Goal: Task Accomplishment & Management: Manage account settings

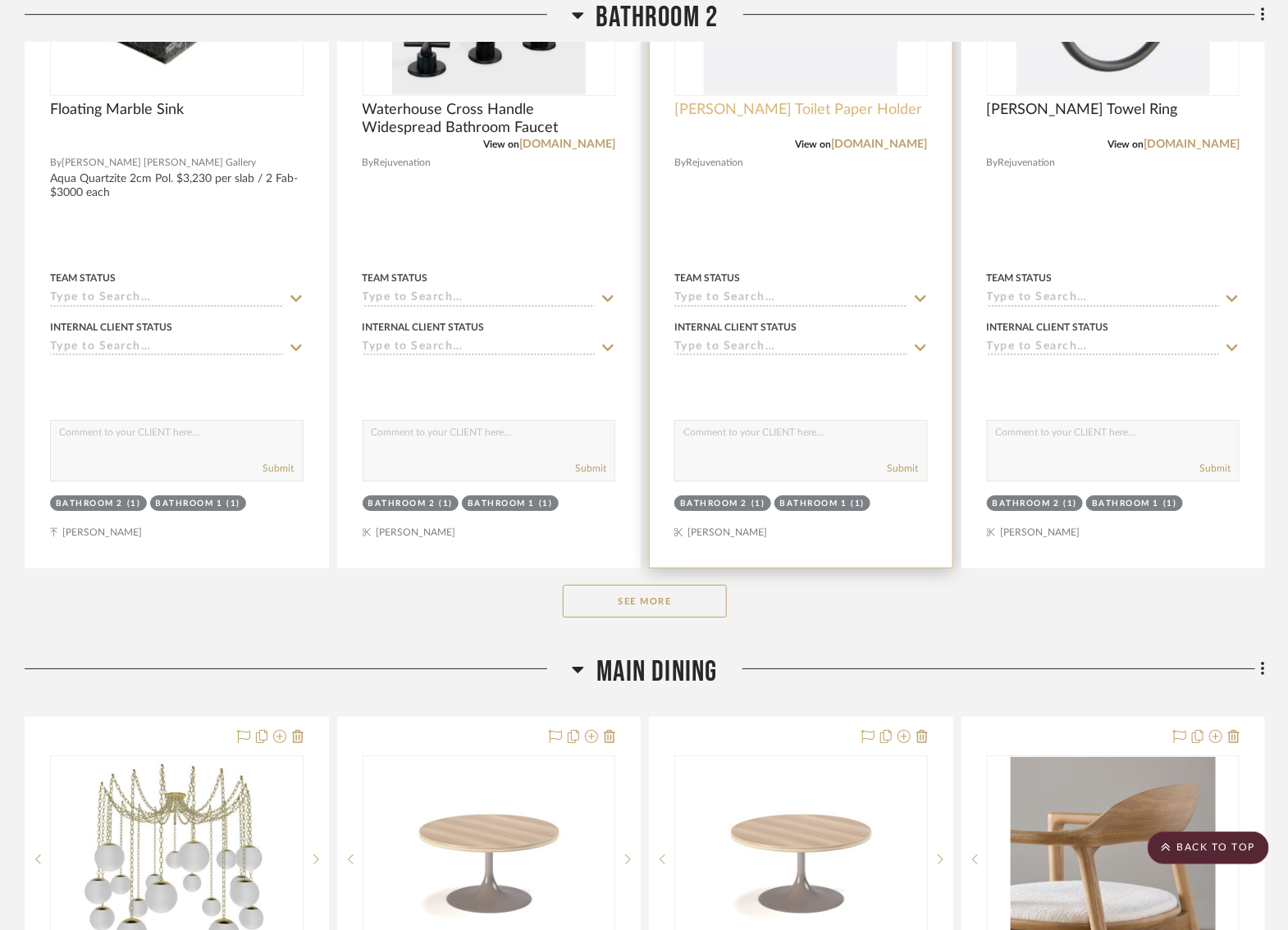
scroll to position [4903, 3]
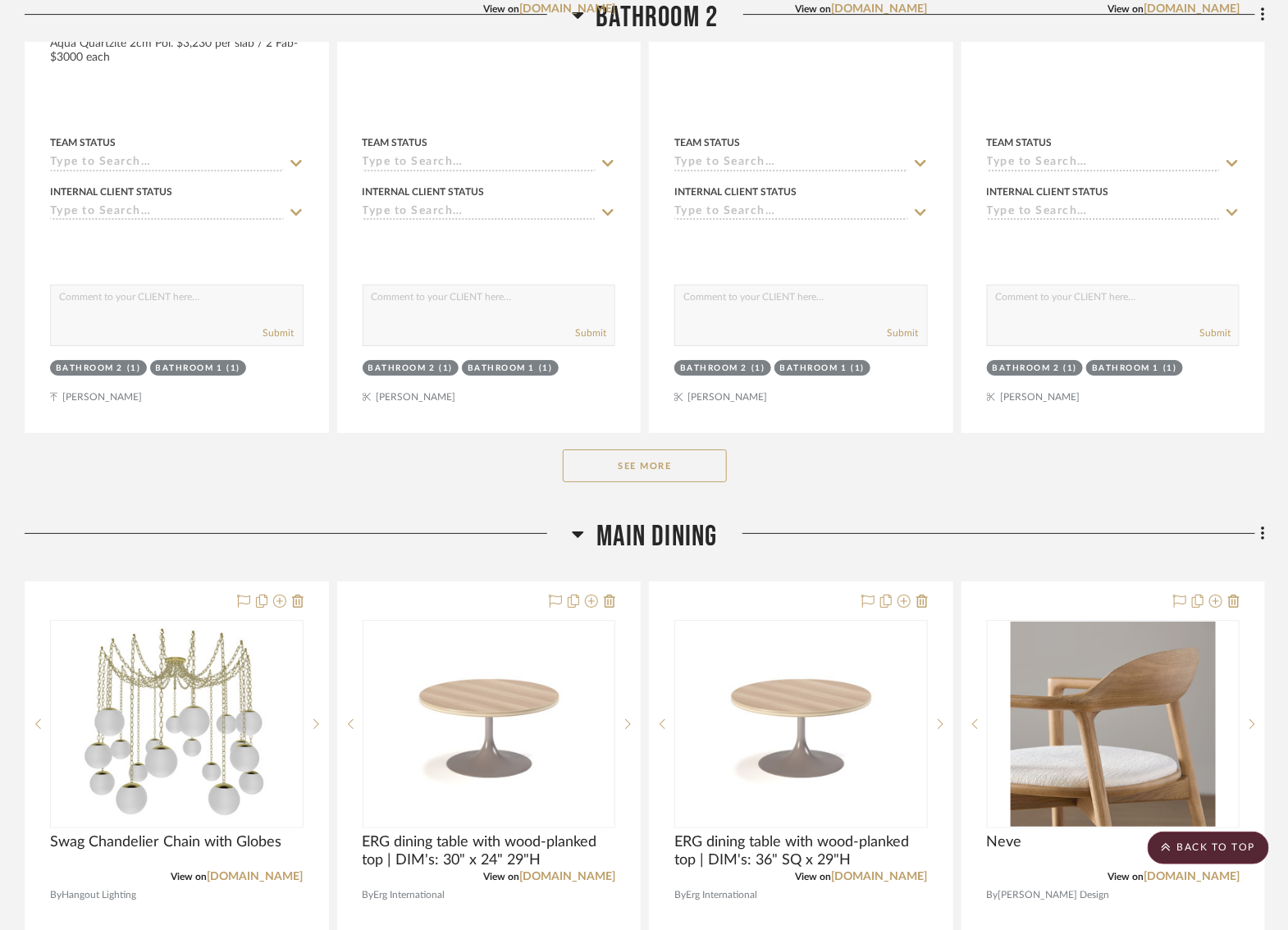
click at [648, 450] on button "See More" at bounding box center [644, 466] width 164 height 33
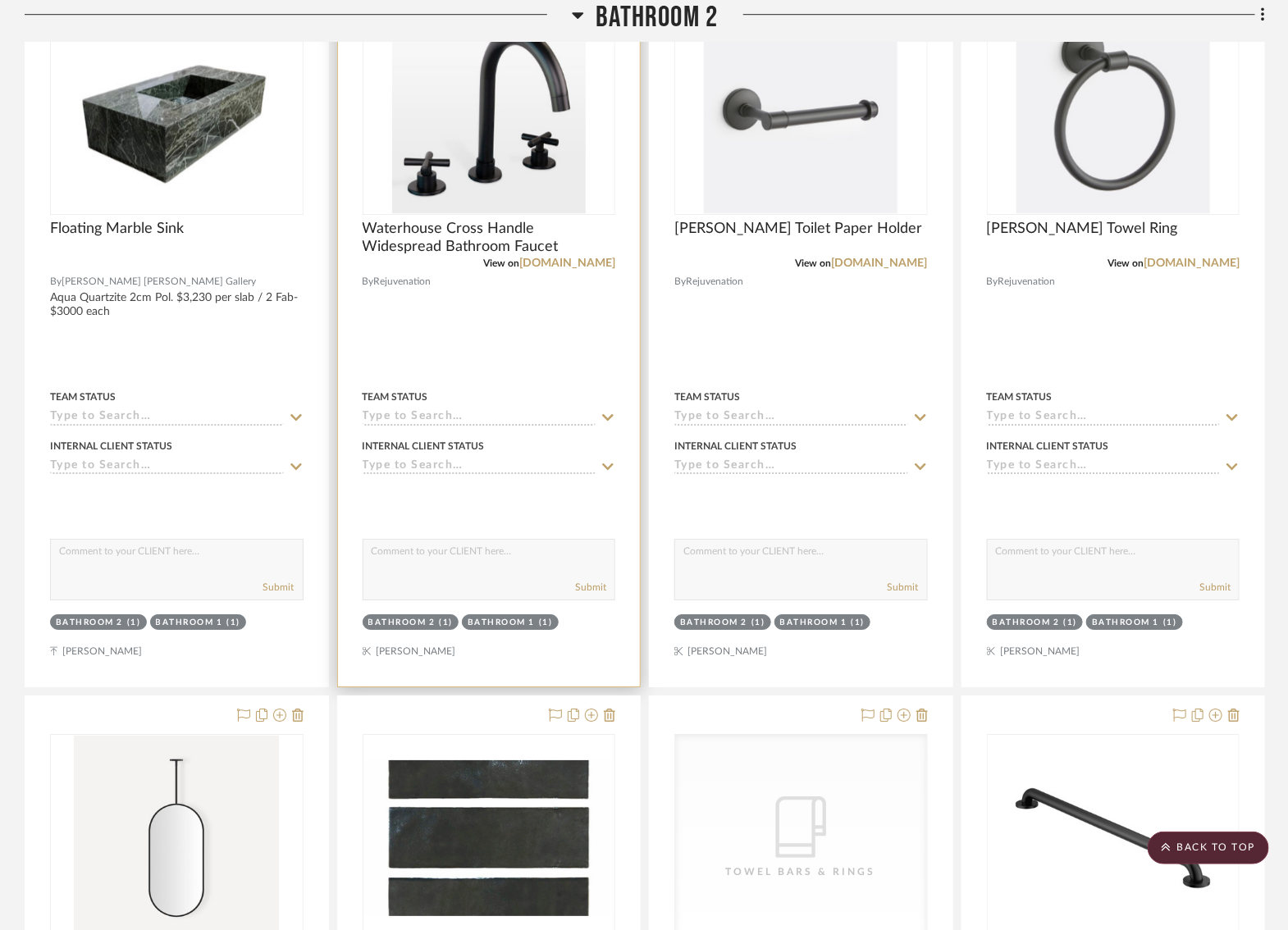
scroll to position [4650, 3]
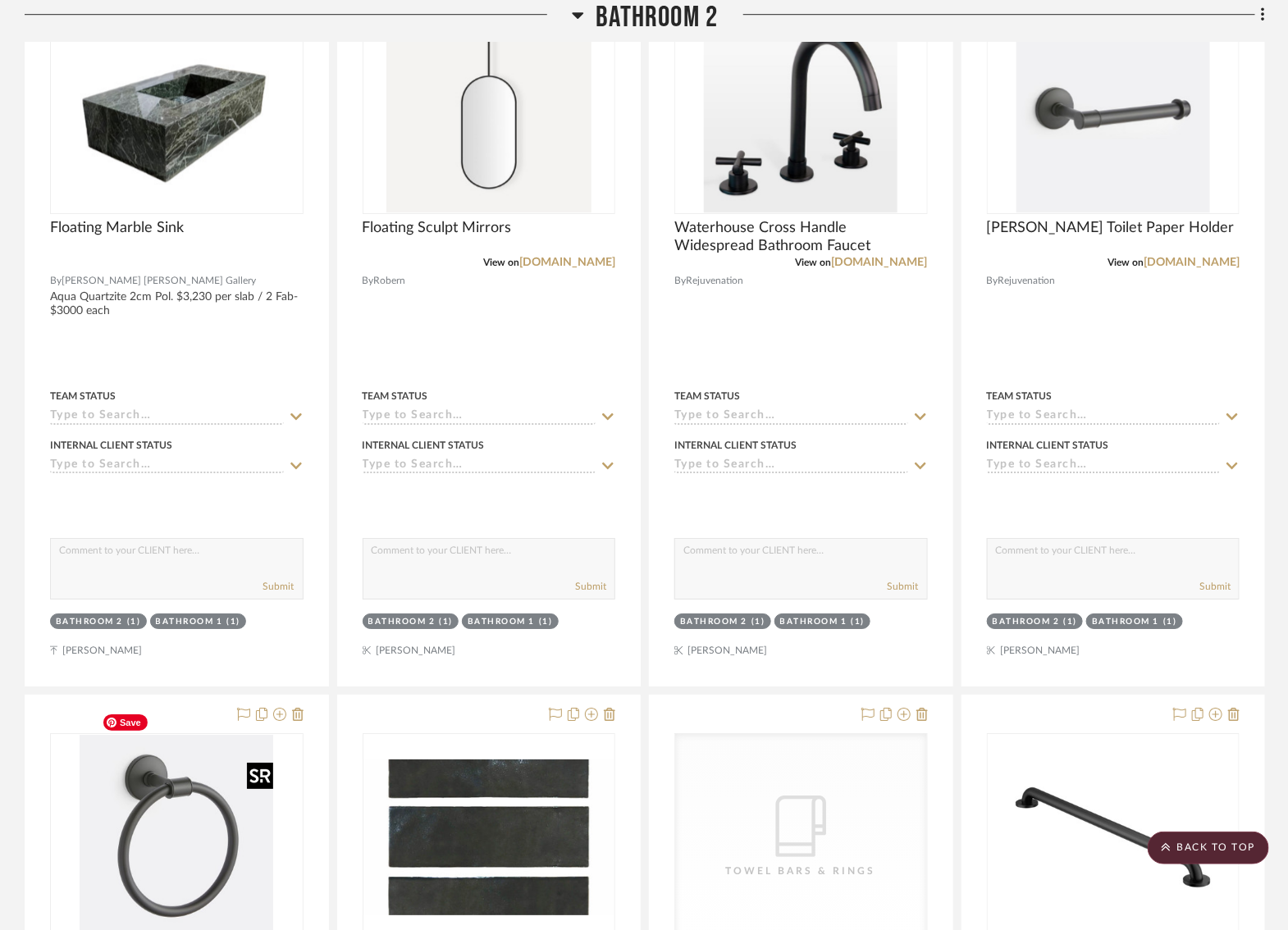
drag, startPoint x: 173, startPoint y: 792, endPoint x: 179, endPoint y: 765, distance: 27.7
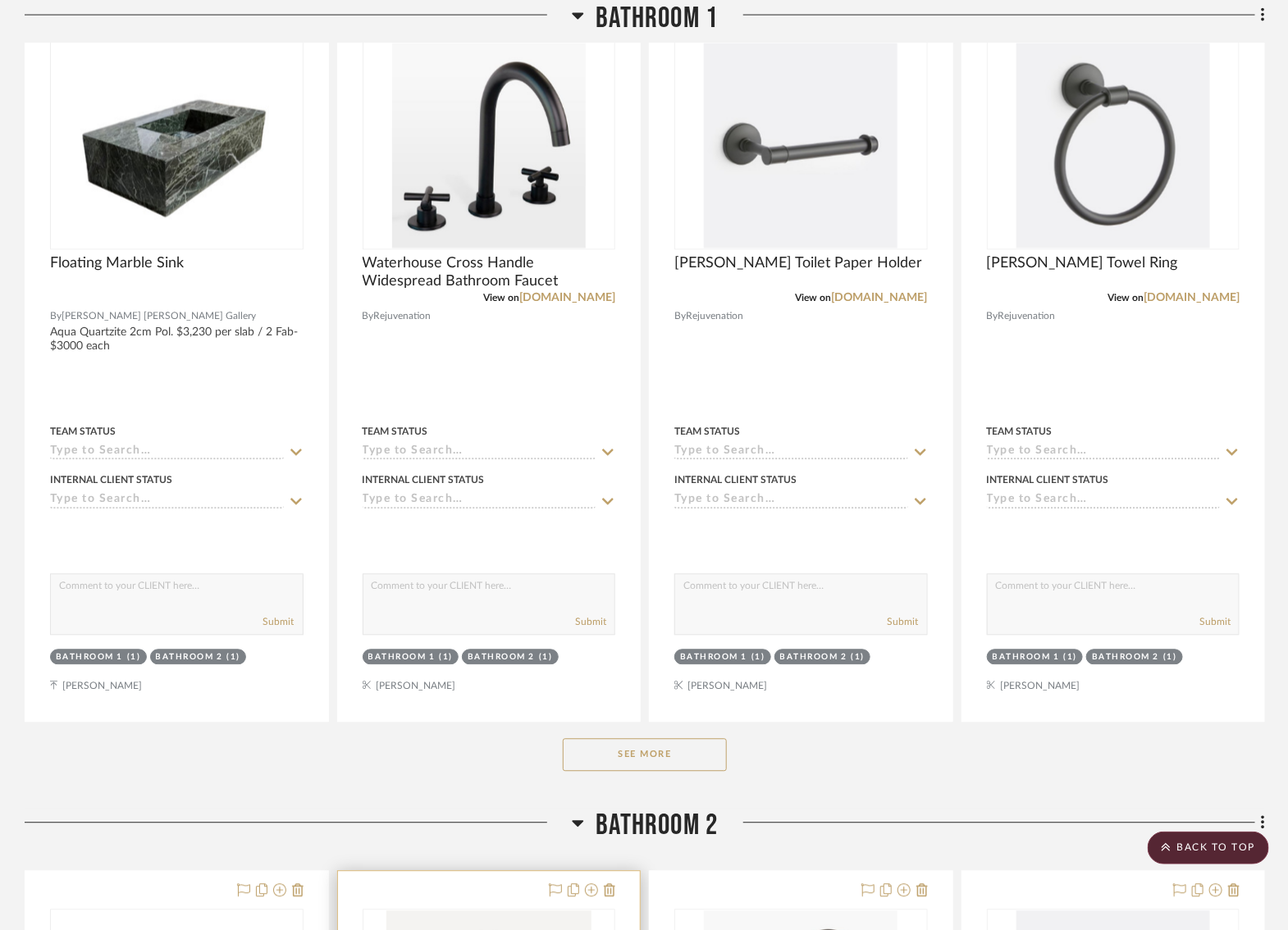
scroll to position [3757, 3]
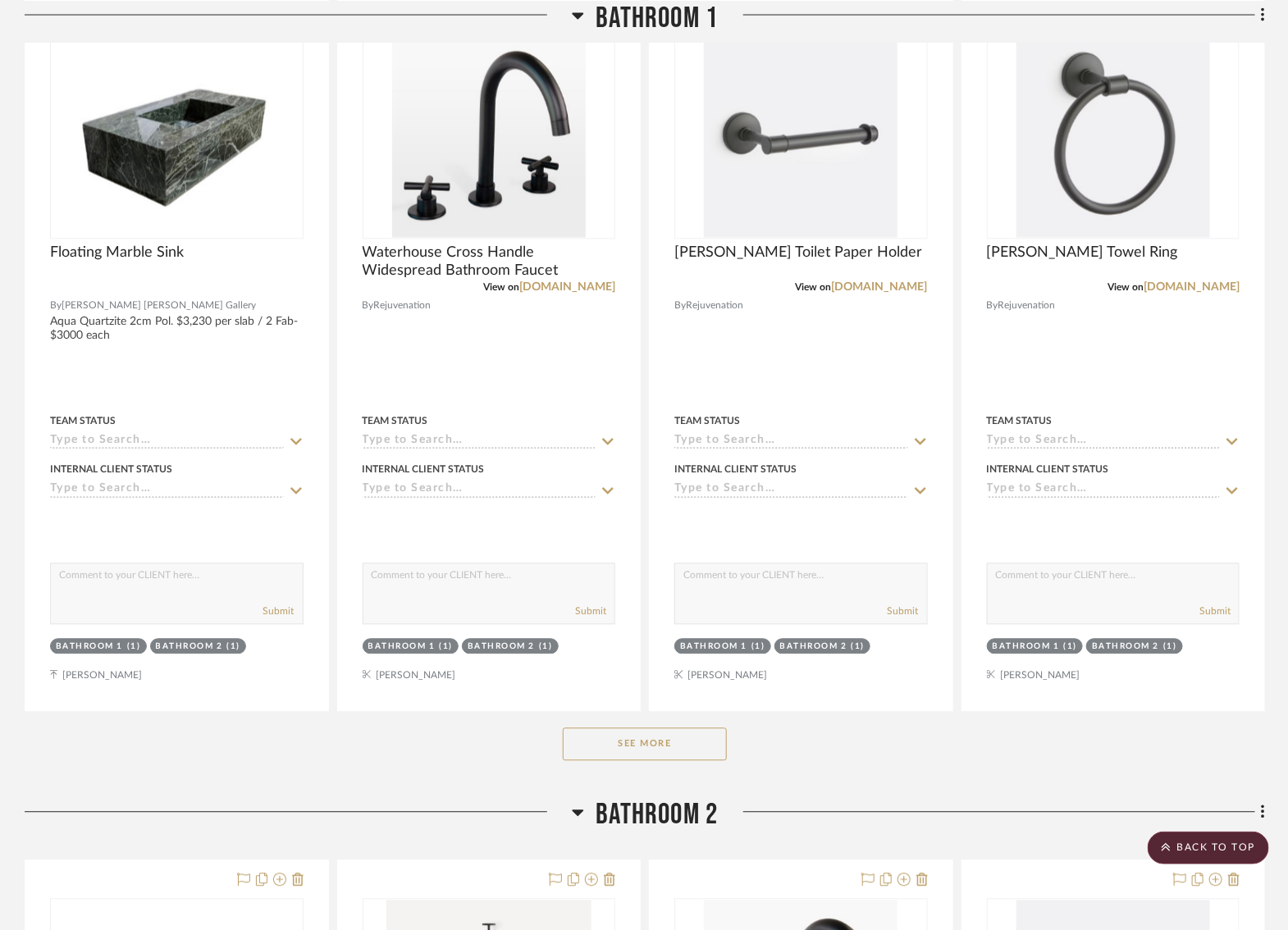
click at [638, 739] on button "See More" at bounding box center [644, 745] width 164 height 33
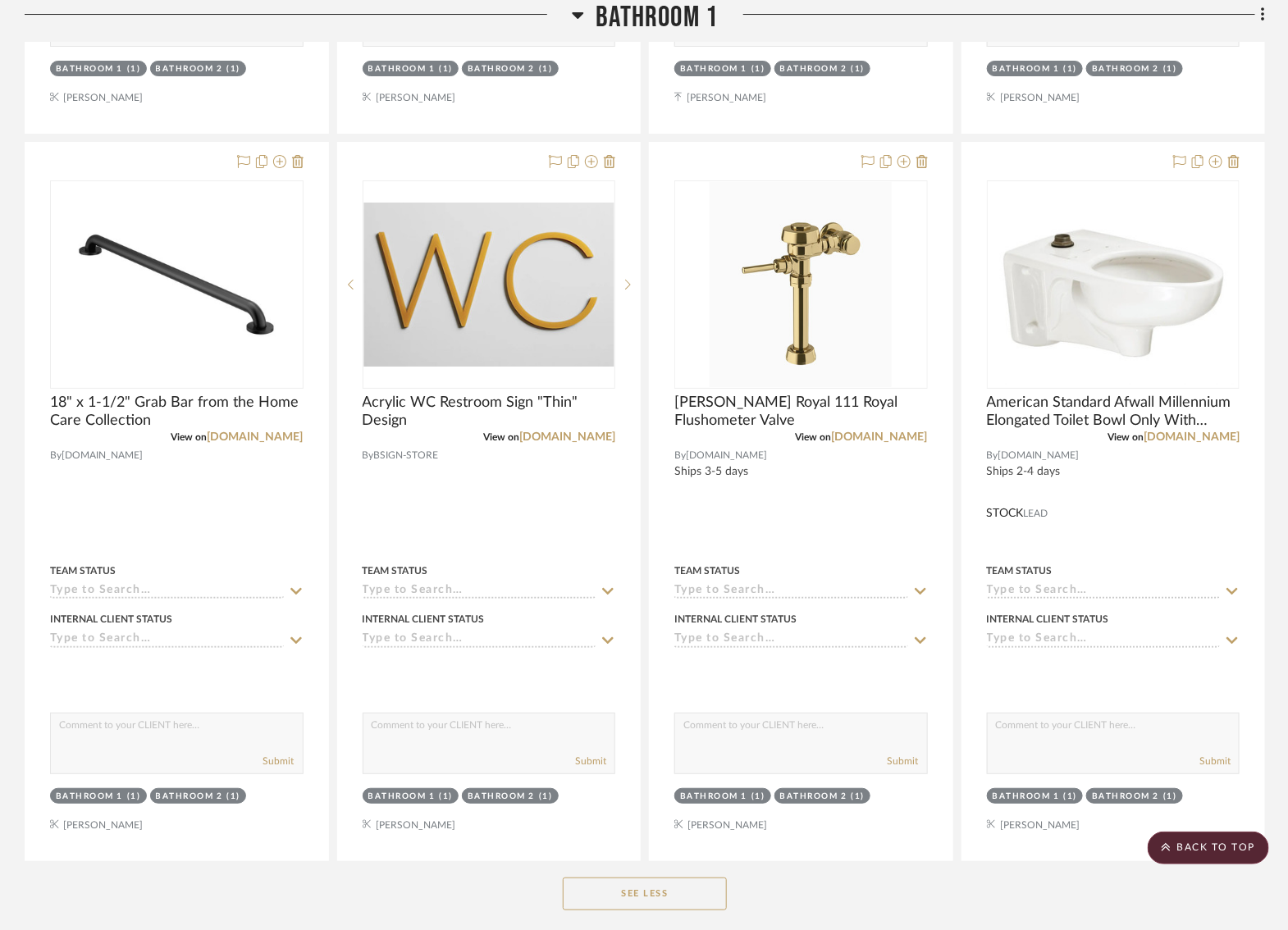
scroll to position [5063, 16]
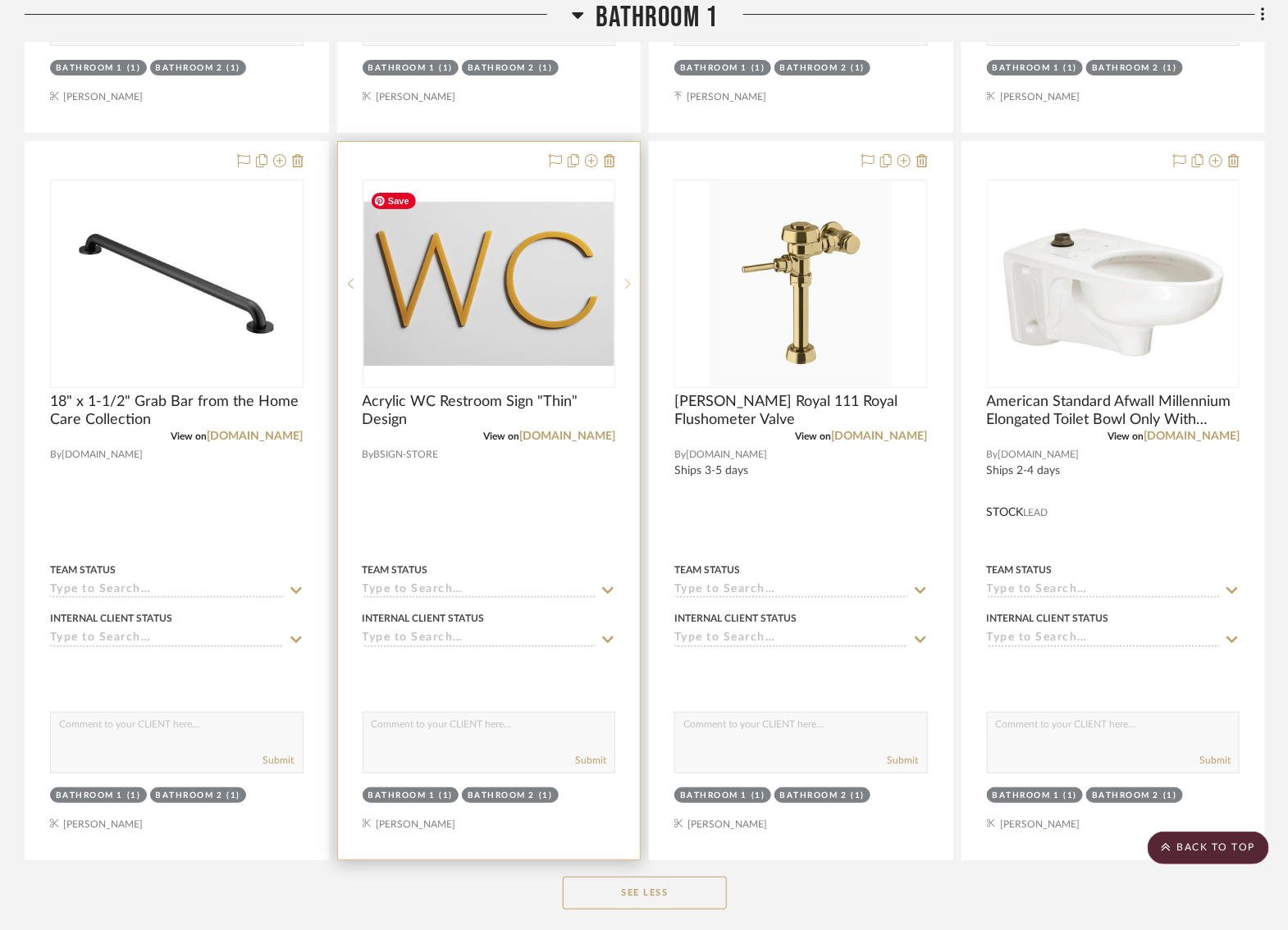
click at [625, 278] on icon at bounding box center [628, 284] width 6 height 12
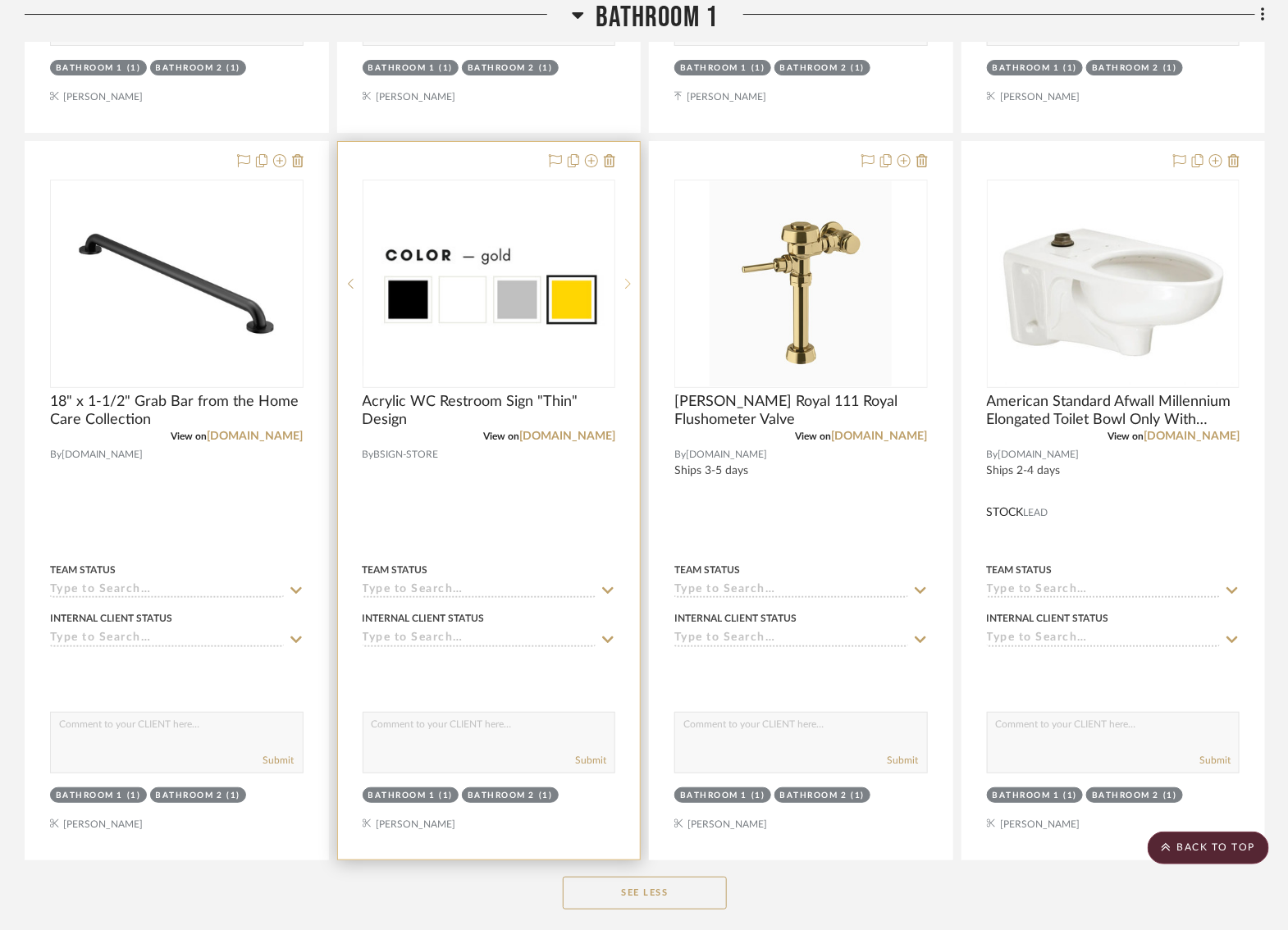
click at [625, 278] on icon at bounding box center [628, 284] width 6 height 12
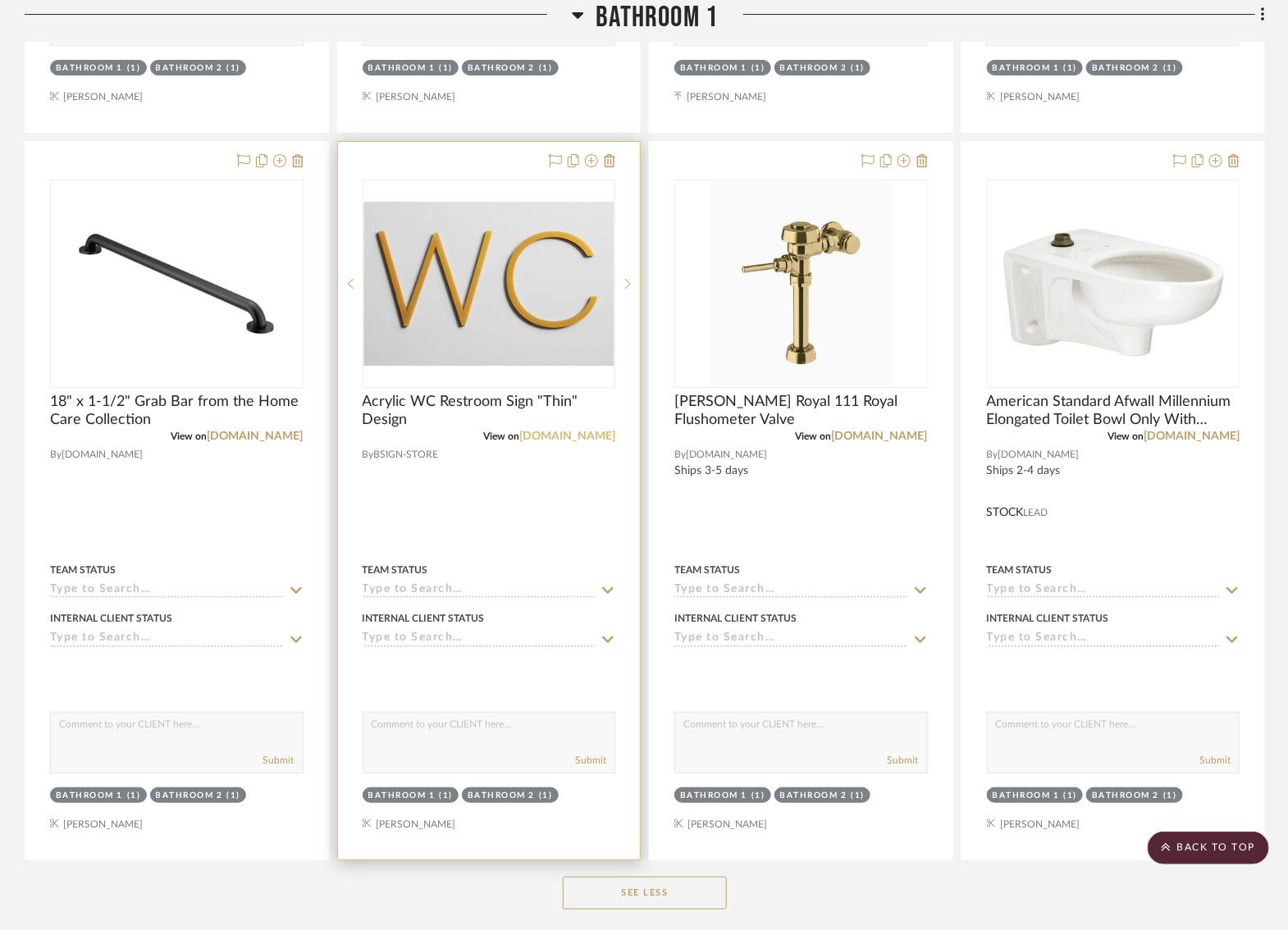
click at [542, 430] on link "bsign-store.com" at bounding box center [567, 436] width 96 height 12
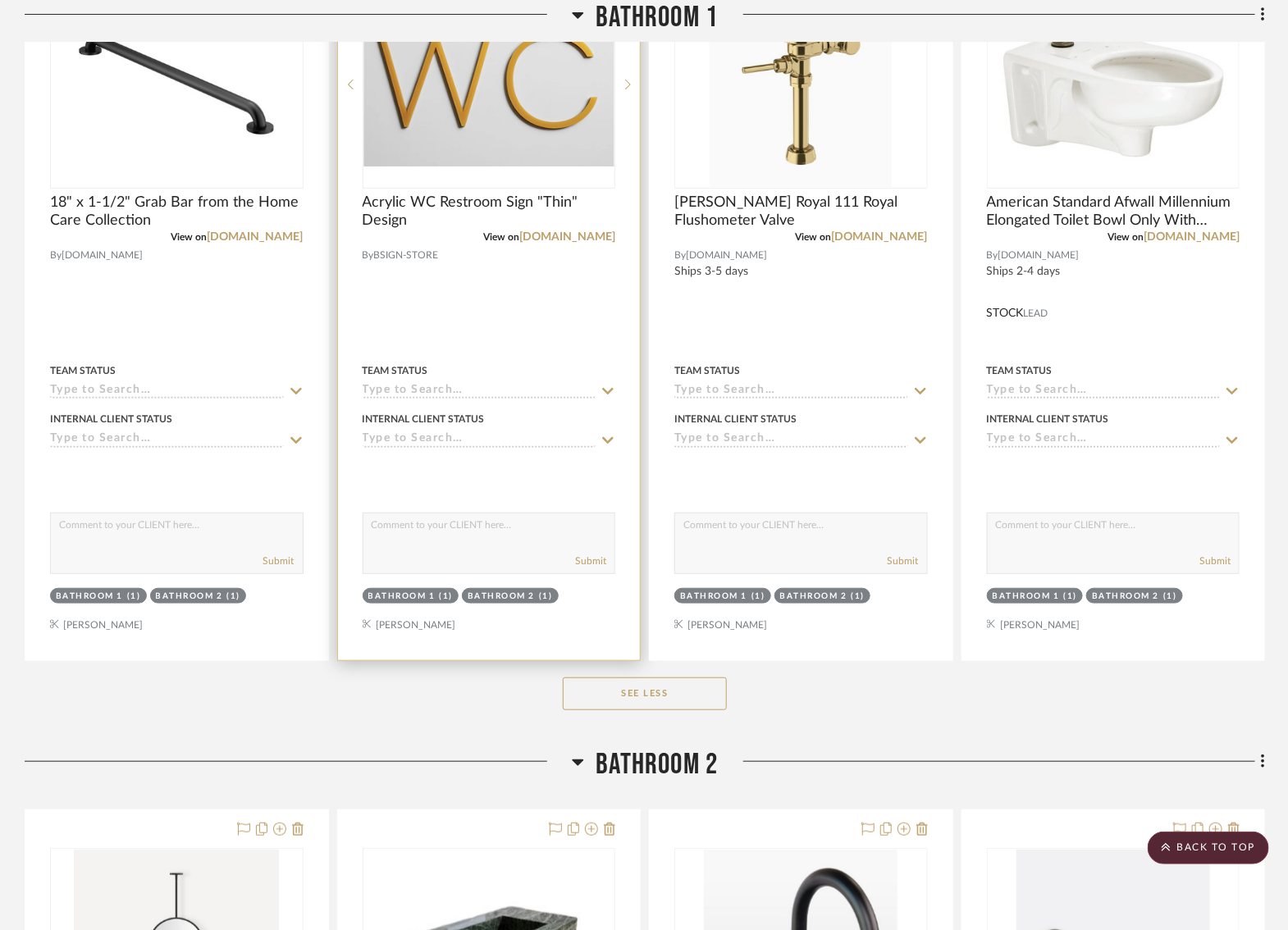
scroll to position [5230, 17]
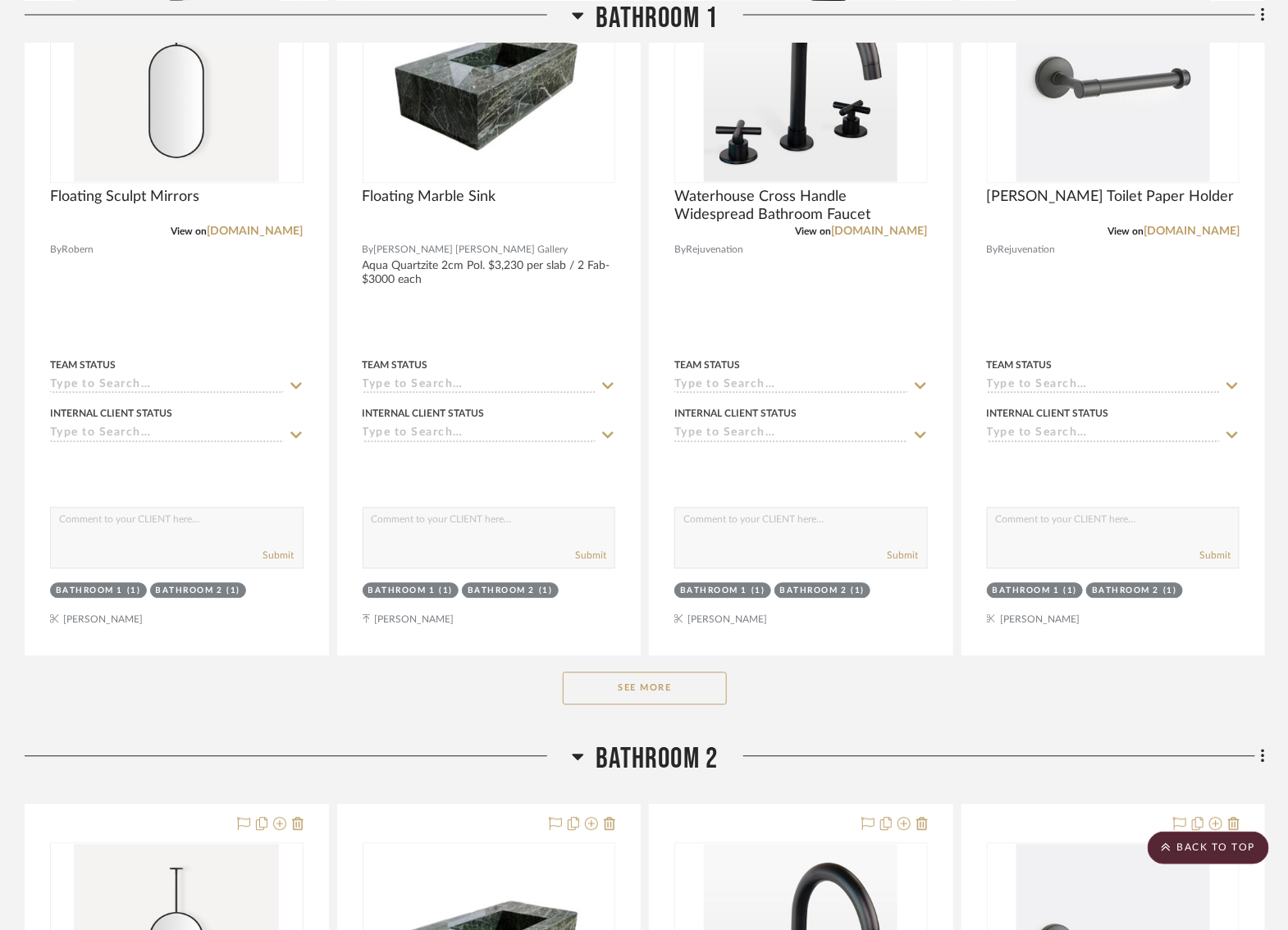
scroll to position [3855, 0]
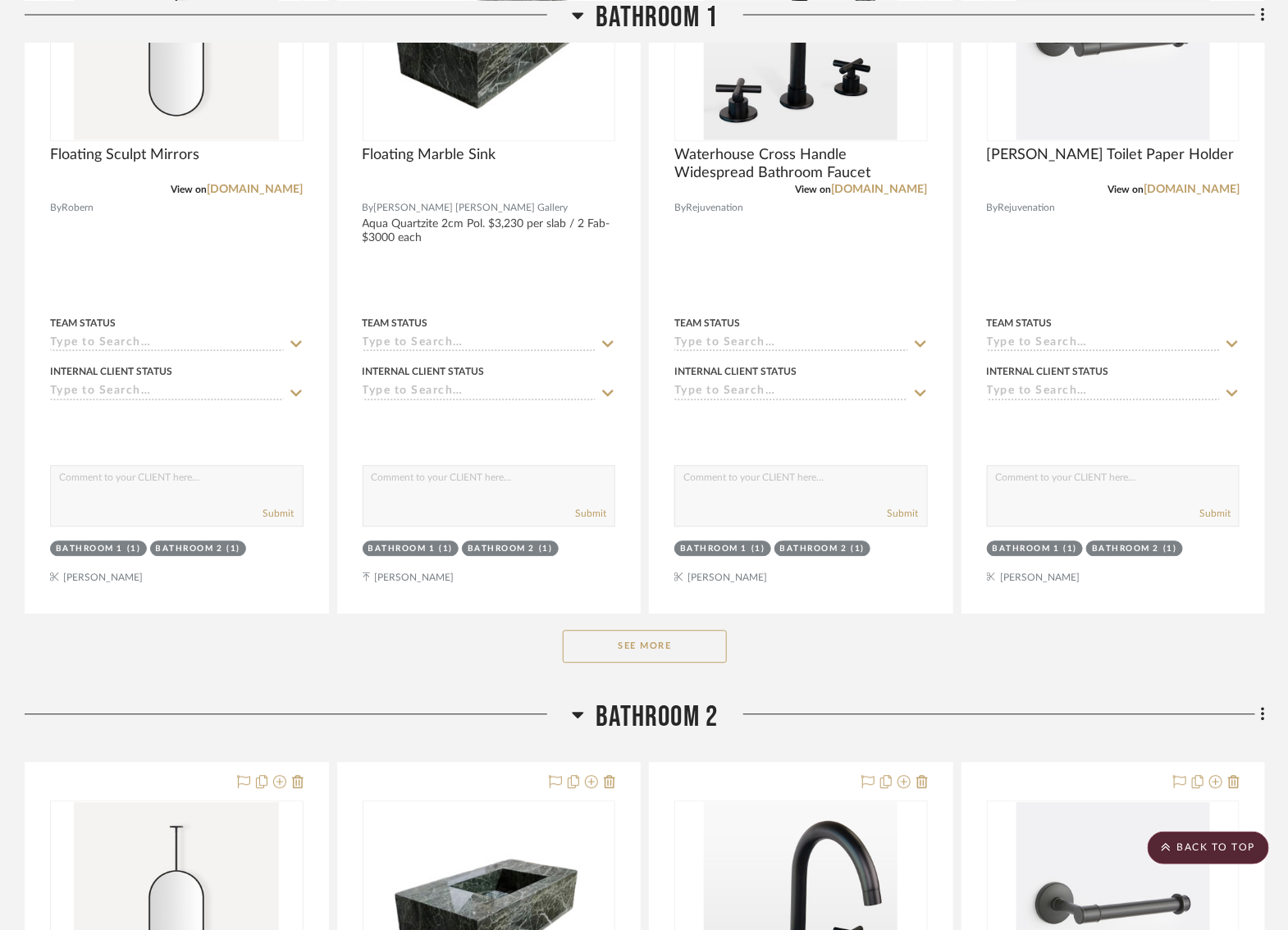
click at [639, 632] on button "See More" at bounding box center [644, 647] width 164 height 33
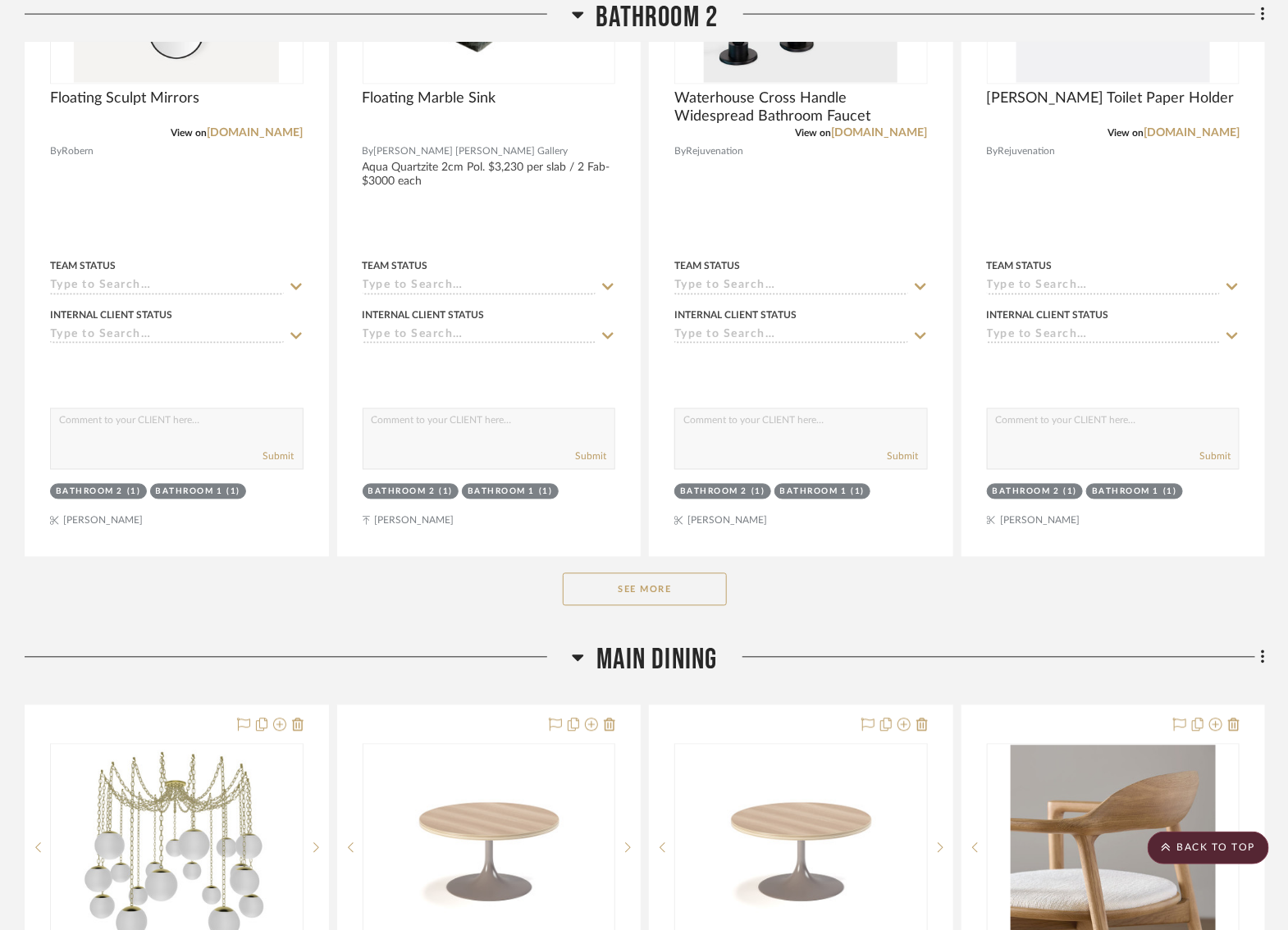
scroll to position [6469, 0]
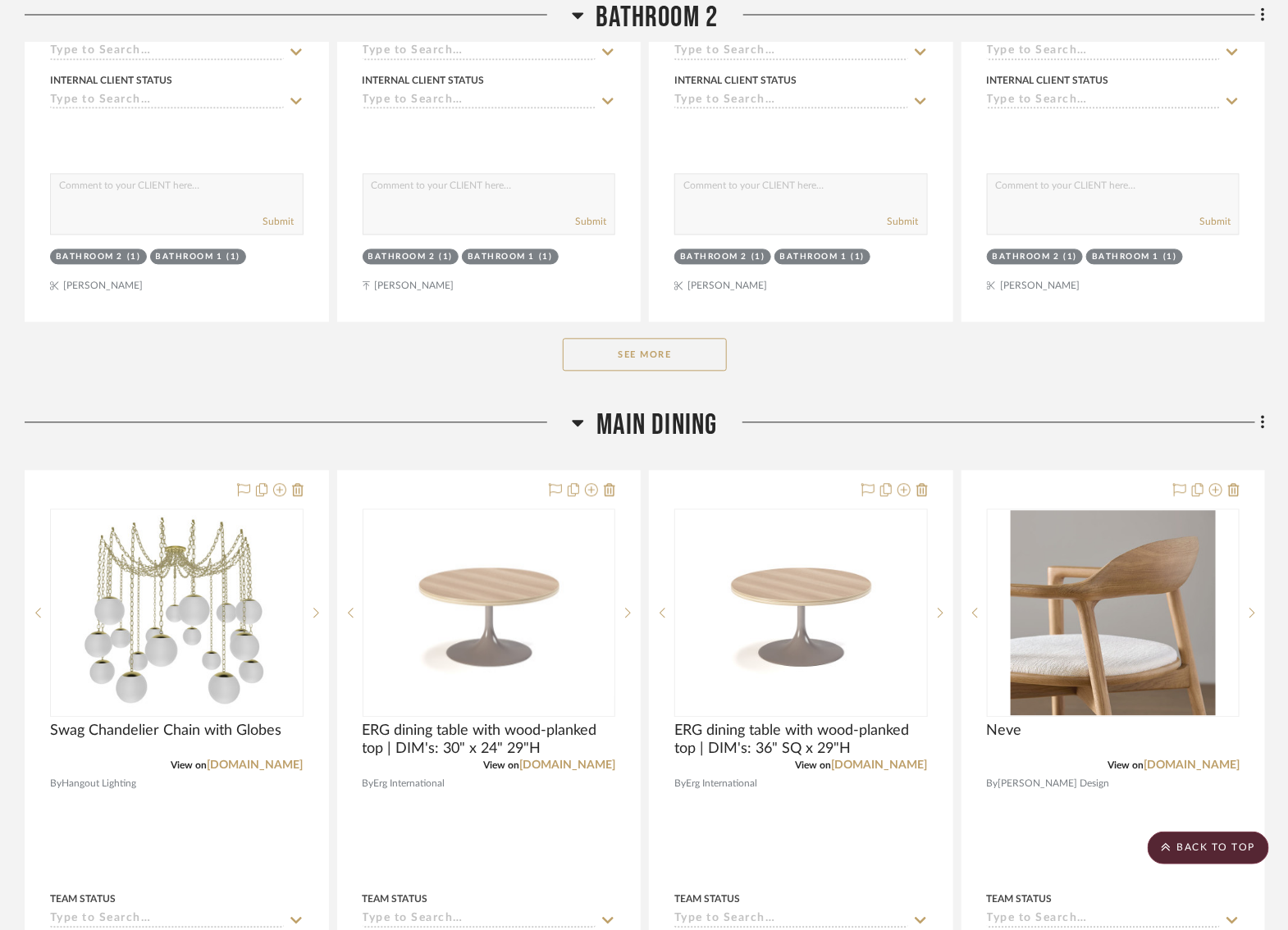
click at [631, 339] on button "See More" at bounding box center [644, 355] width 164 height 33
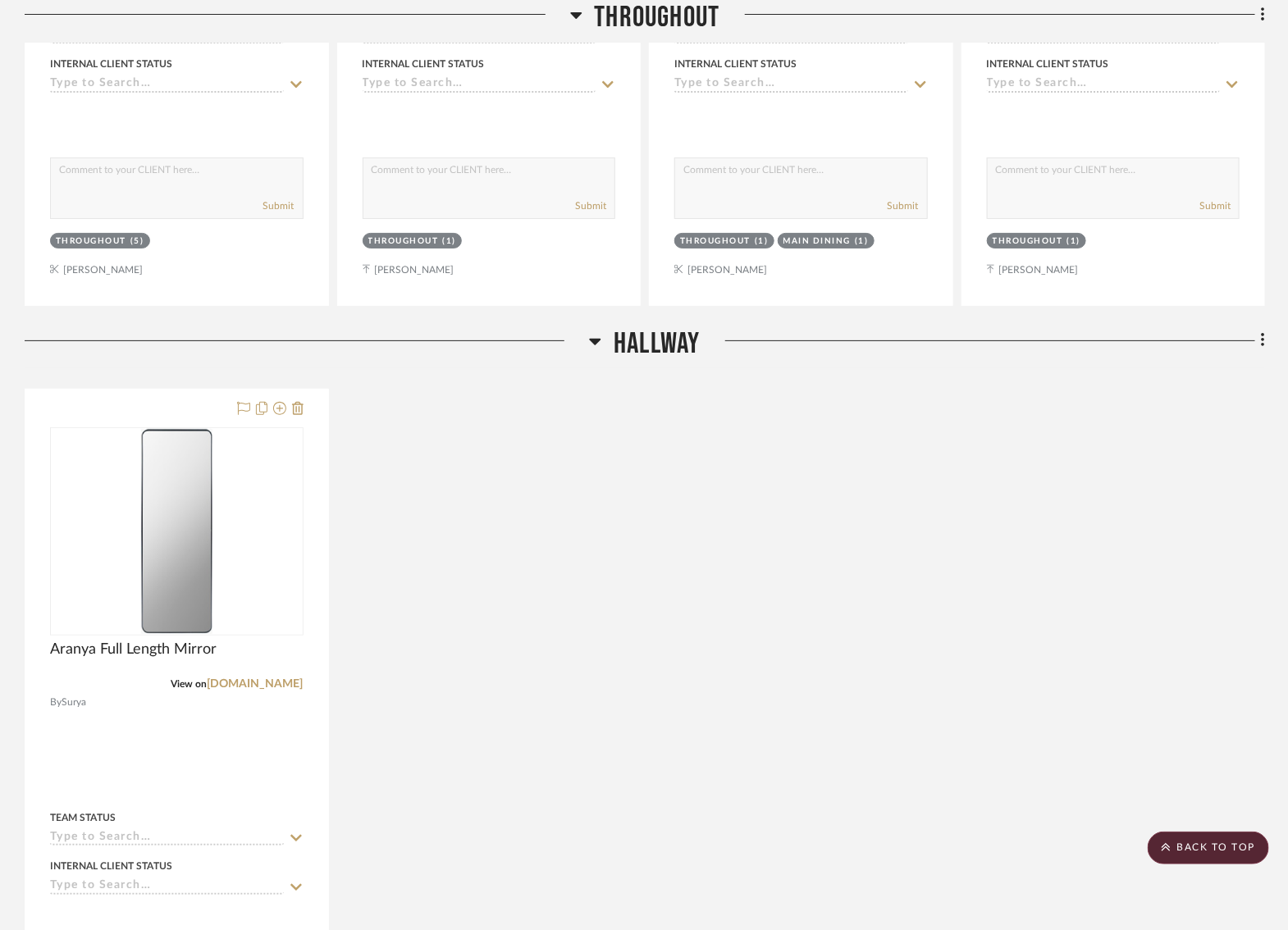
scroll to position [1590, 0]
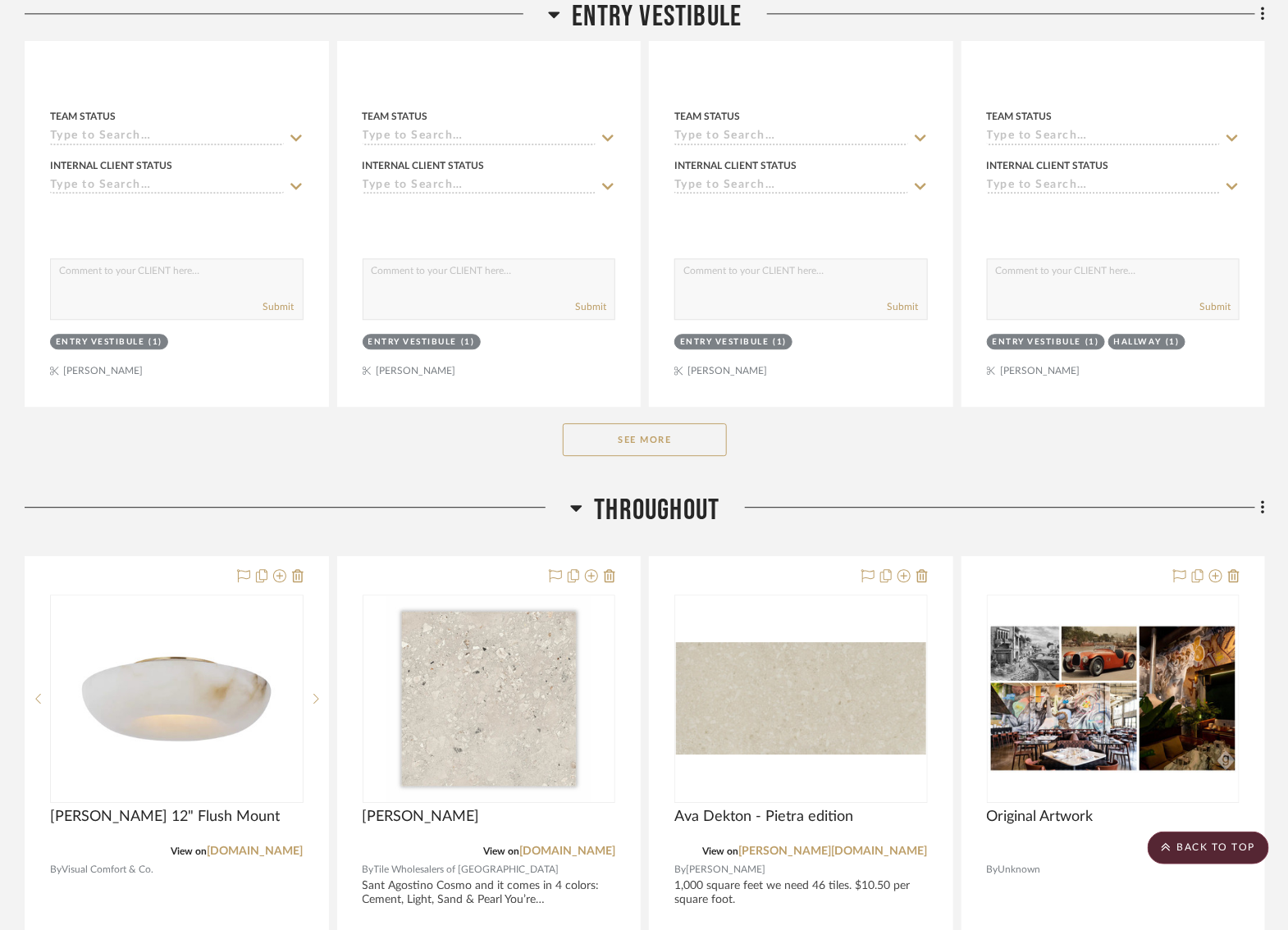
click at [647, 428] on button "See More" at bounding box center [644, 440] width 164 height 33
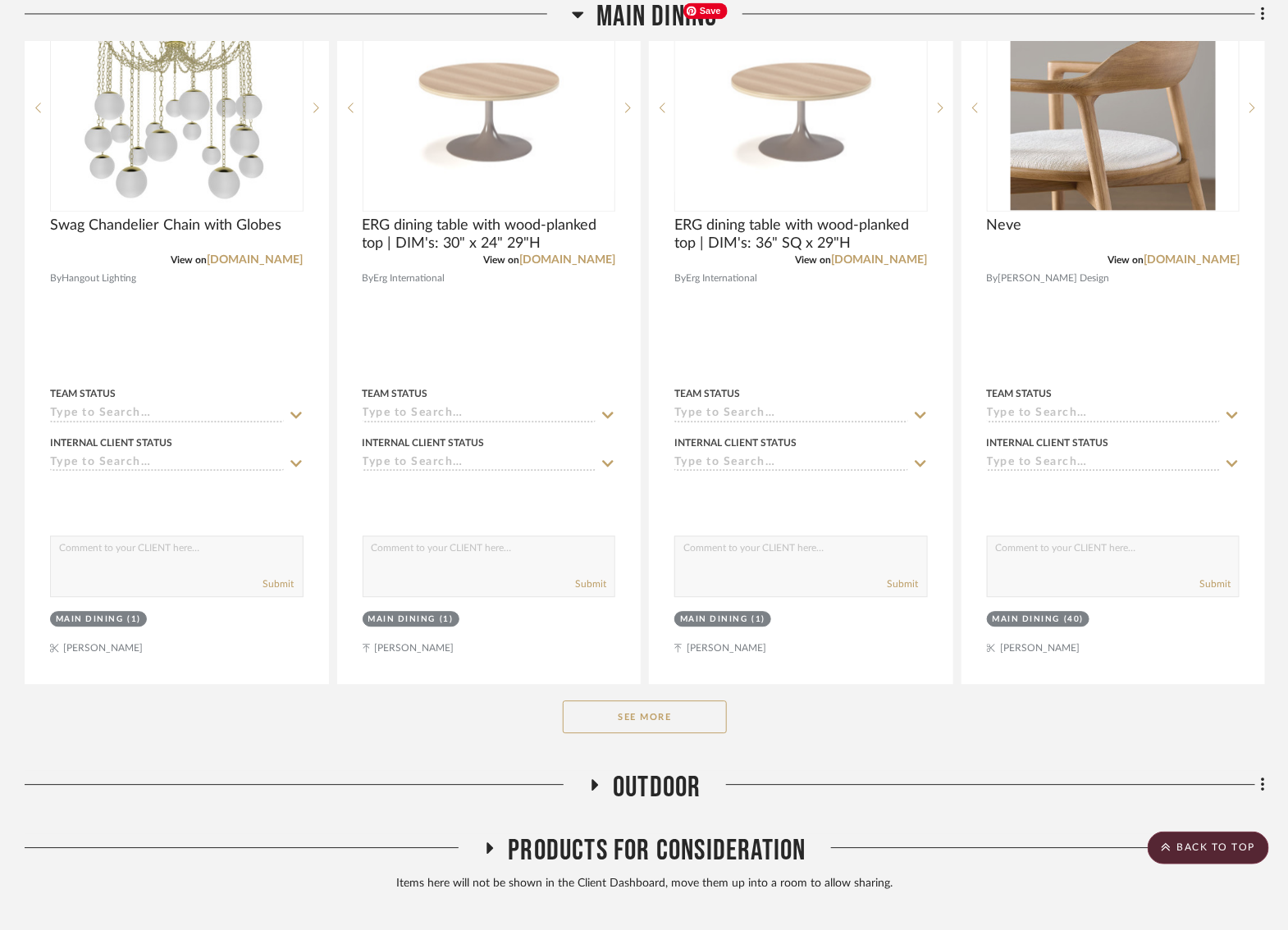
scroll to position [9170, 0]
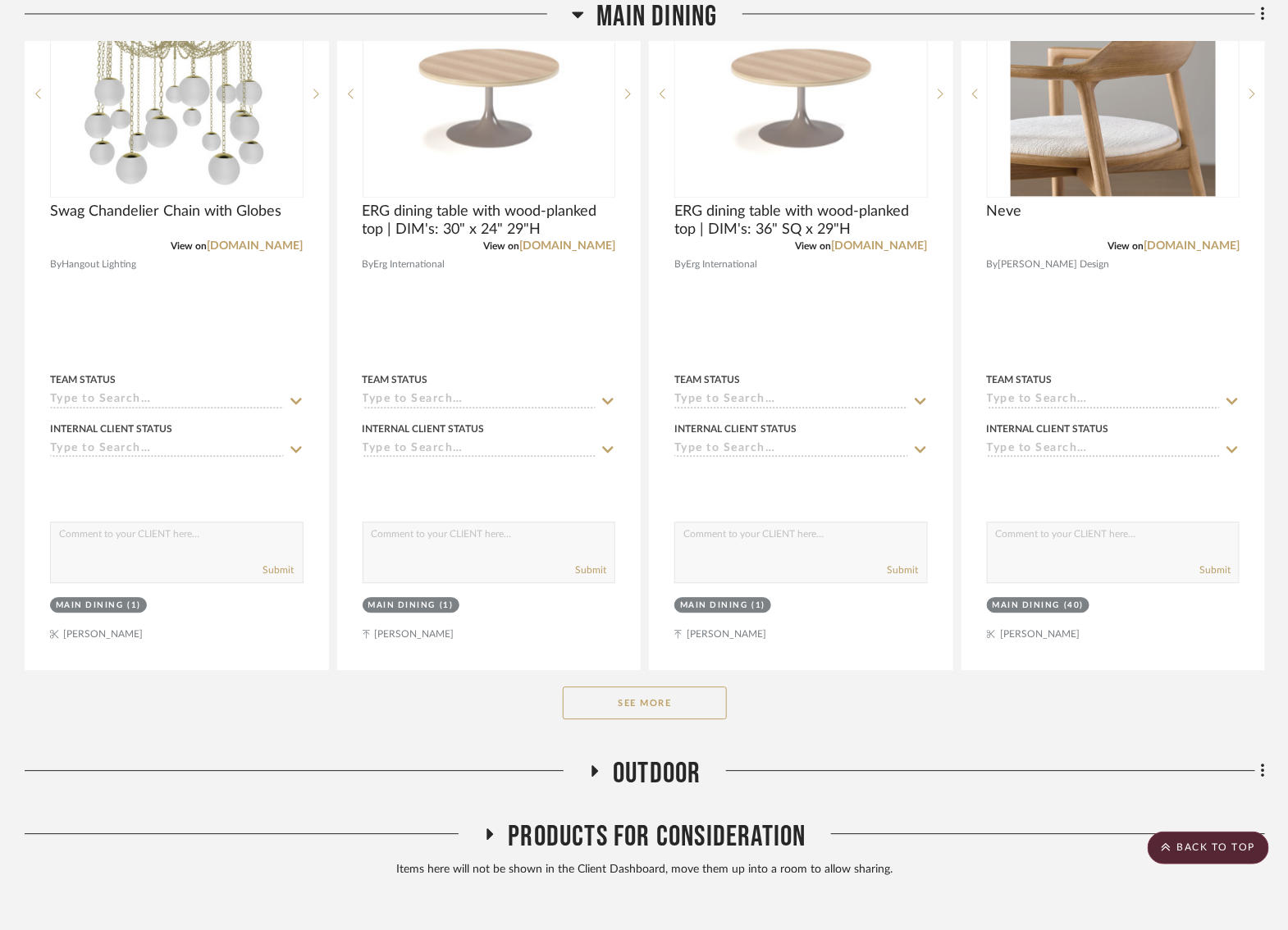
click at [697, 686] on button "See More" at bounding box center [644, 702] width 164 height 33
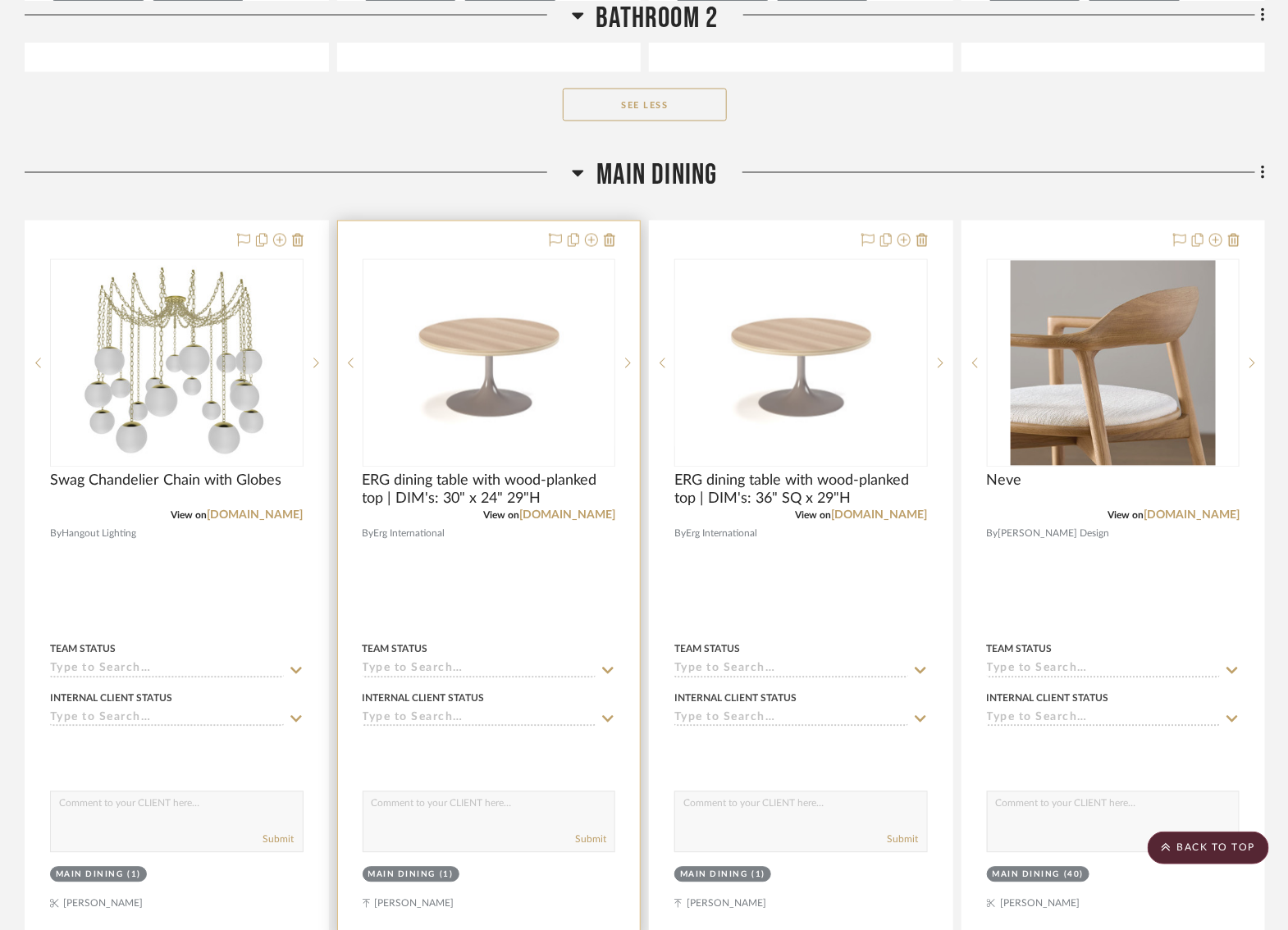
scroll to position [8865, 0]
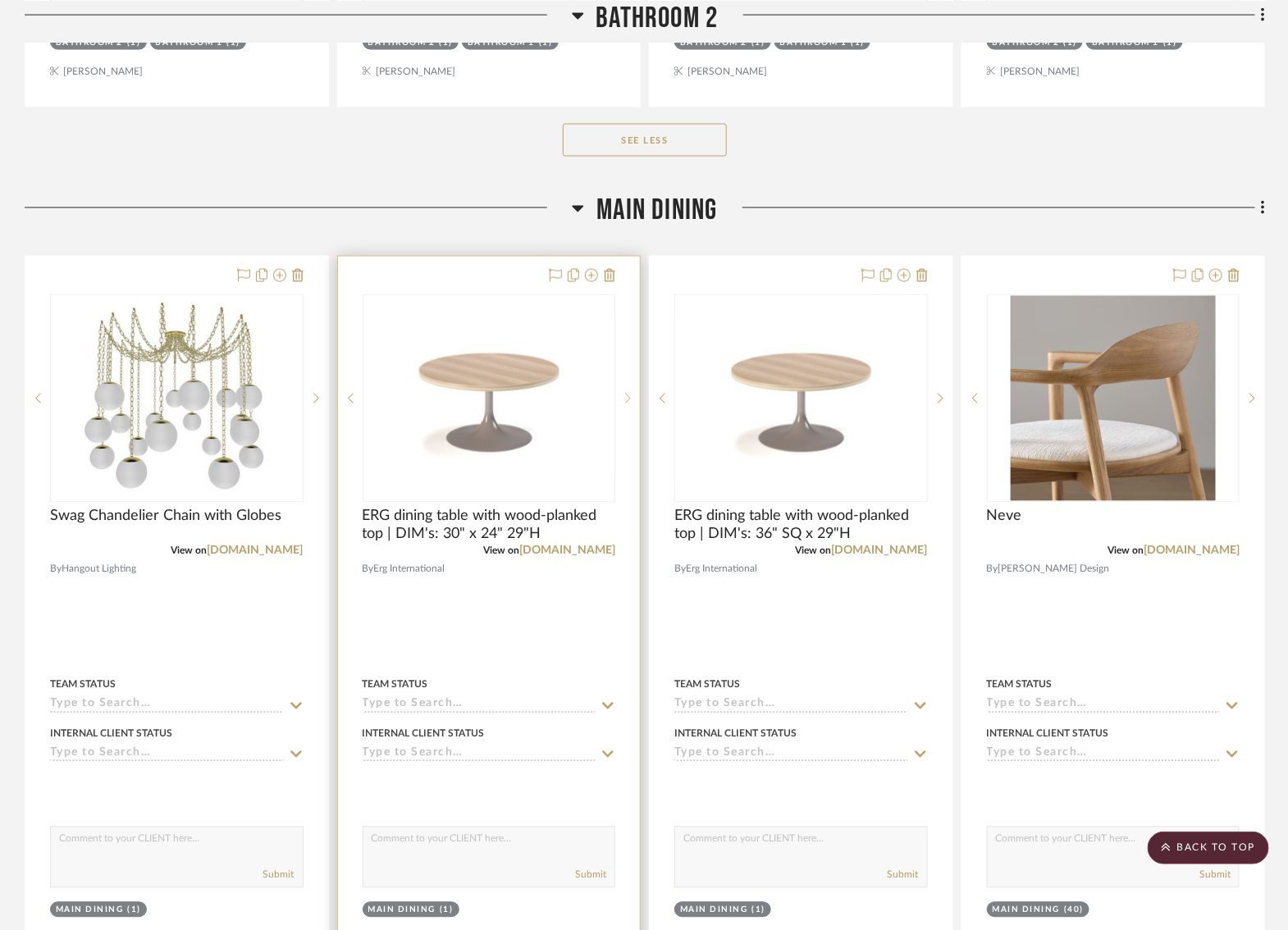
click at [633, 361] on div at bounding box center [627, 398] width 24 height 208
click at [629, 392] on icon at bounding box center [628, 398] width 6 height 12
click at [539, 415] on img "1" at bounding box center [489, 399] width 250 height 168
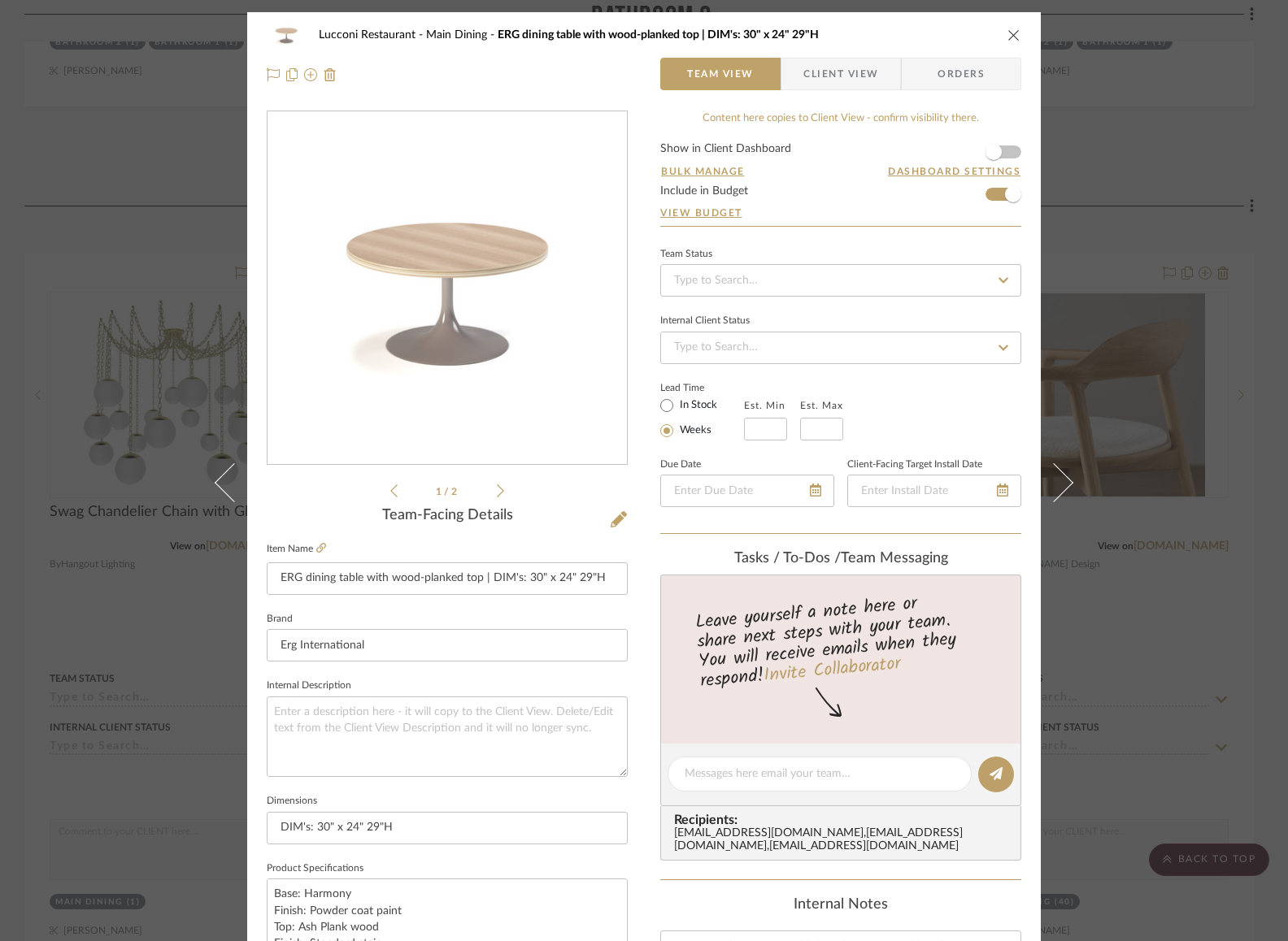
scroll to position [567, 0]
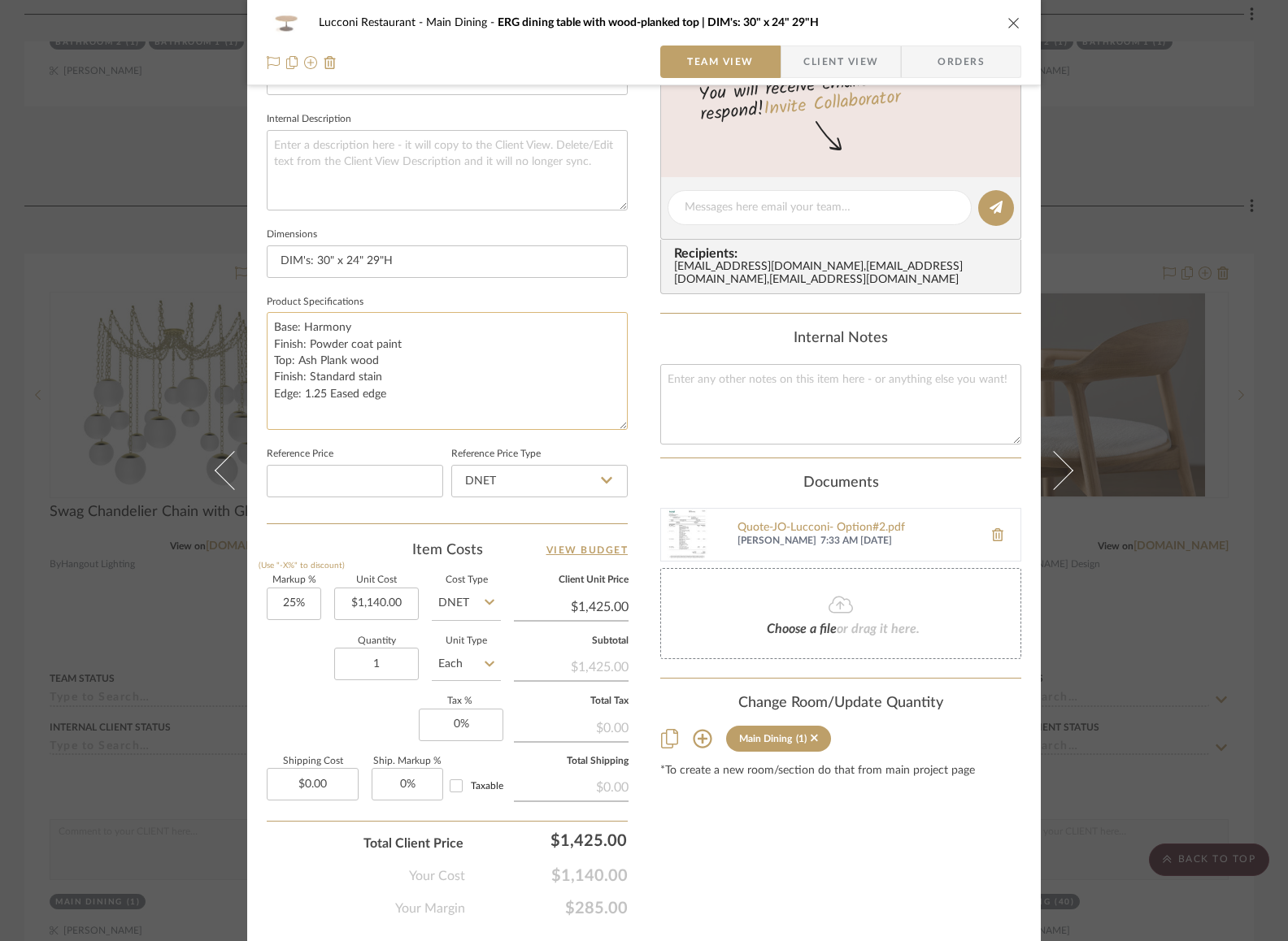
drag, startPoint x: 616, startPoint y: 382, endPoint x: 611, endPoint y: 418, distance: 36.3
click at [611, 418] on textarea "Base: Harmony Finish: Powder coat paint Top: Ash Plank wood Finish: Standard st…" at bounding box center [448, 371] width 361 height 118
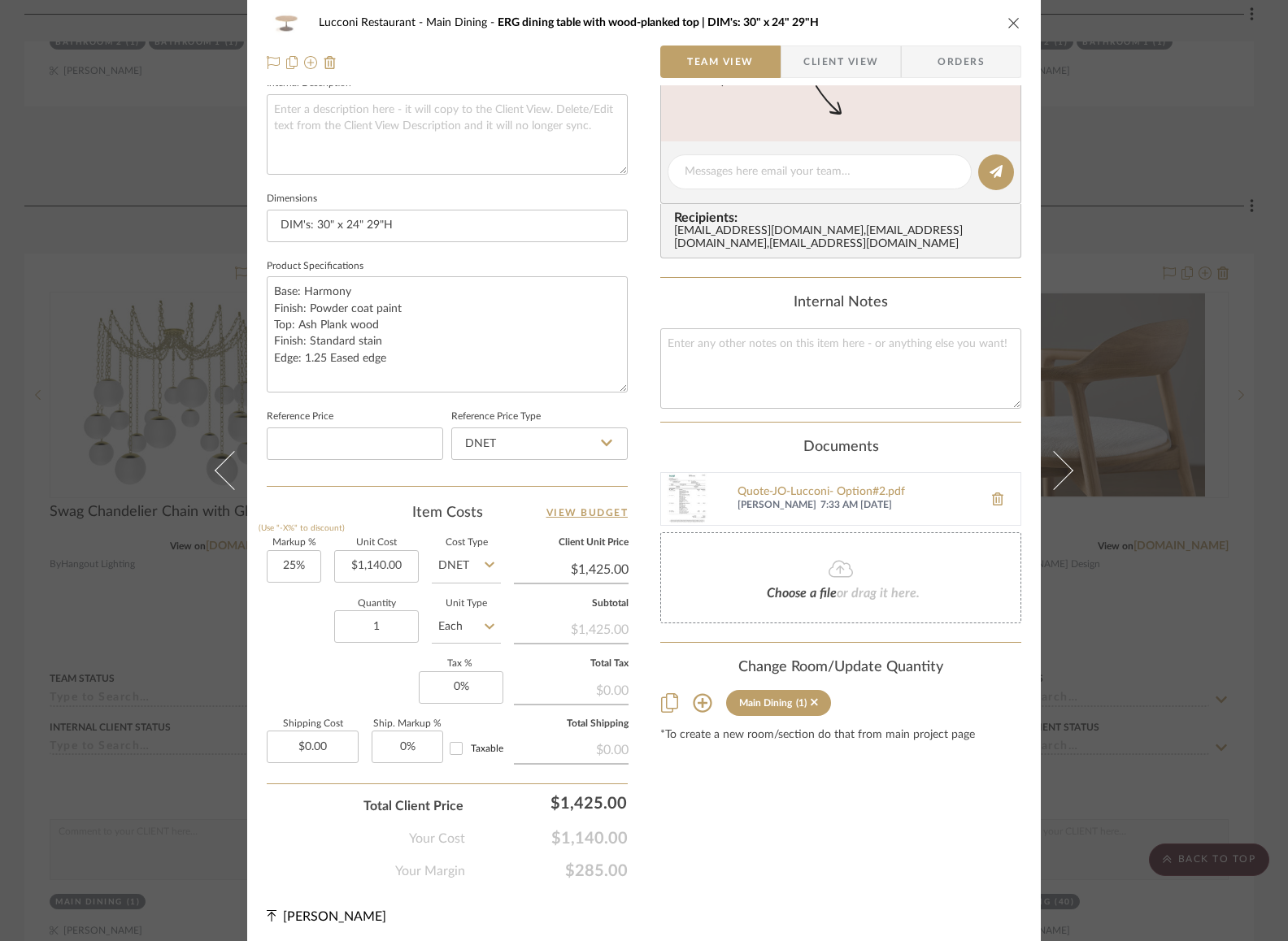
scroll to position [0, 0]
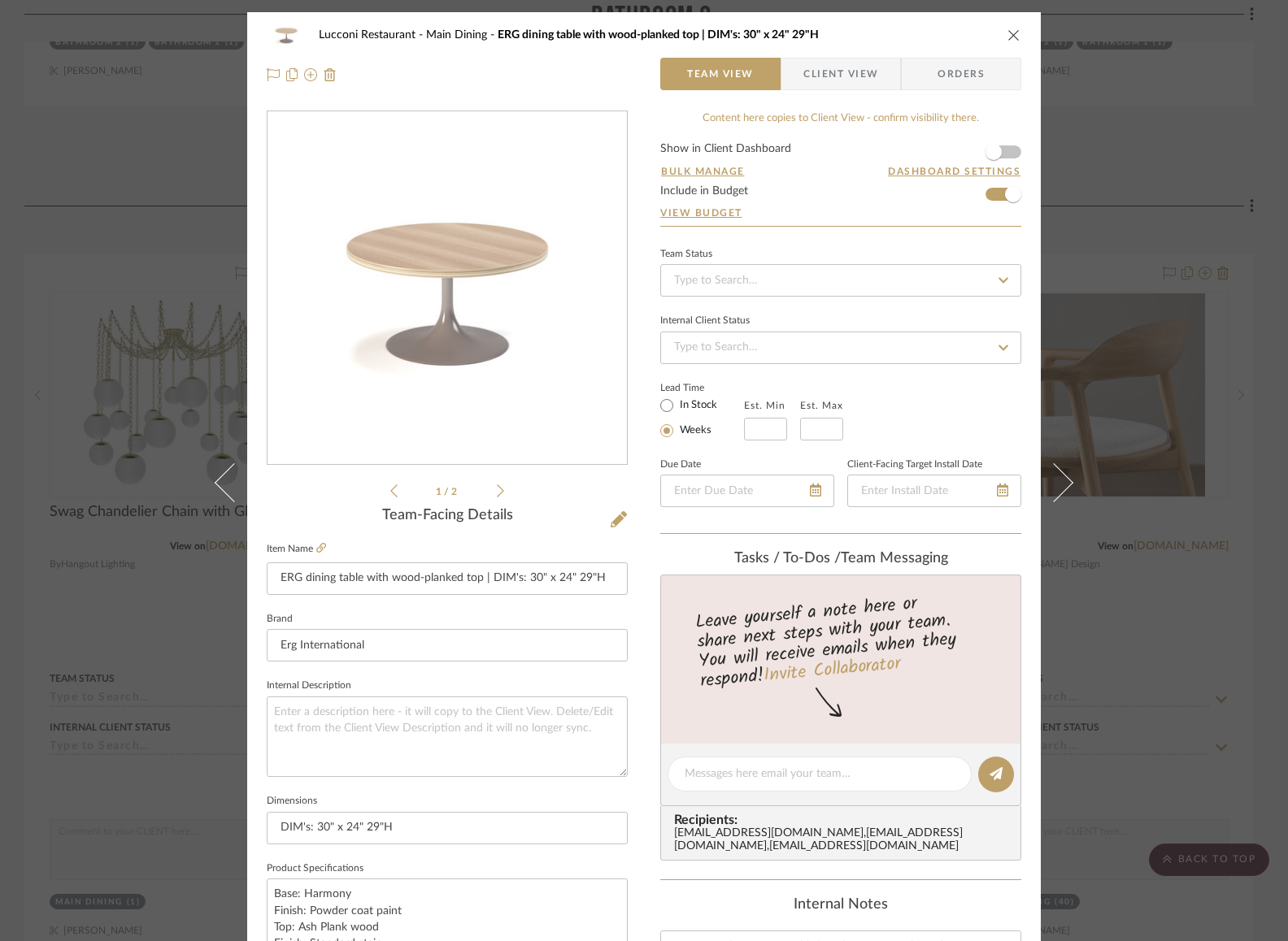
click at [1009, 36] on icon "close" at bounding box center [1014, 36] width 13 height 13
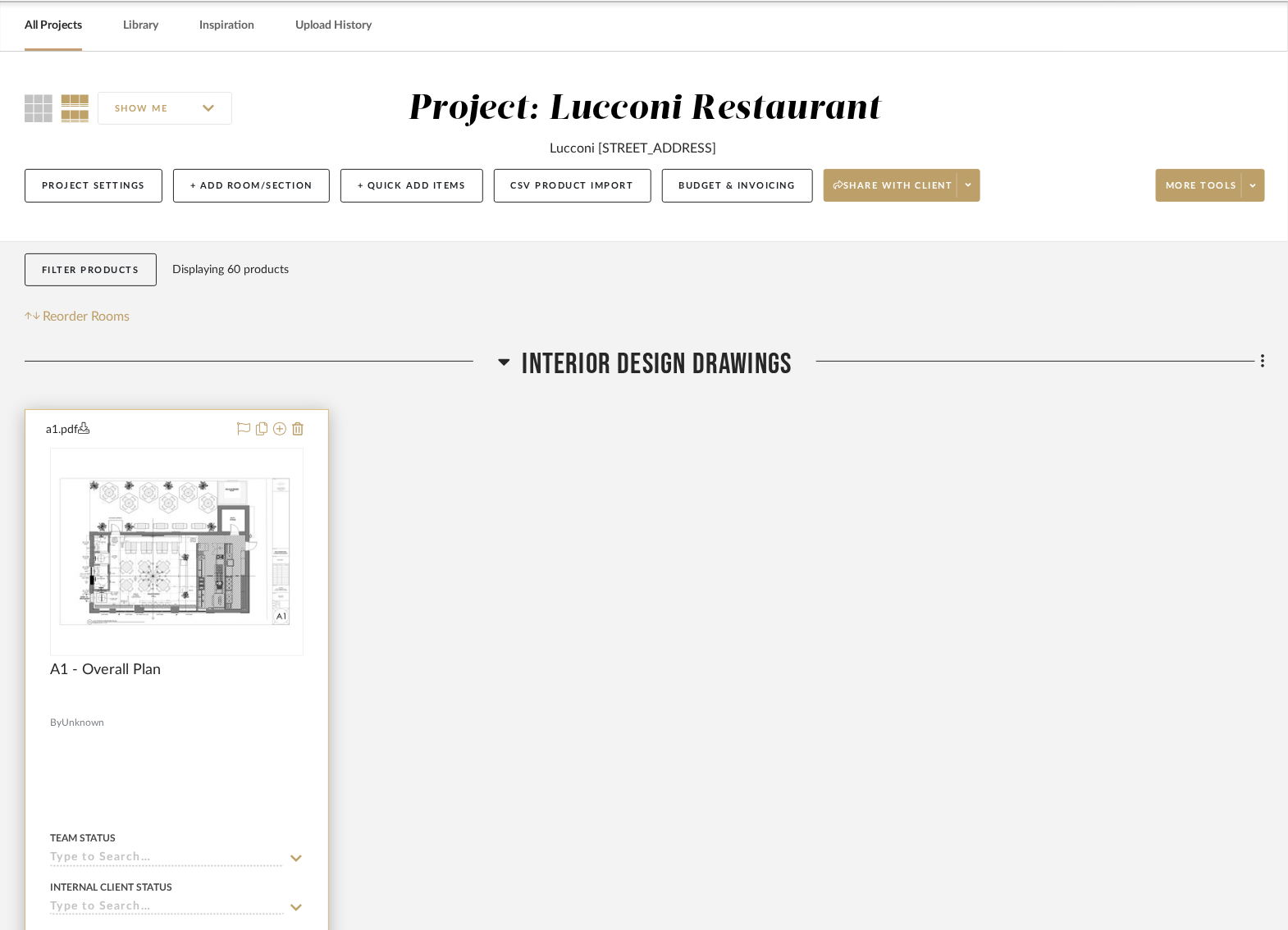
scroll to position [99, 0]
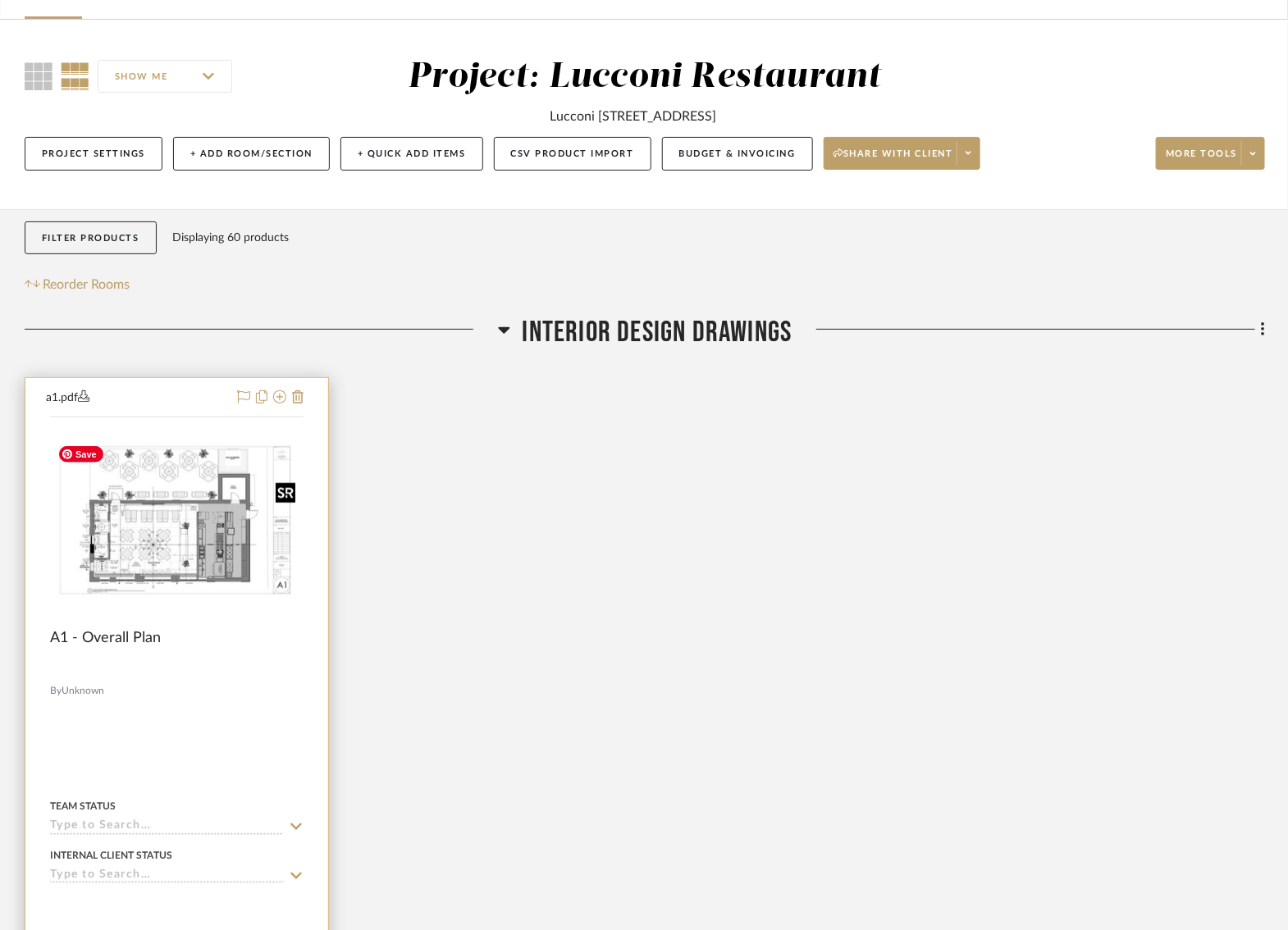
click at [0, 0] on img at bounding box center [0, 0] width 0 height 0
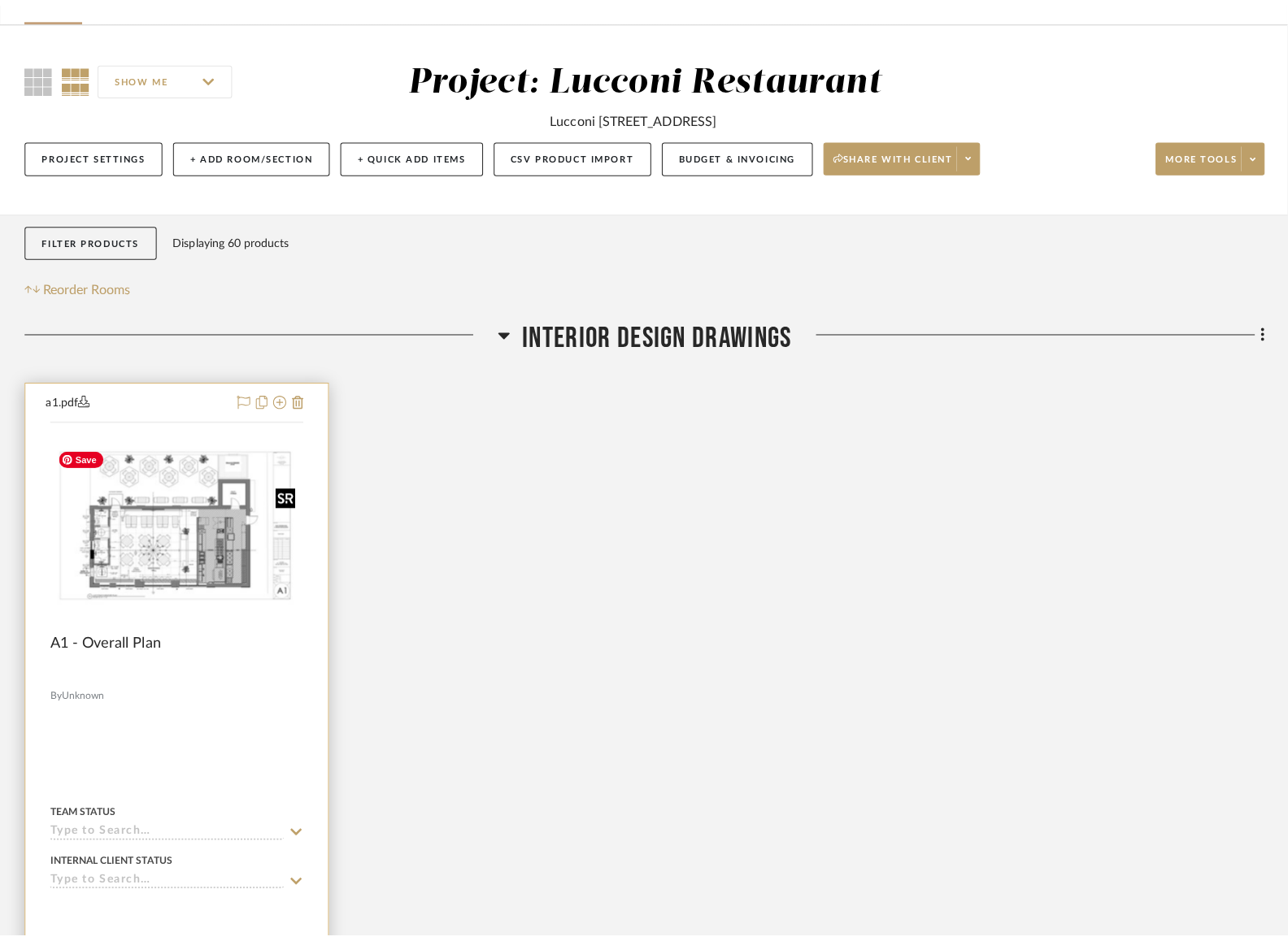
scroll to position [0, 0]
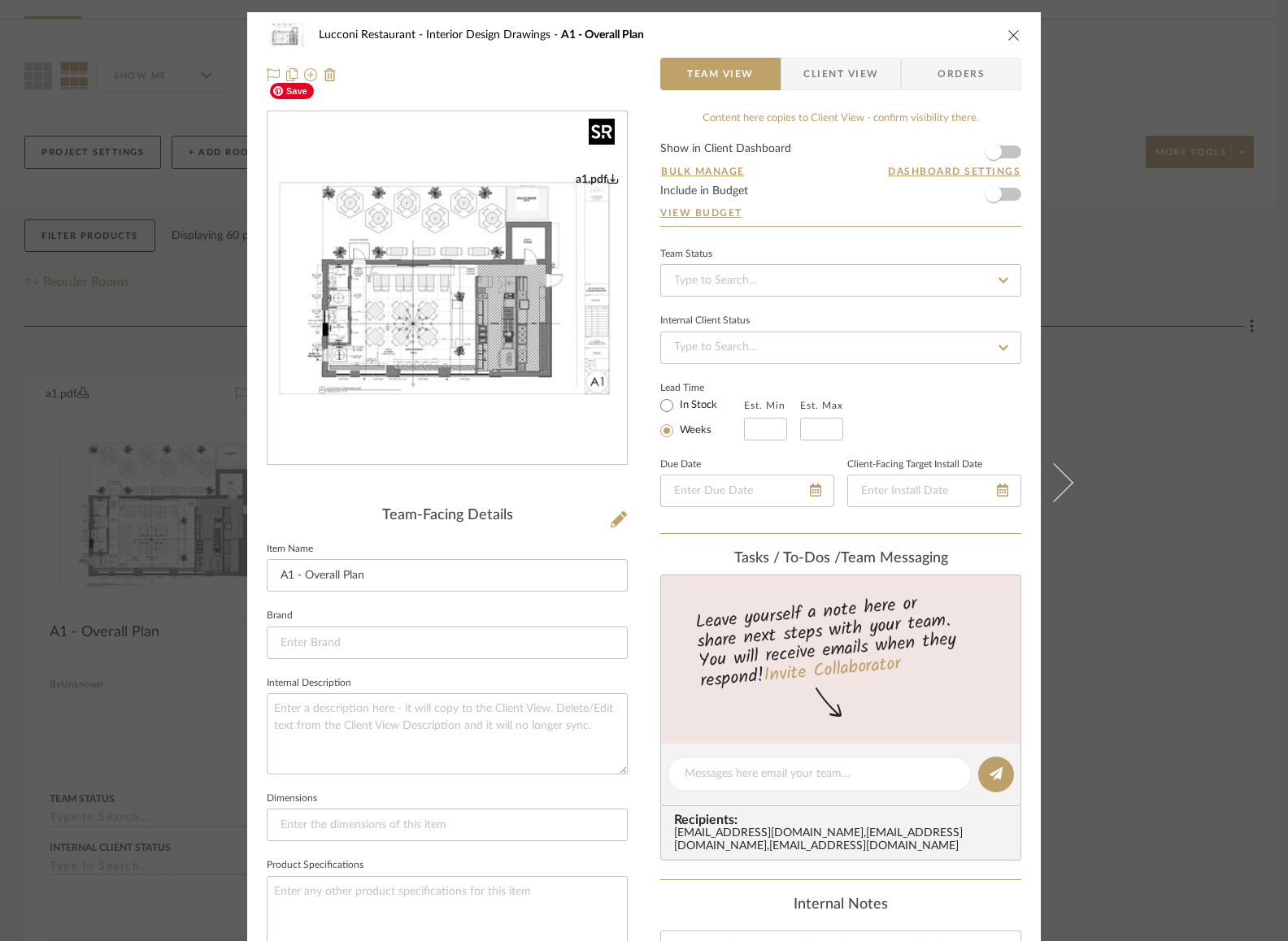
click at [534, 354] on img "0" at bounding box center [447, 288] width 359 height 232
click at [1009, 36] on icon "close" at bounding box center [1014, 36] width 13 height 13
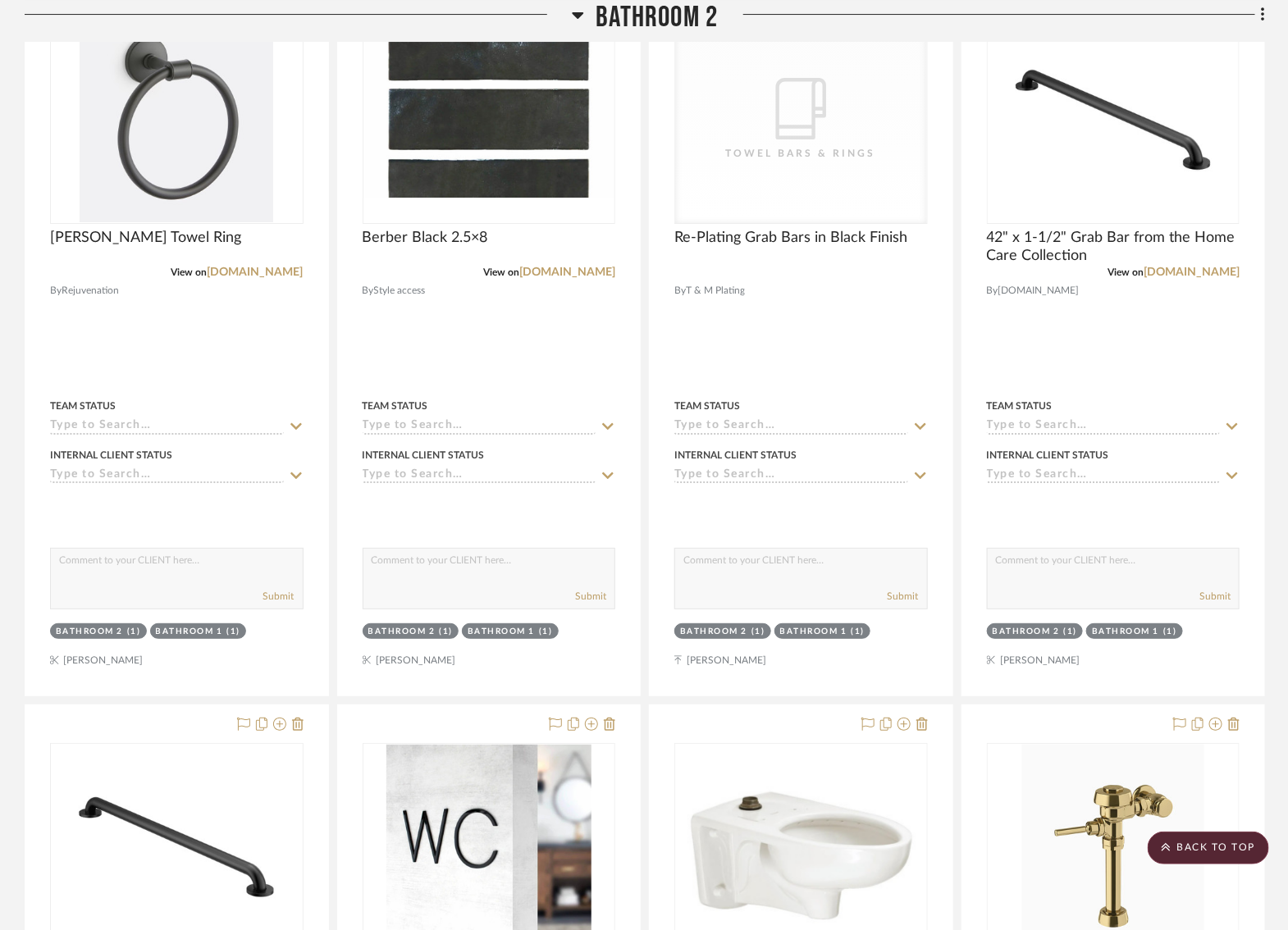
scroll to position [8010, 0]
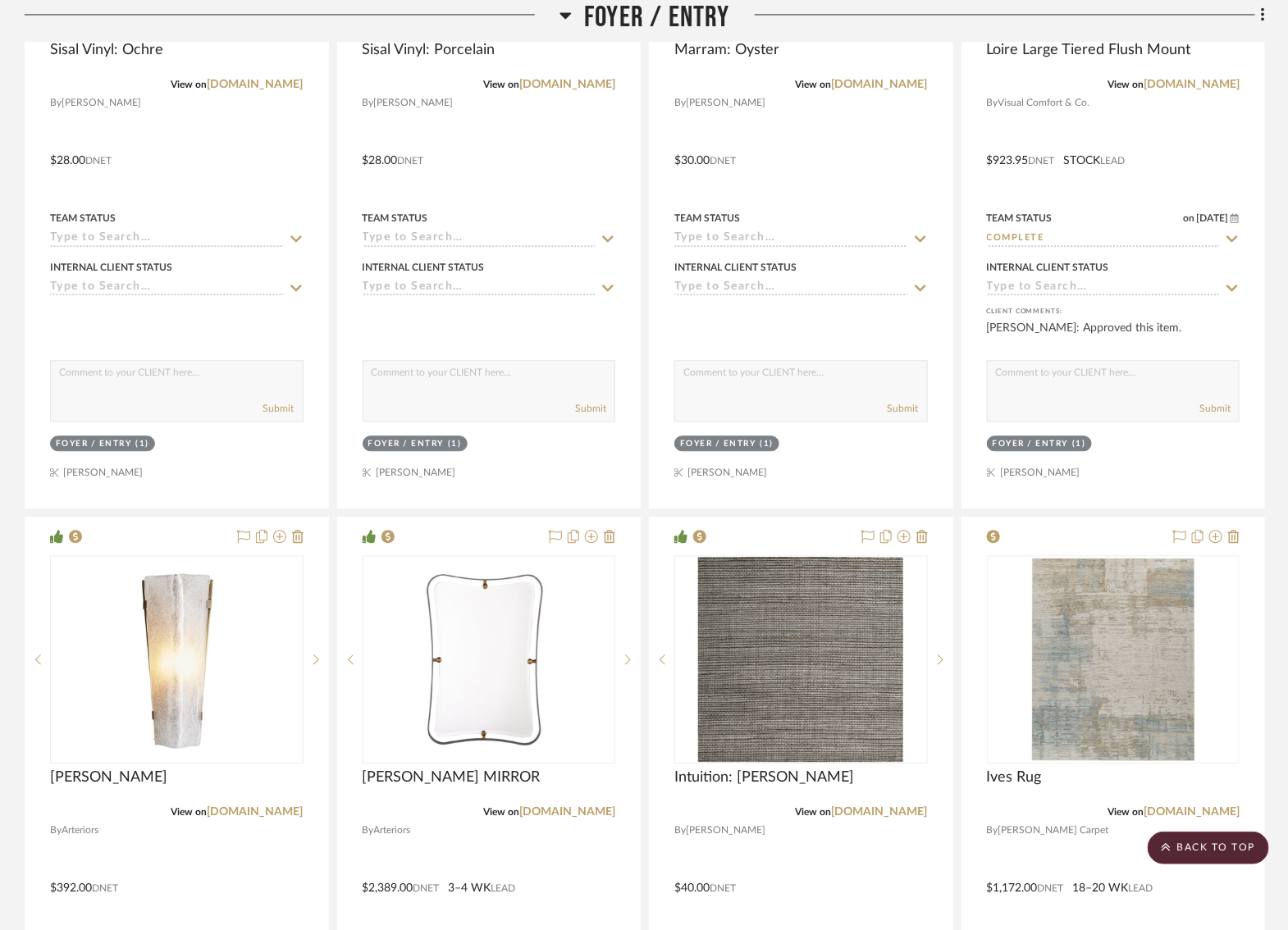
scroll to position [0, 6]
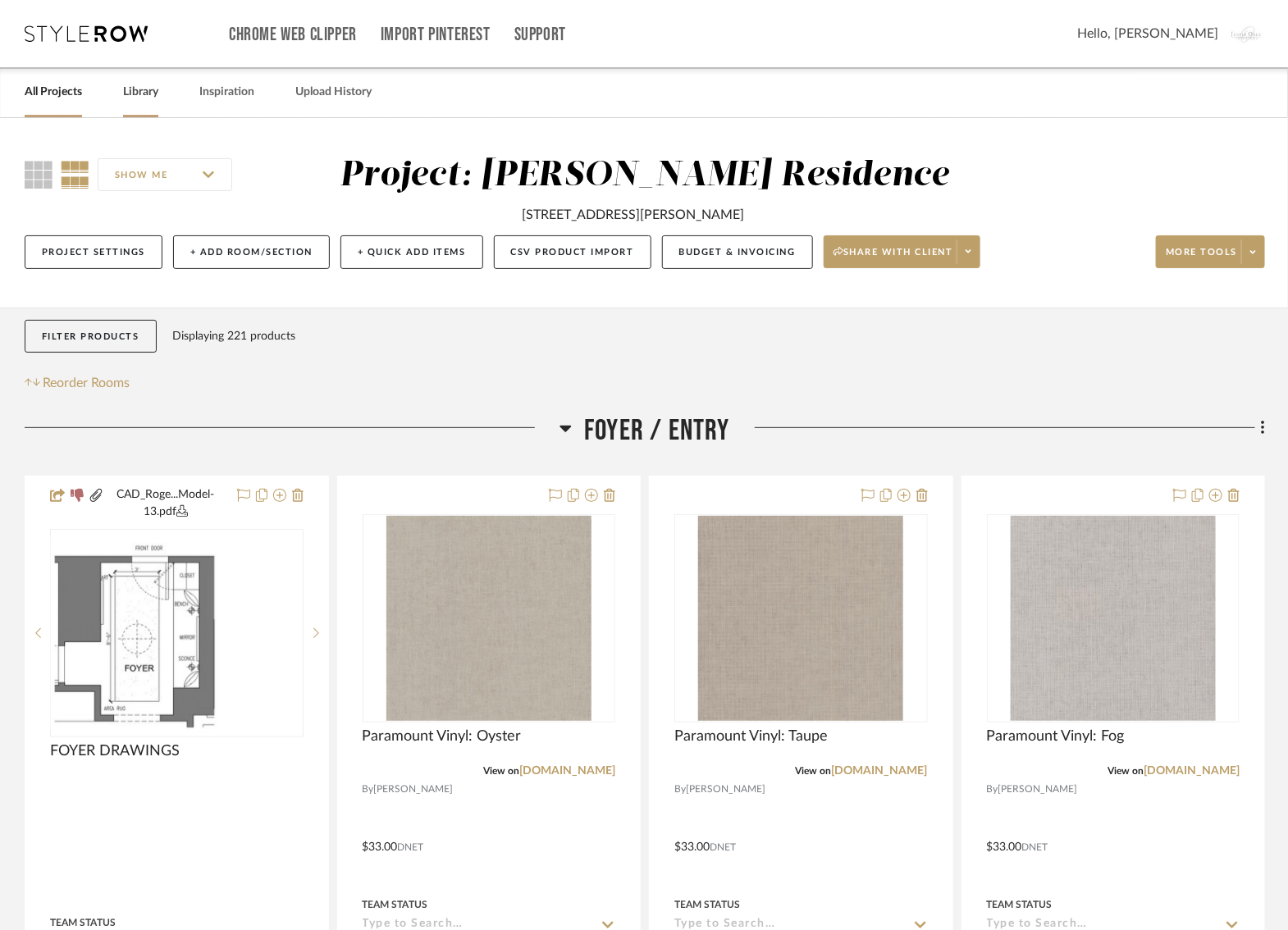
click at [141, 89] on link "Library" at bounding box center [141, 92] width 35 height 22
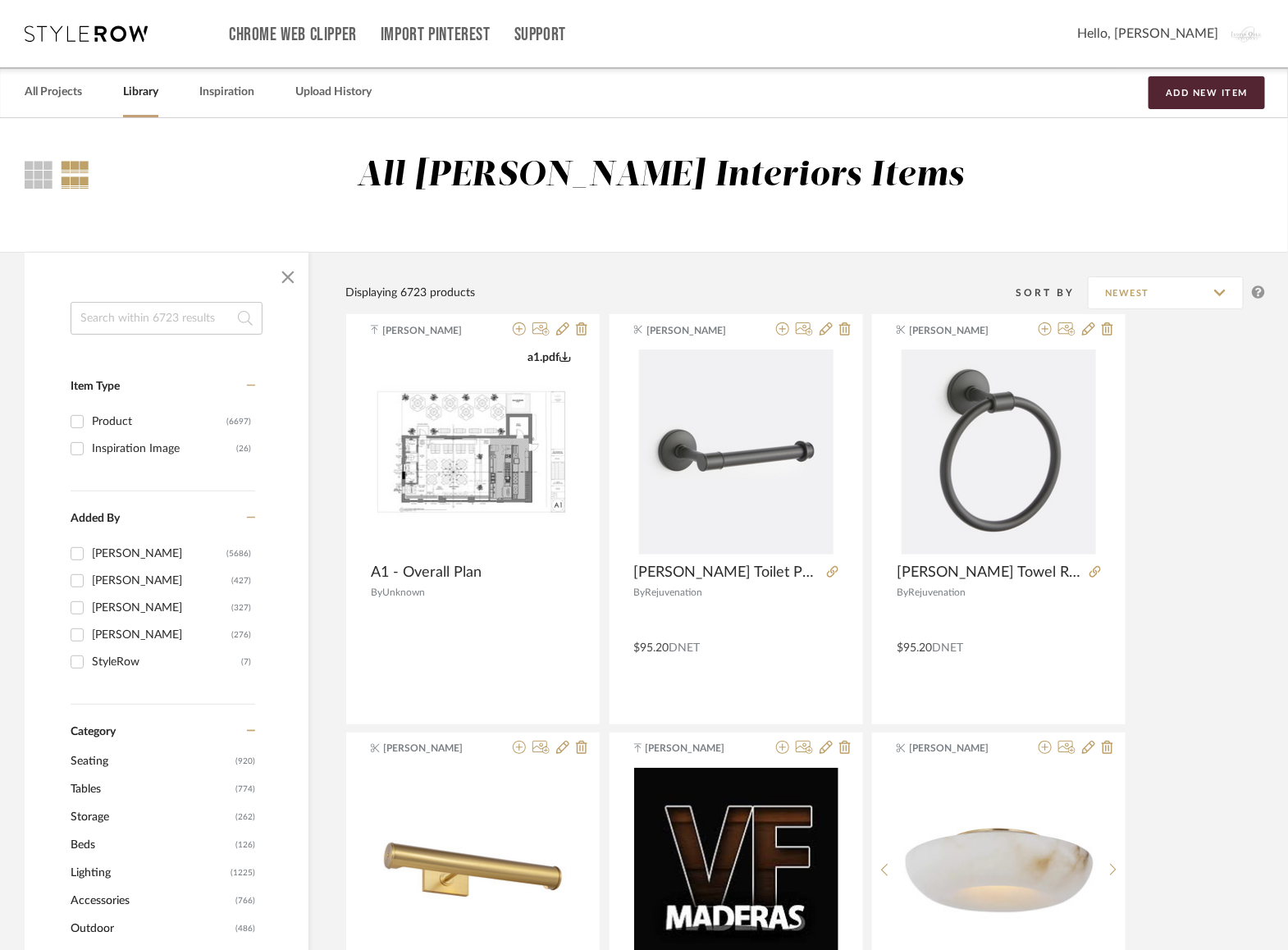
click at [195, 323] on input at bounding box center [167, 318] width 192 height 33
type input "planters"
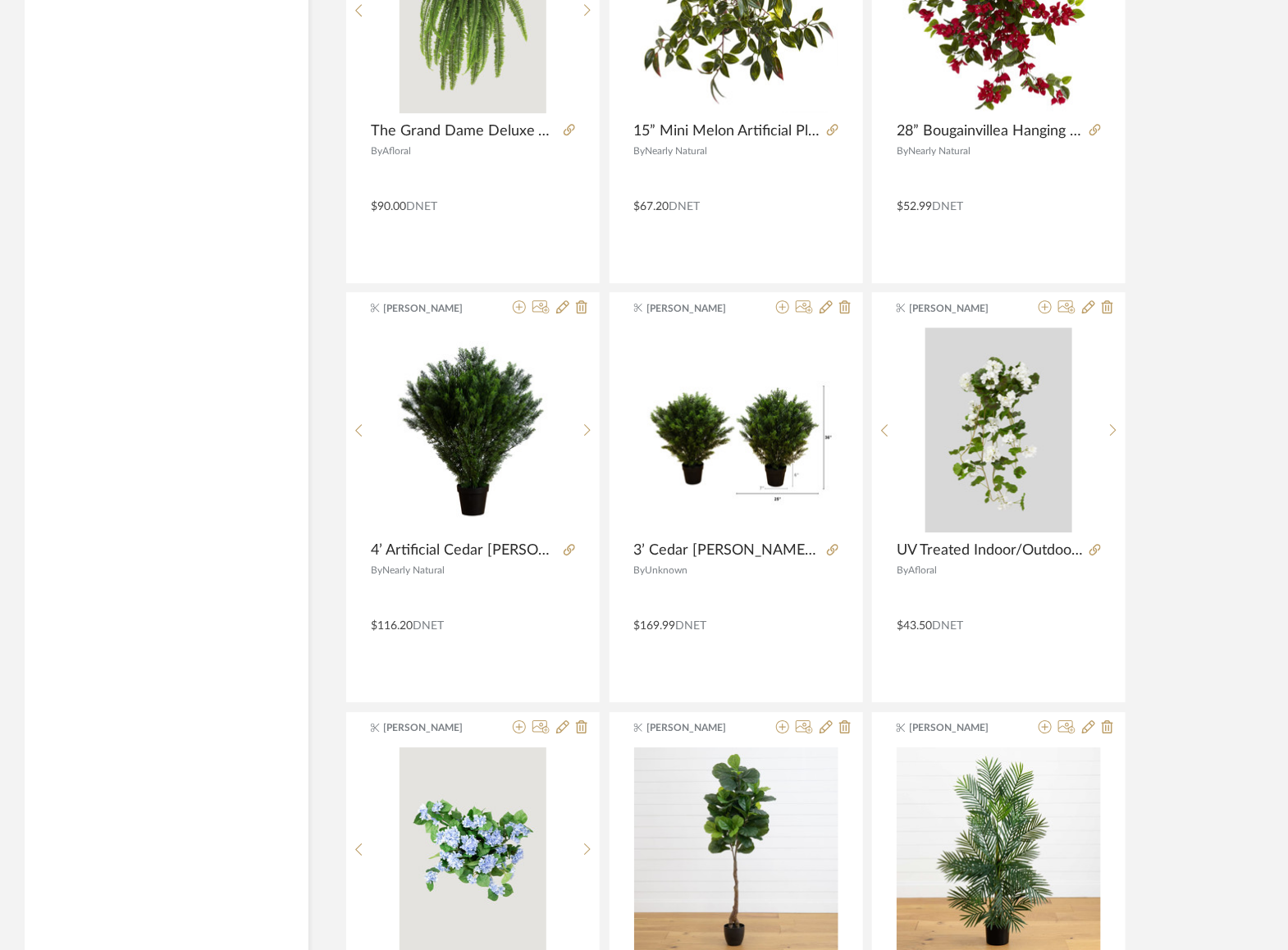
scroll to position [4608, 0]
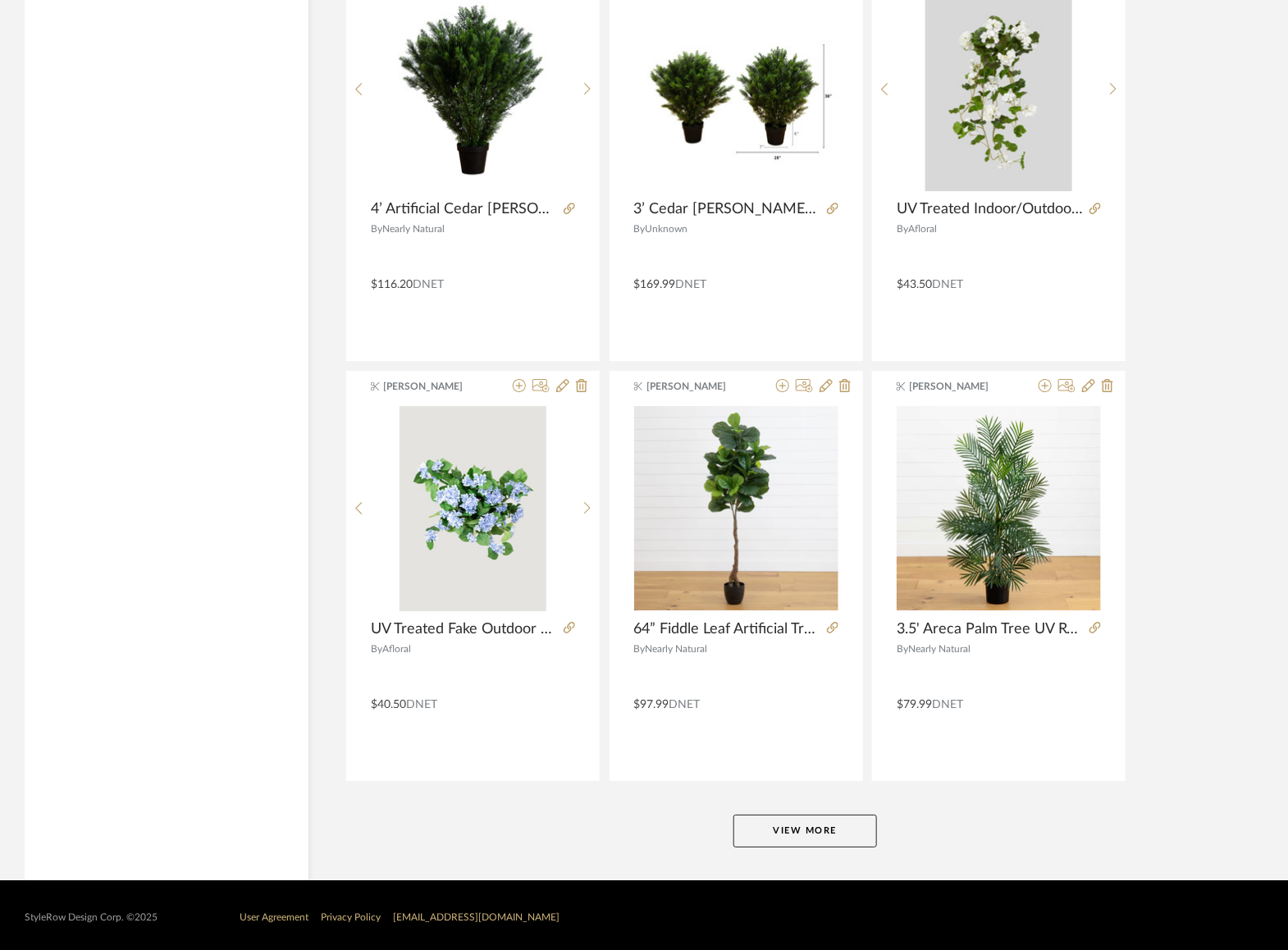
click at [853, 821] on button "View More" at bounding box center [805, 831] width 143 height 33
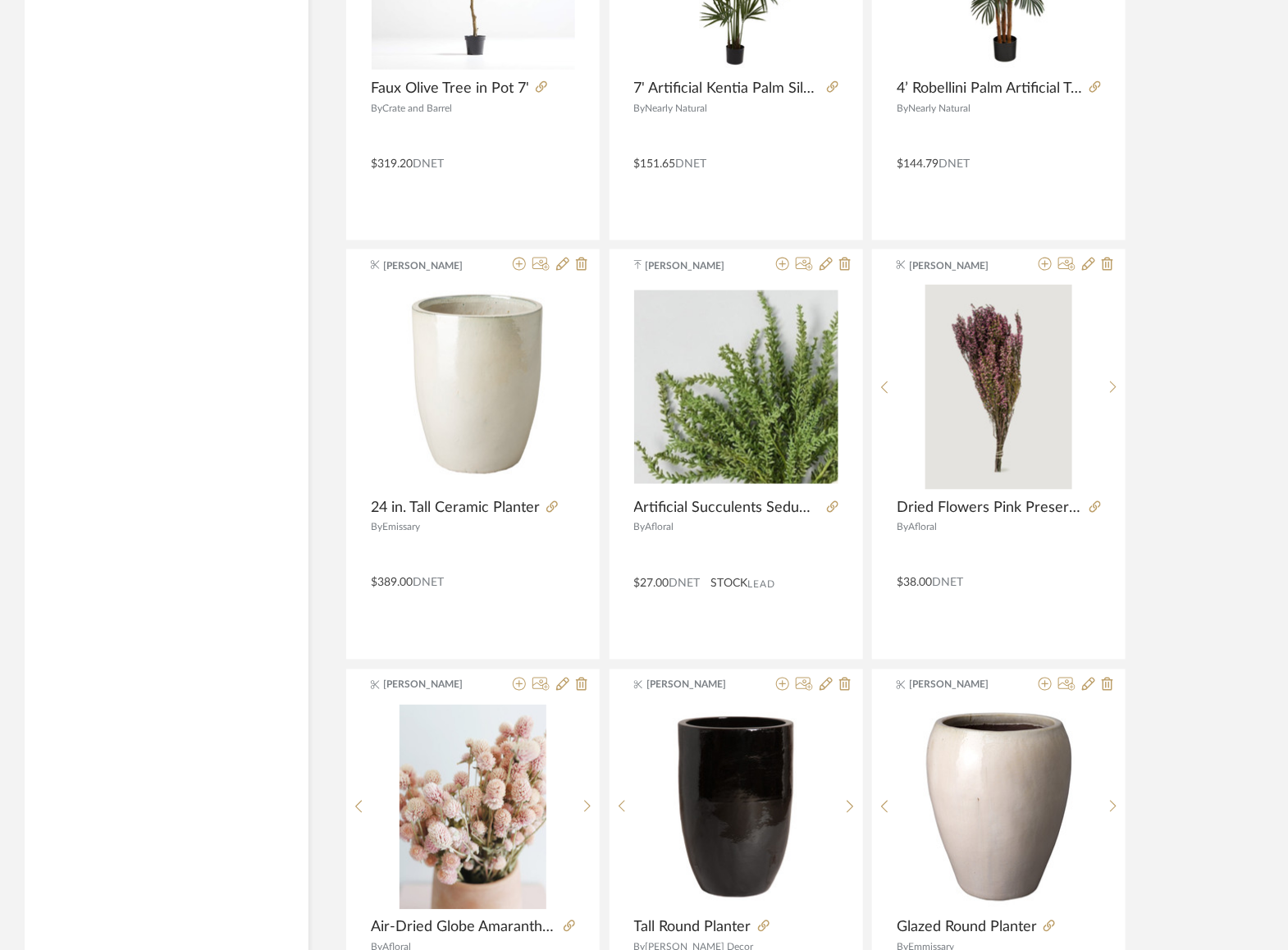
scroll to position [8076, 0]
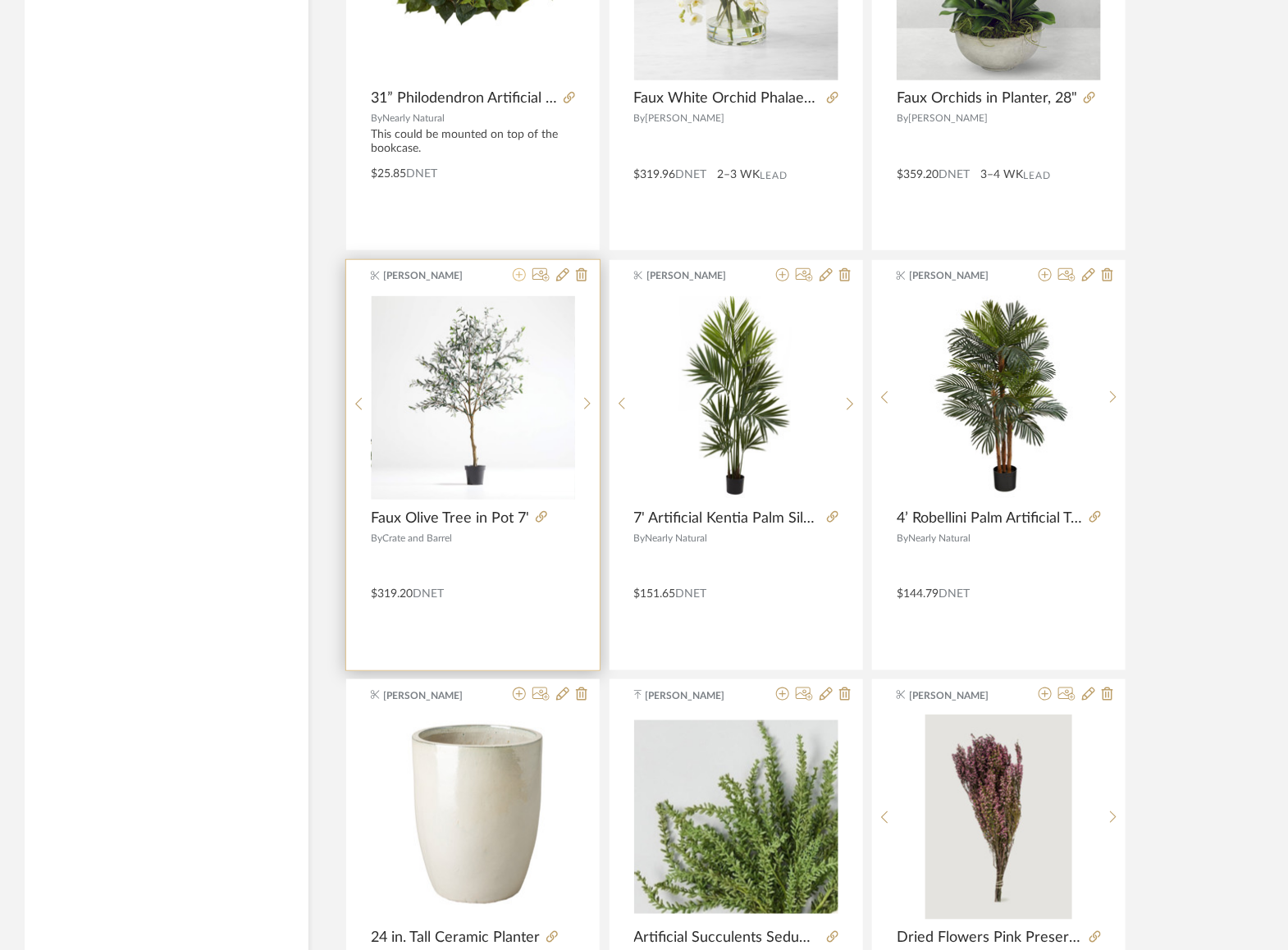
click at [521, 269] on icon at bounding box center [519, 275] width 14 height 14
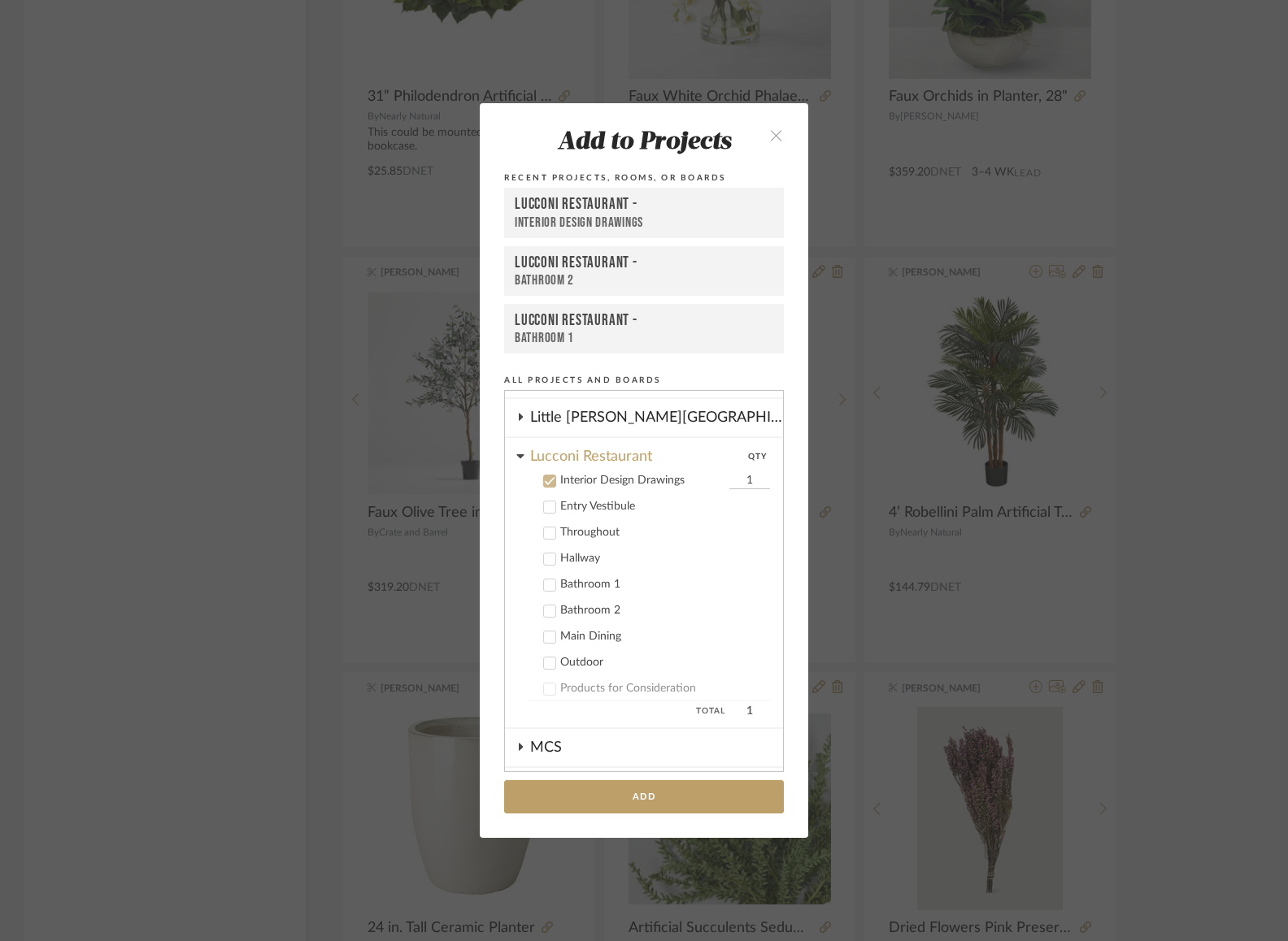
scroll to position [495, 0]
click at [544, 478] on icon at bounding box center [549, 484] width 12 height 12
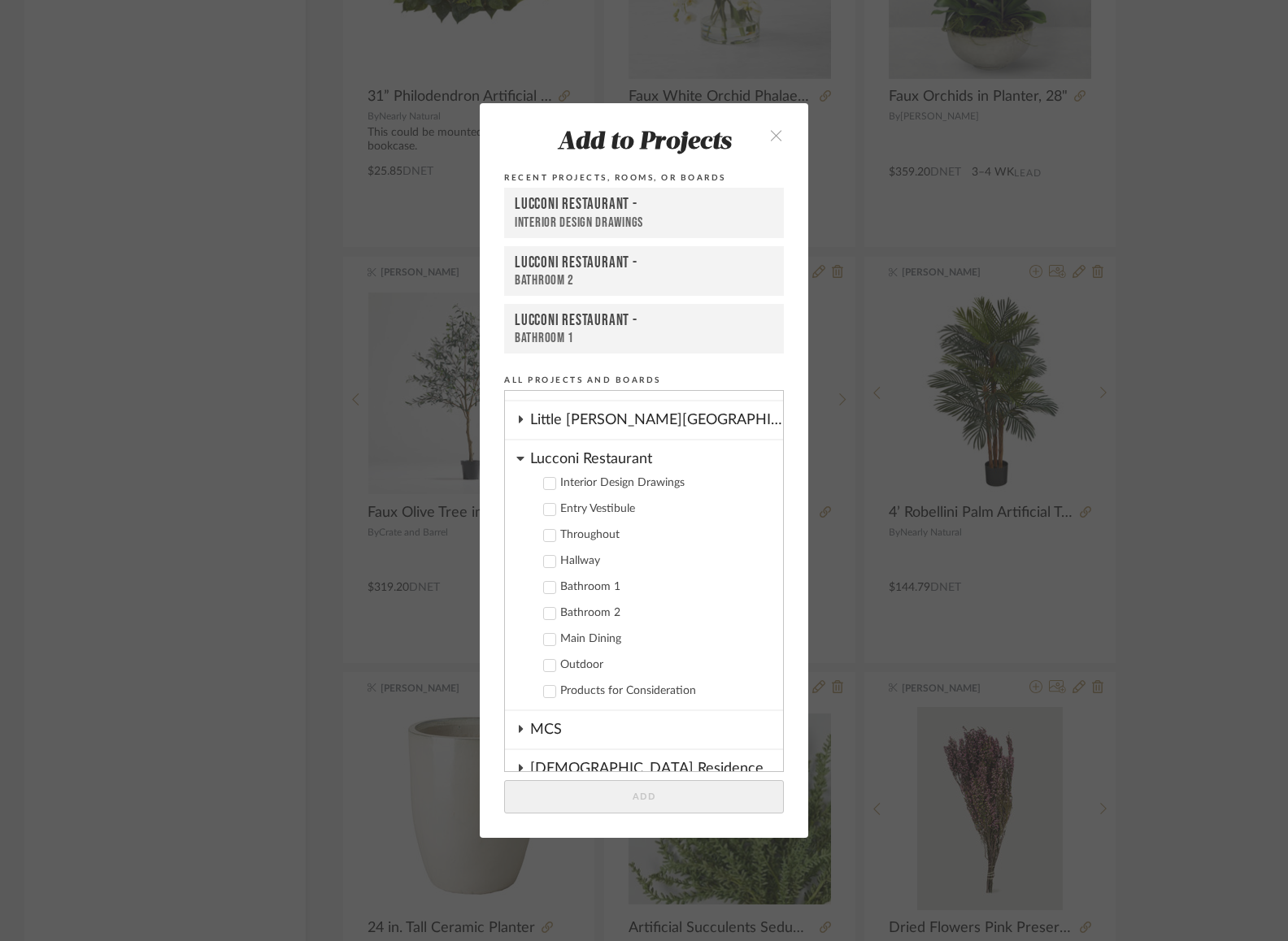
click at [548, 636] on icon at bounding box center [549, 639] width 12 height 12
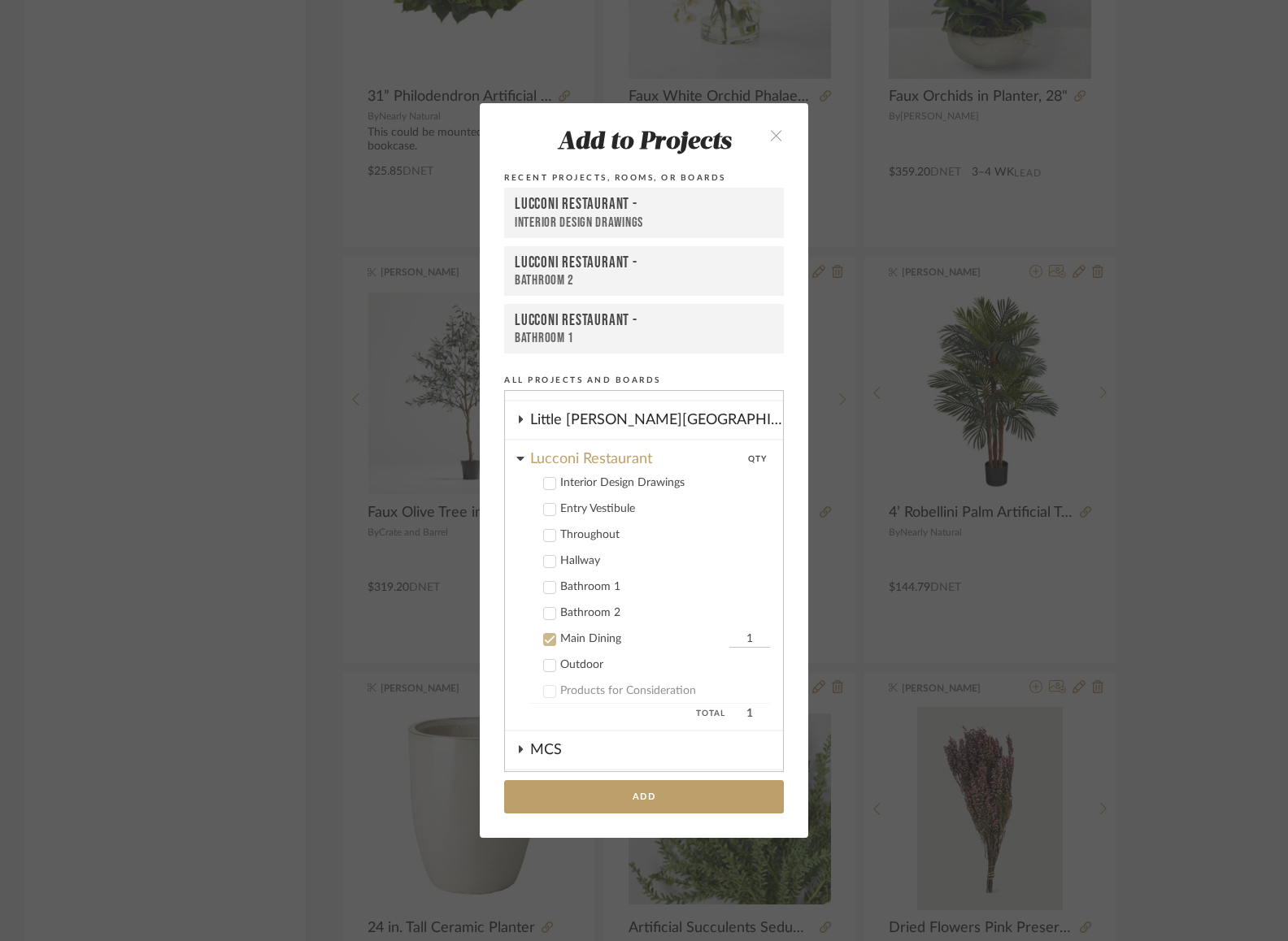
click at [729, 638] on input "1" at bounding box center [749, 639] width 40 height 16
type input "2"
click at [489, 583] on add-to "Add to Projects Recent Projects, Rooms, or Boards Lucconi Restaurant - Interior…" at bounding box center [644, 470] width 328 height 734
click at [590, 804] on button "Add" at bounding box center [644, 797] width 279 height 34
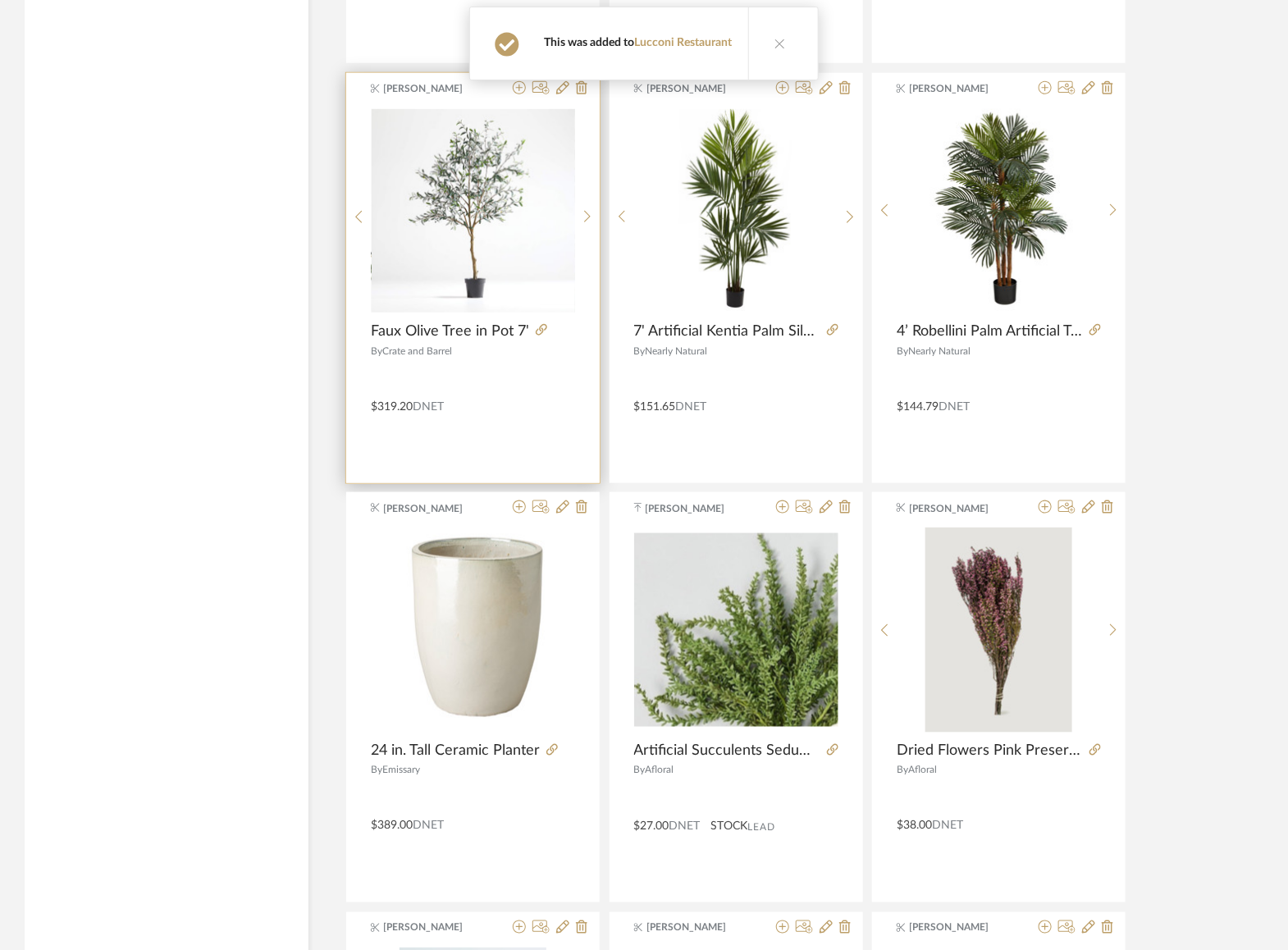
scroll to position [8265, 0]
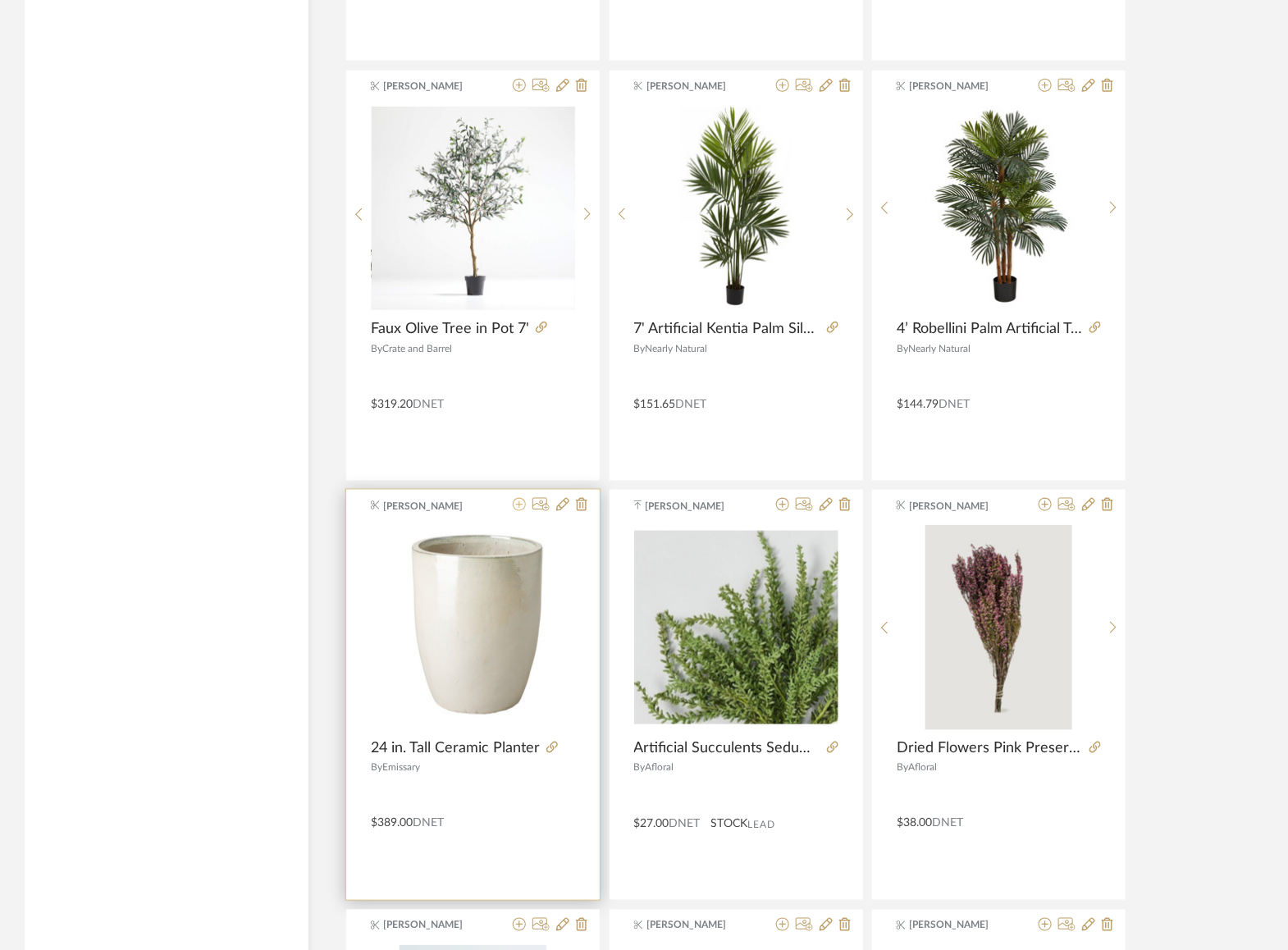
click at [520, 498] on icon at bounding box center [519, 505] width 14 height 14
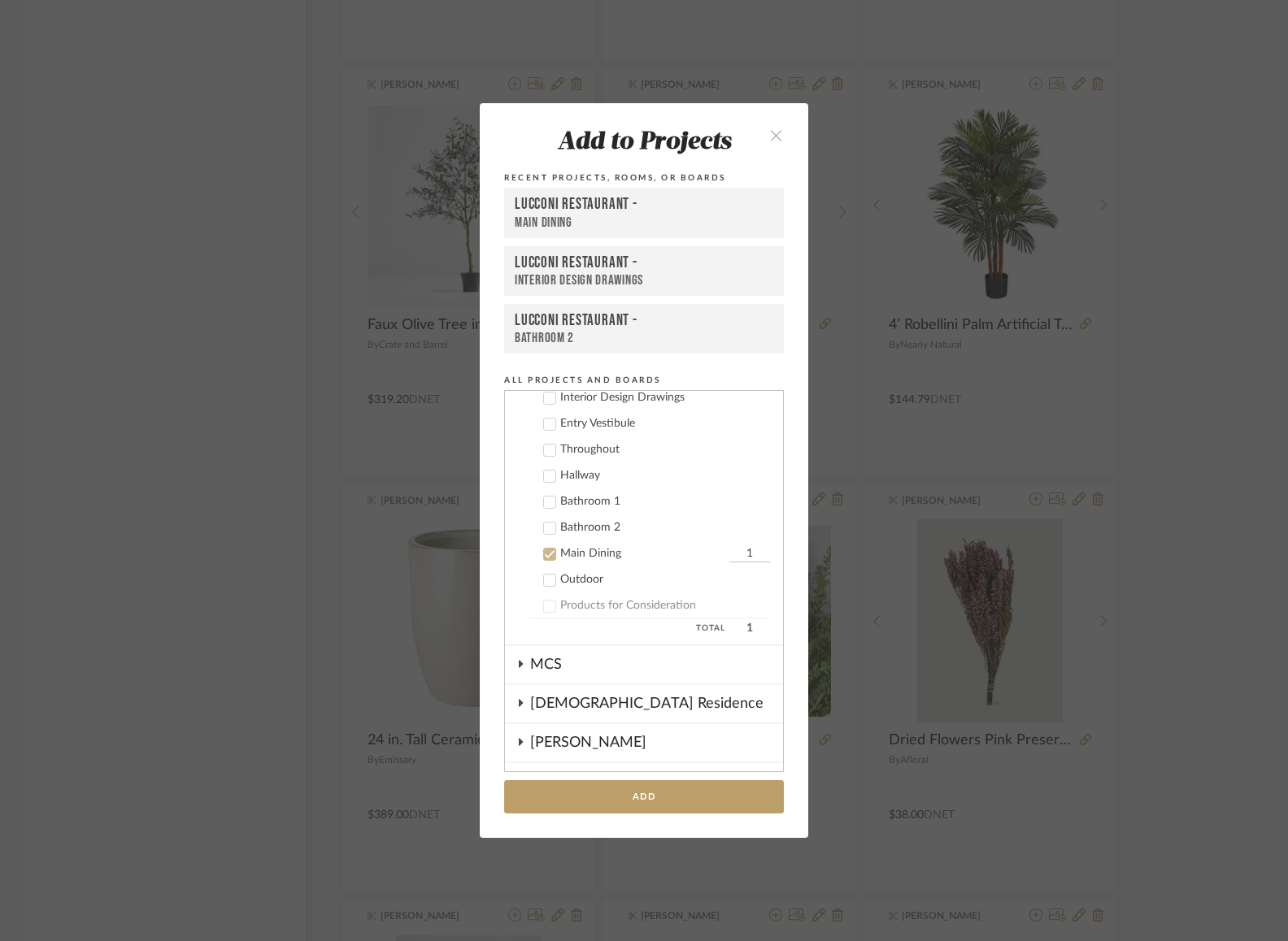
scroll to position [577, 0]
click at [729, 553] on input "1" at bounding box center [749, 557] width 40 height 16
type input "2"
click at [716, 795] on button "Add" at bounding box center [644, 797] width 279 height 34
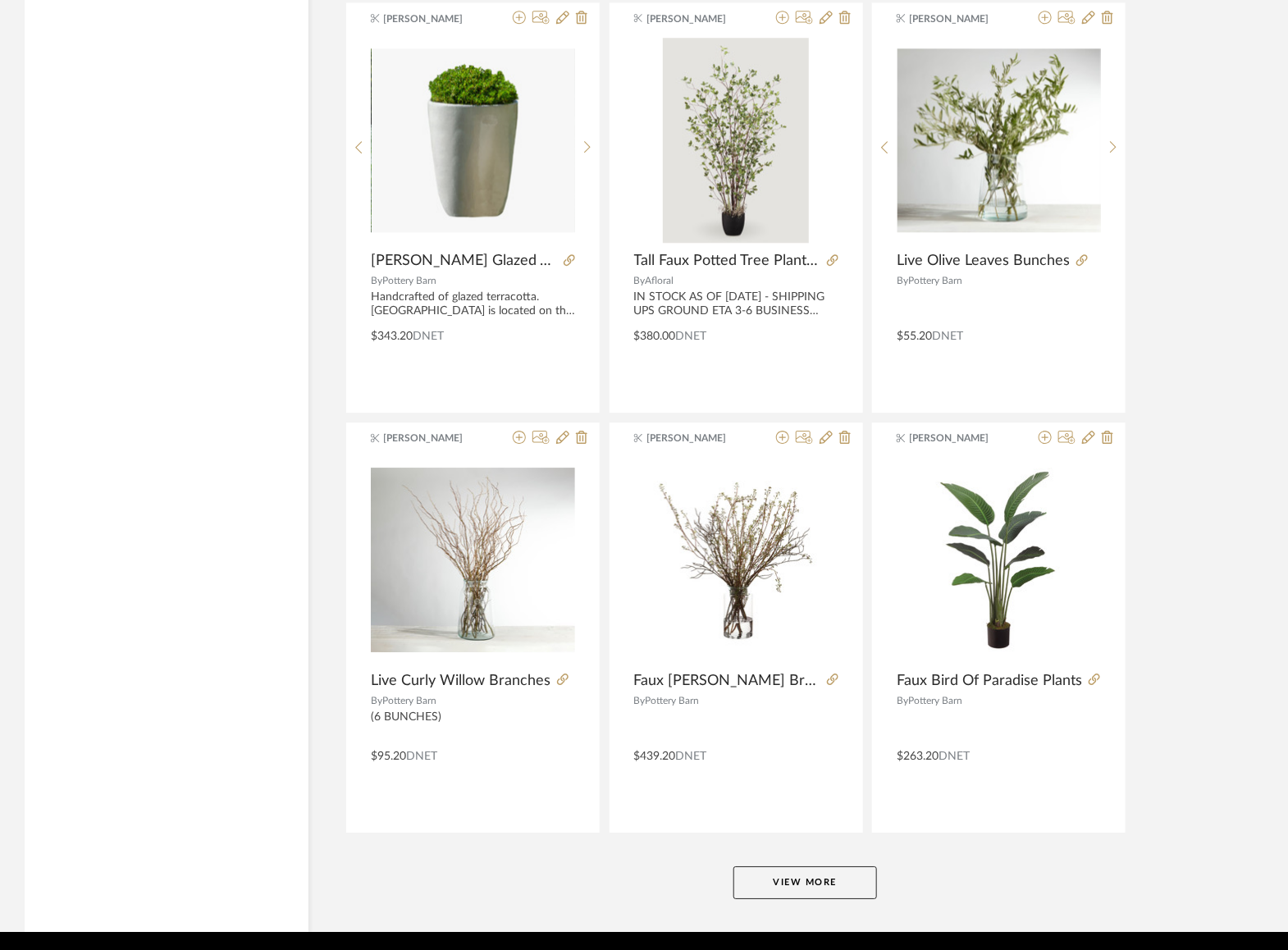
scroll to position [9606, 0]
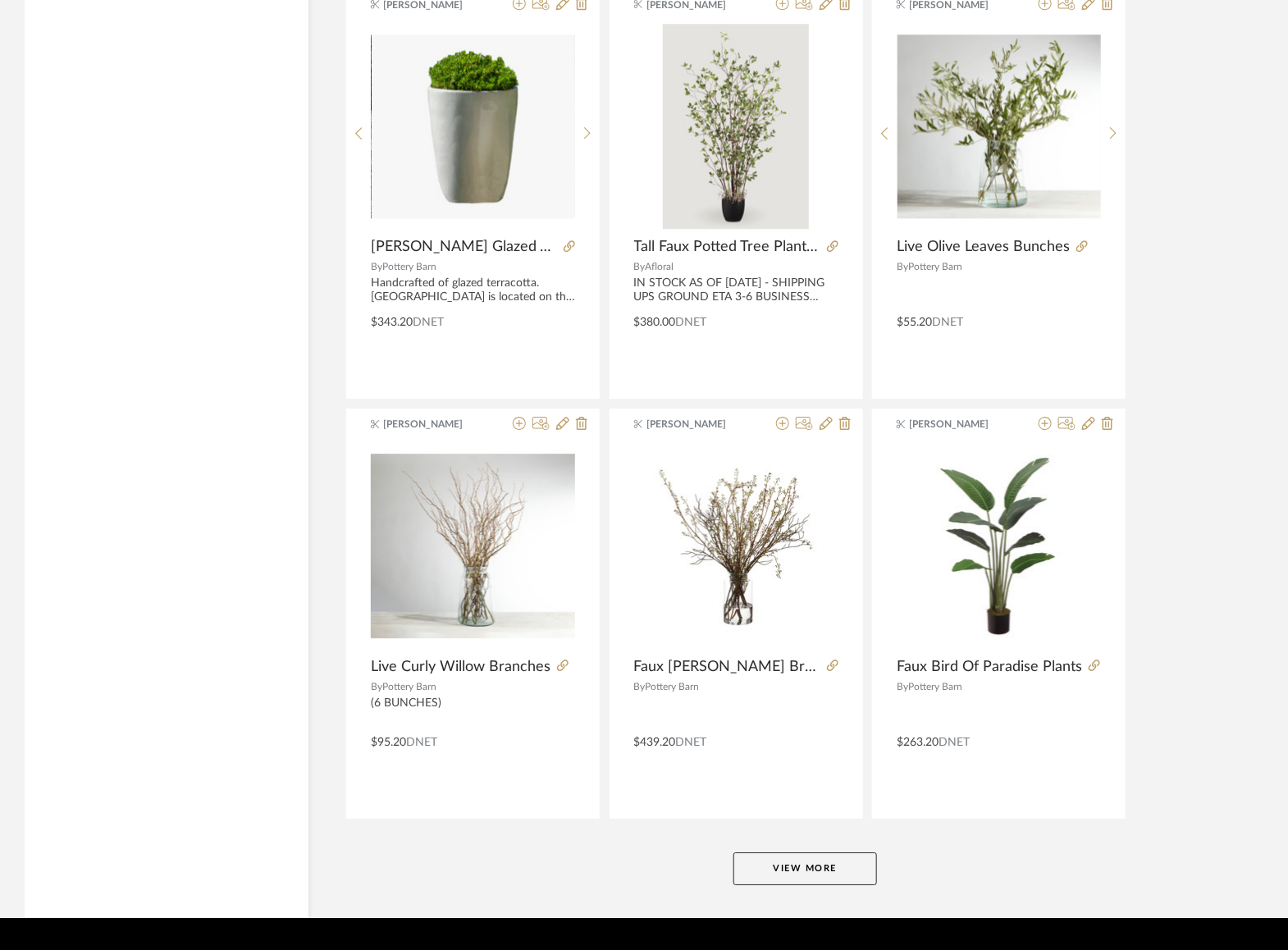
click at [794, 863] on button "View More" at bounding box center [805, 869] width 143 height 33
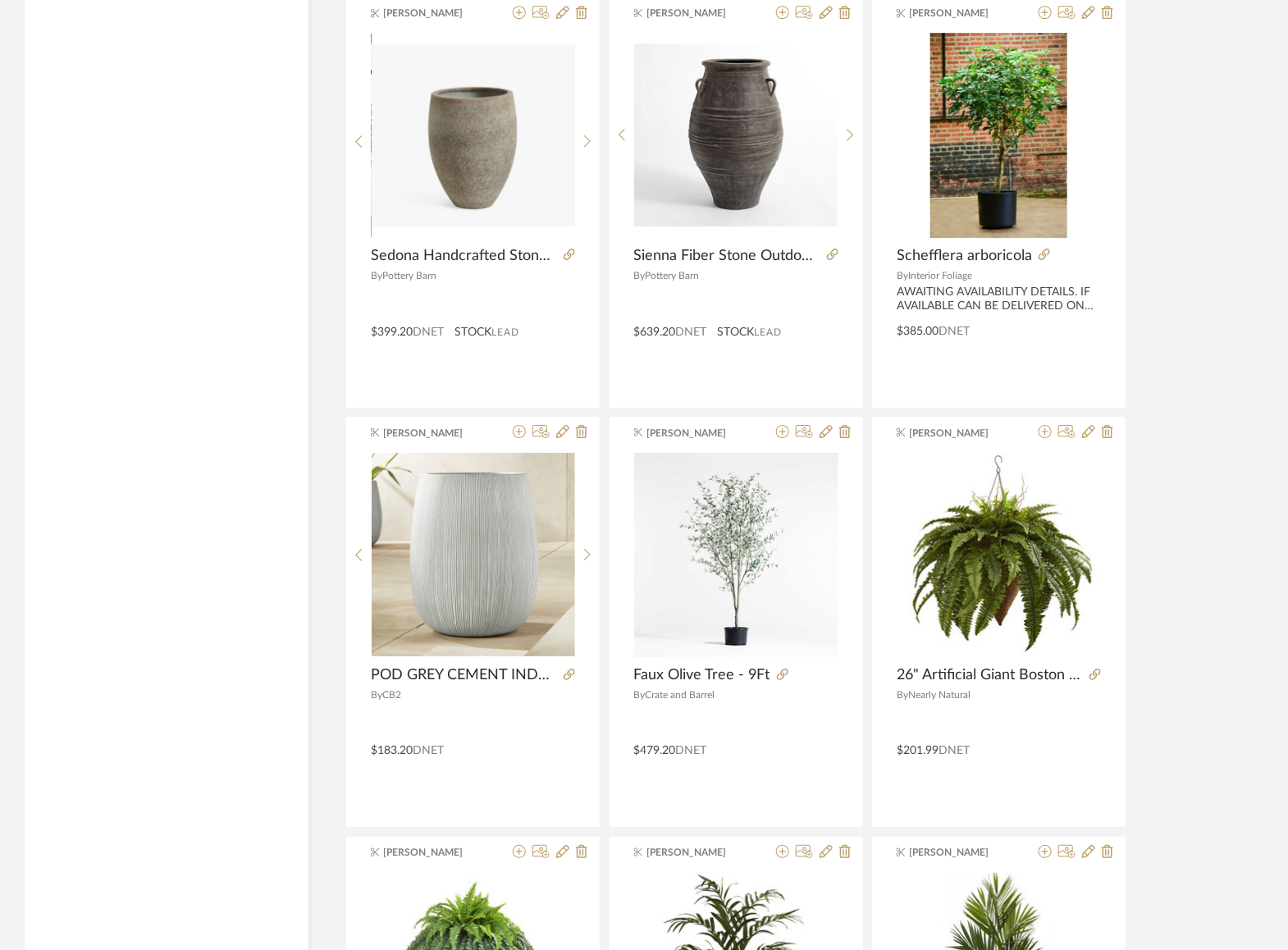
scroll to position [12544, 0]
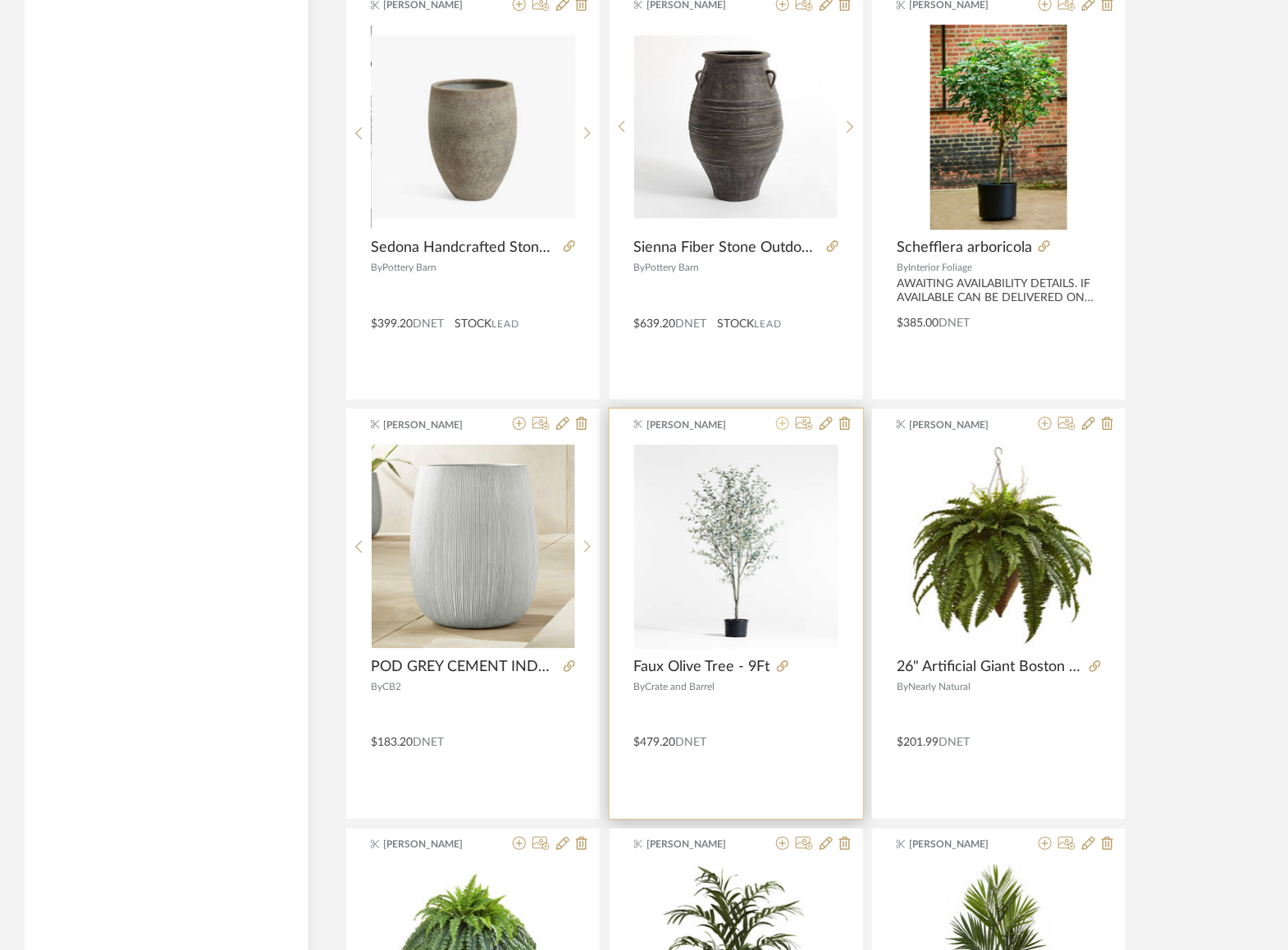
click at [784, 417] on icon at bounding box center [783, 424] width 14 height 14
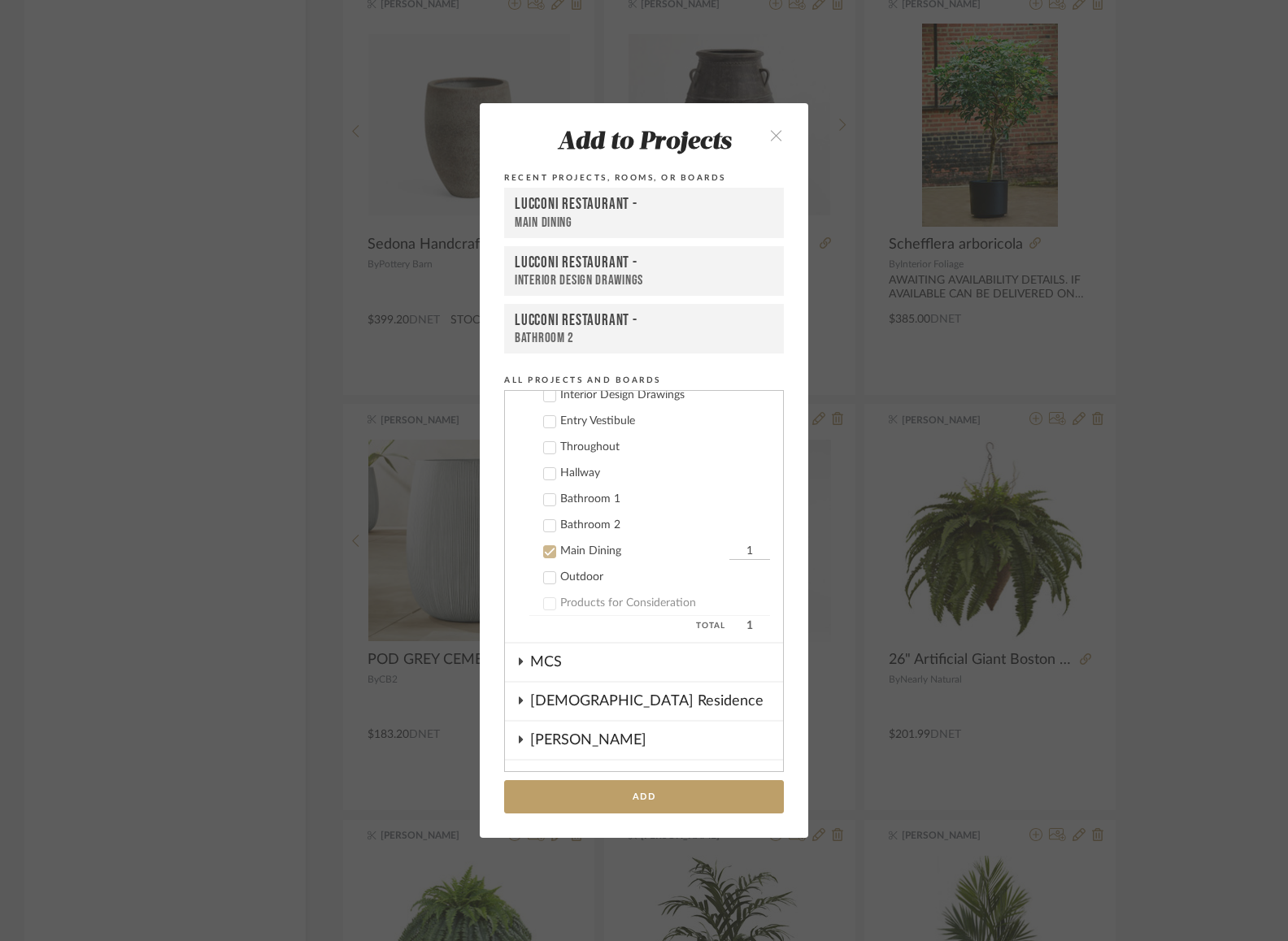
scroll to position [548, 0]
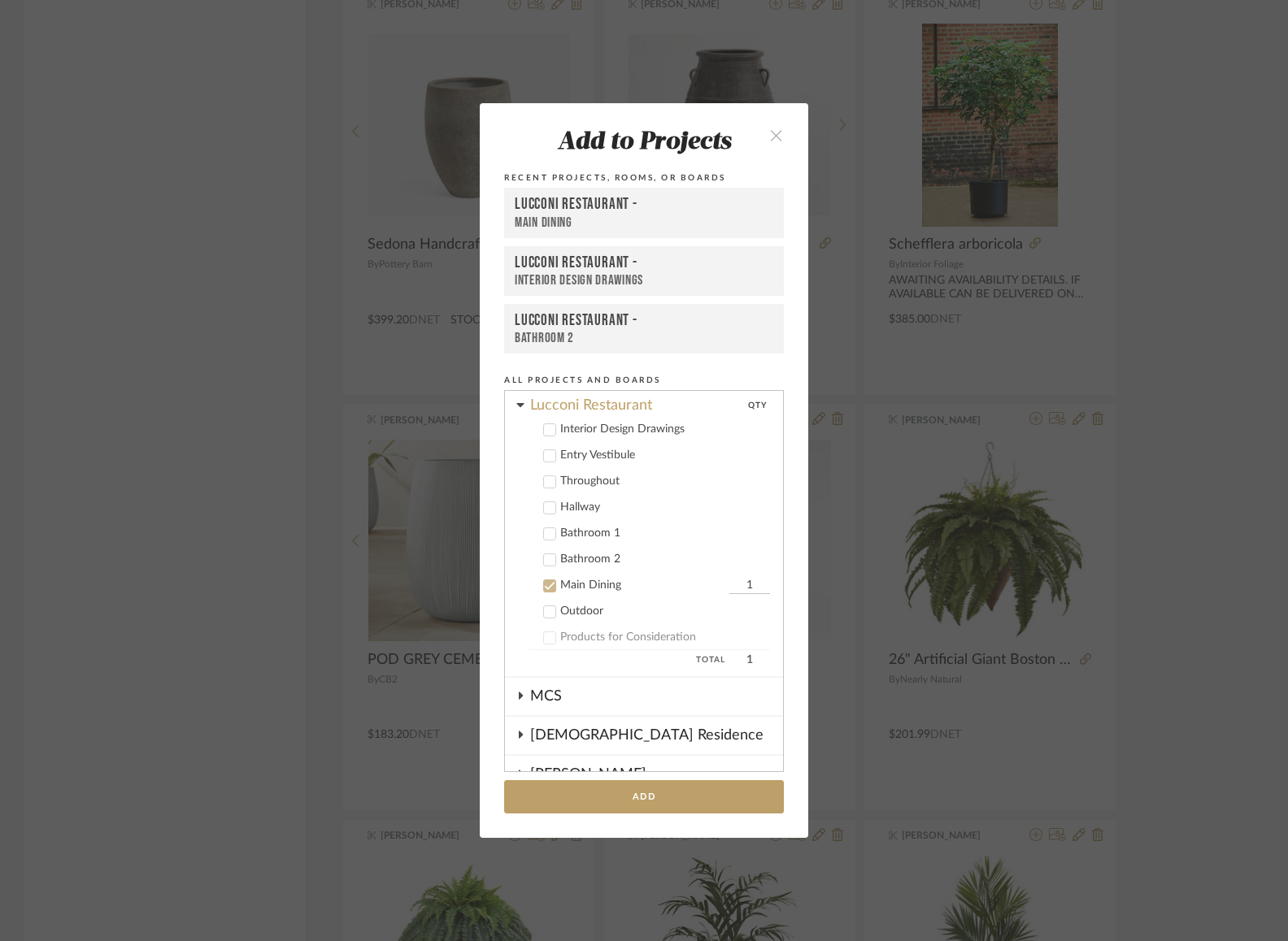
click at [729, 582] on input "1" at bounding box center [749, 586] width 40 height 16
type input "2"
click at [590, 799] on button "Add" at bounding box center [644, 797] width 279 height 34
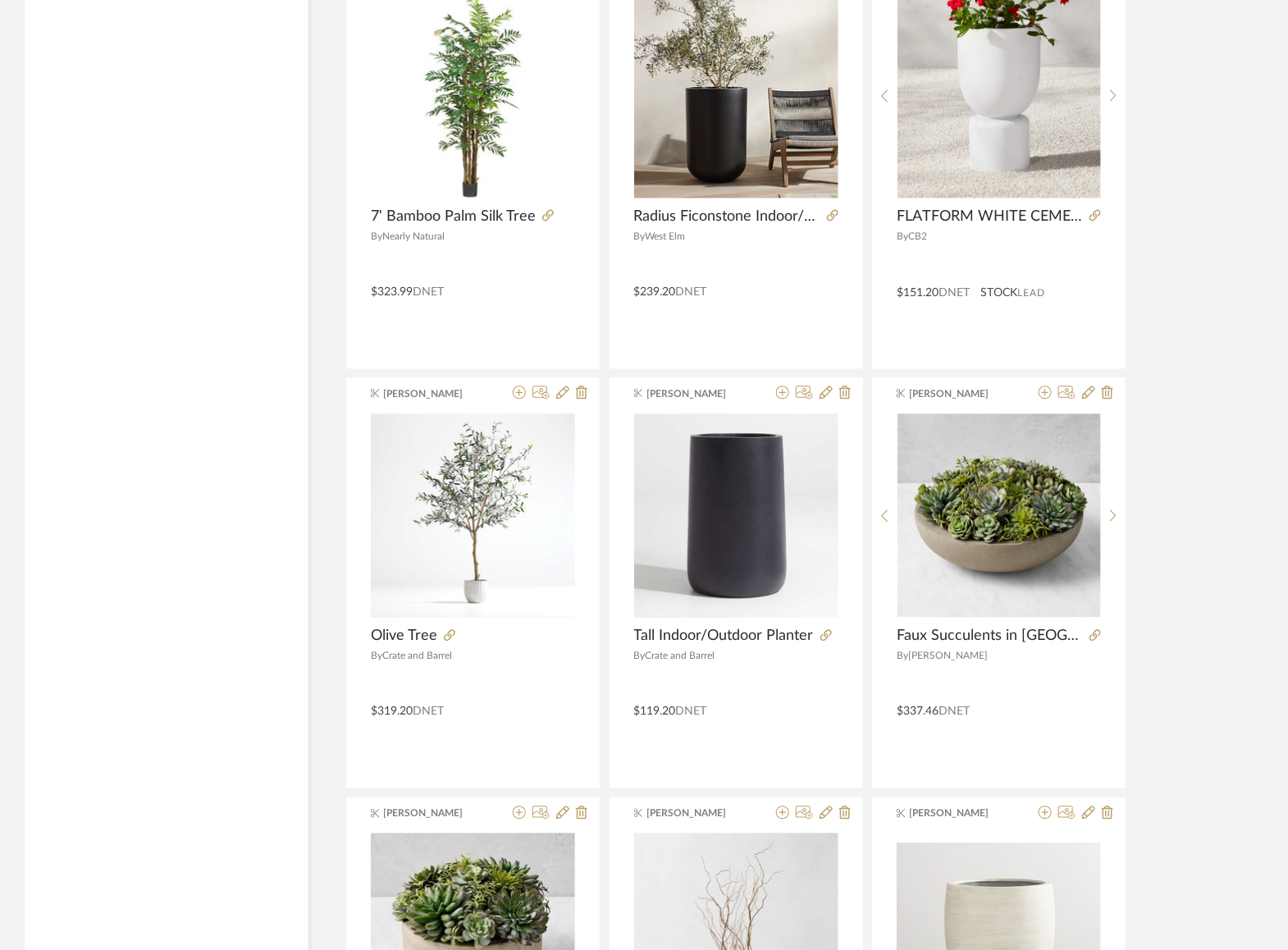
scroll to position [14262, 0]
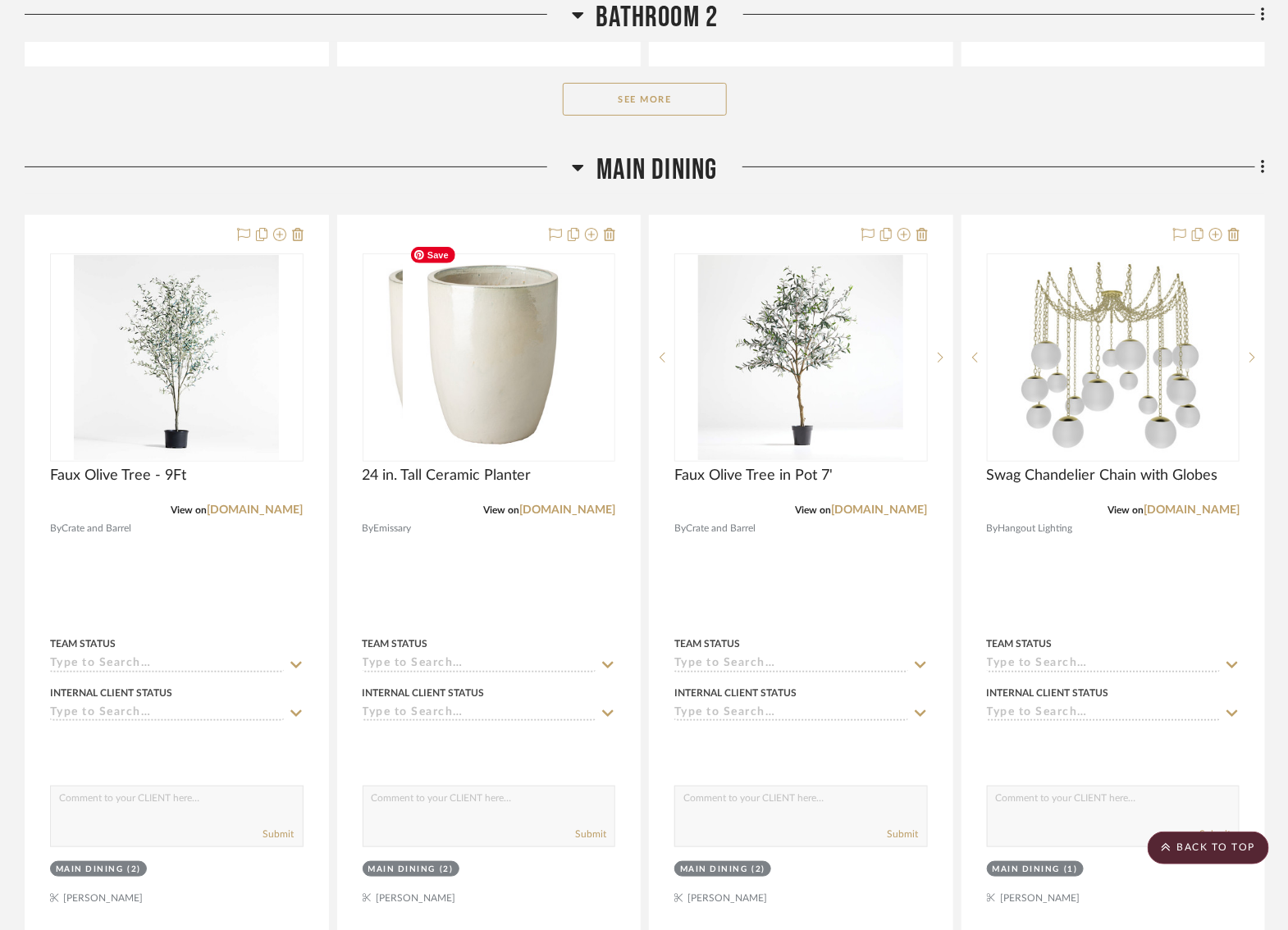
scroll to position [5598, 0]
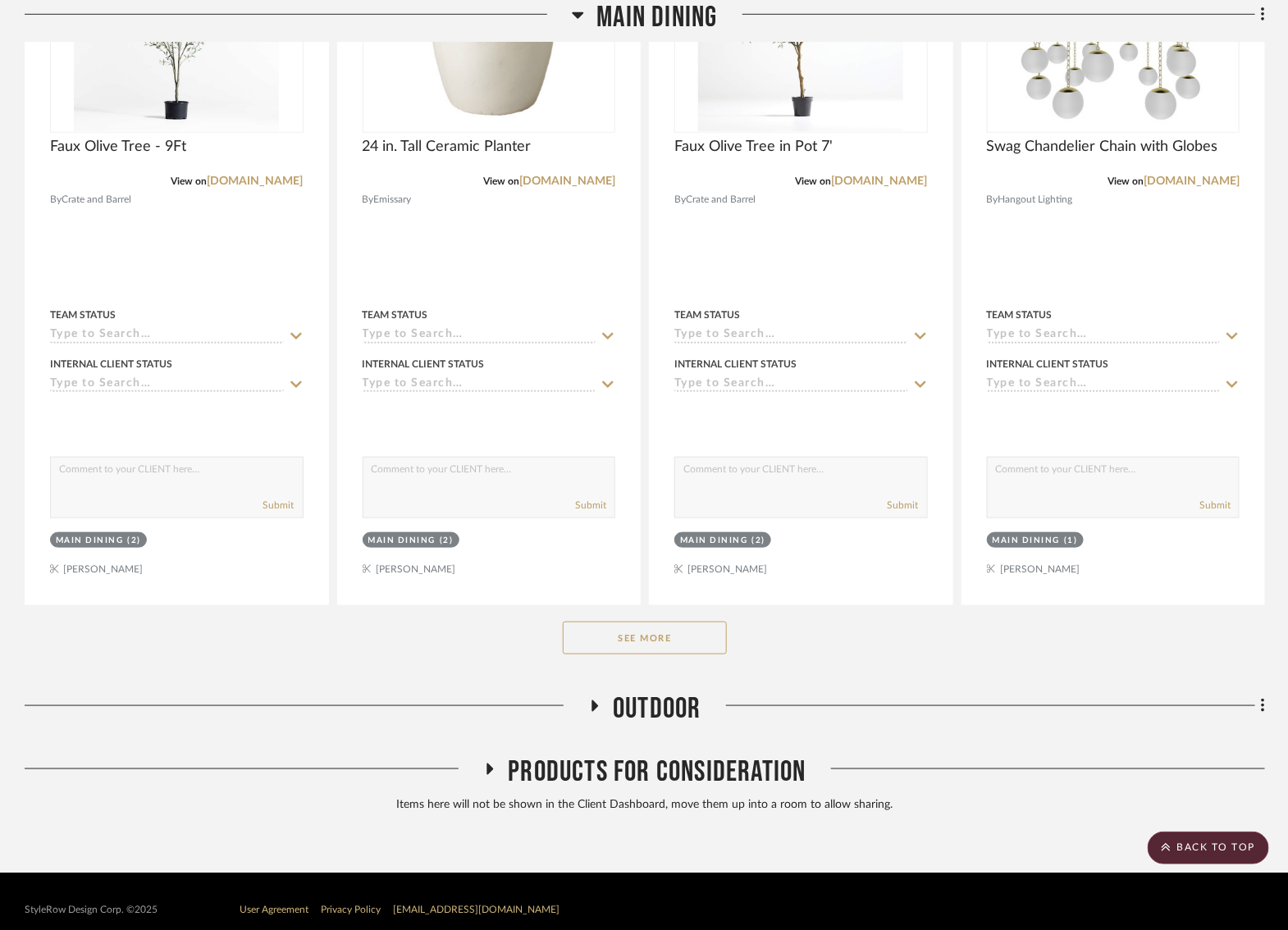
click at [629, 622] on button "See More" at bounding box center [644, 638] width 164 height 33
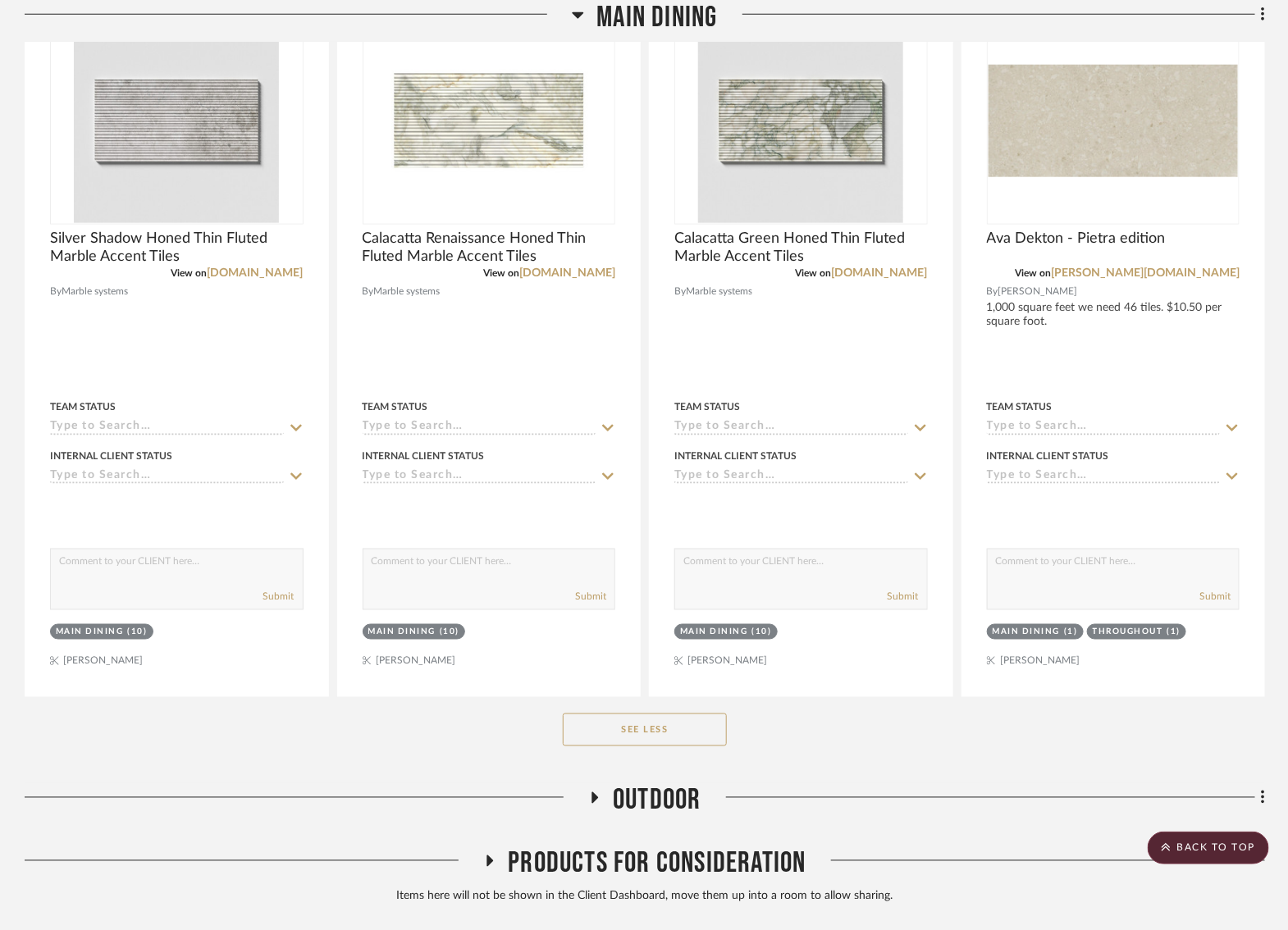
scroll to position [8455, 6]
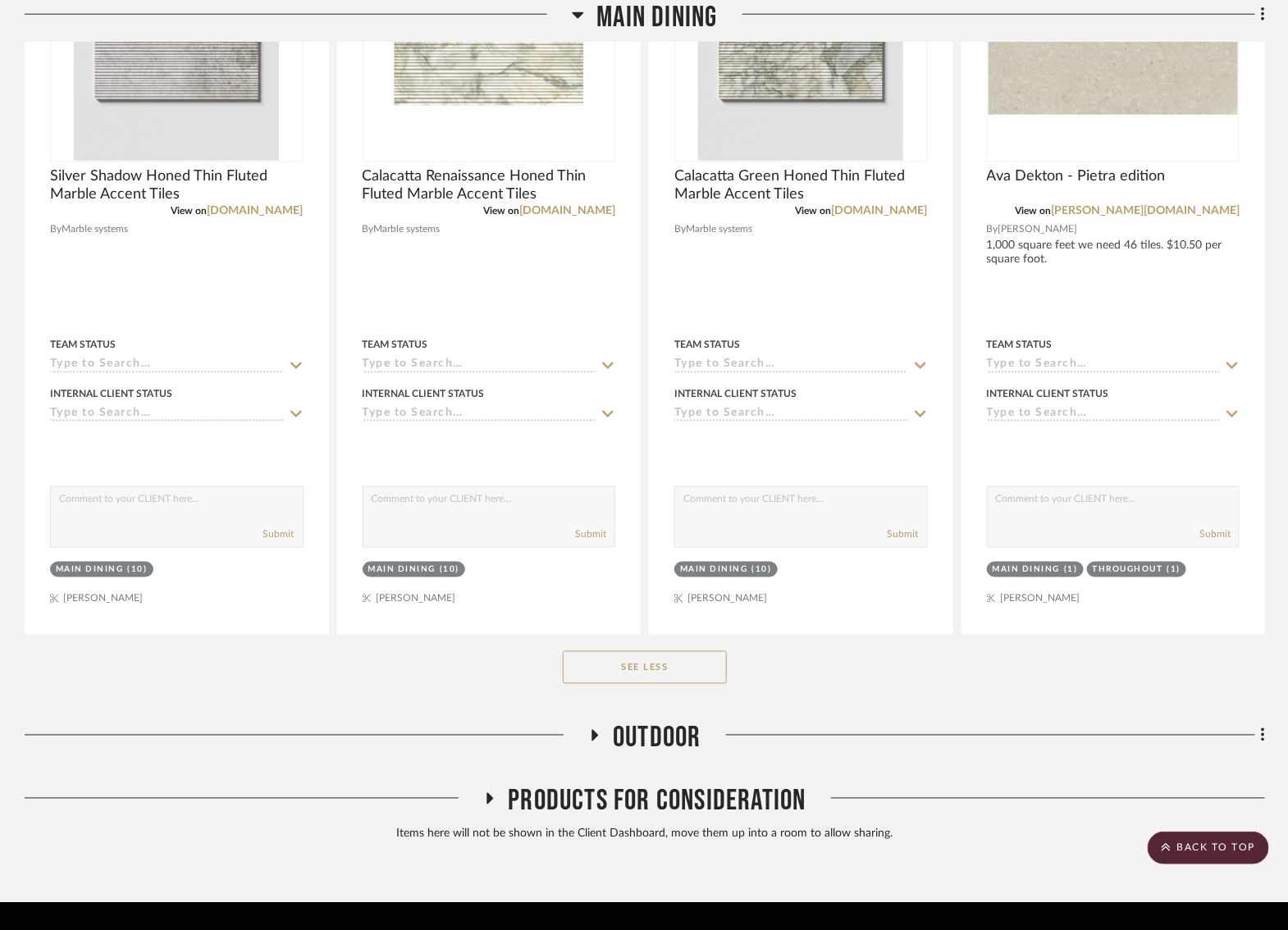
click at [650, 651] on button "See Less" at bounding box center [644, 667] width 164 height 33
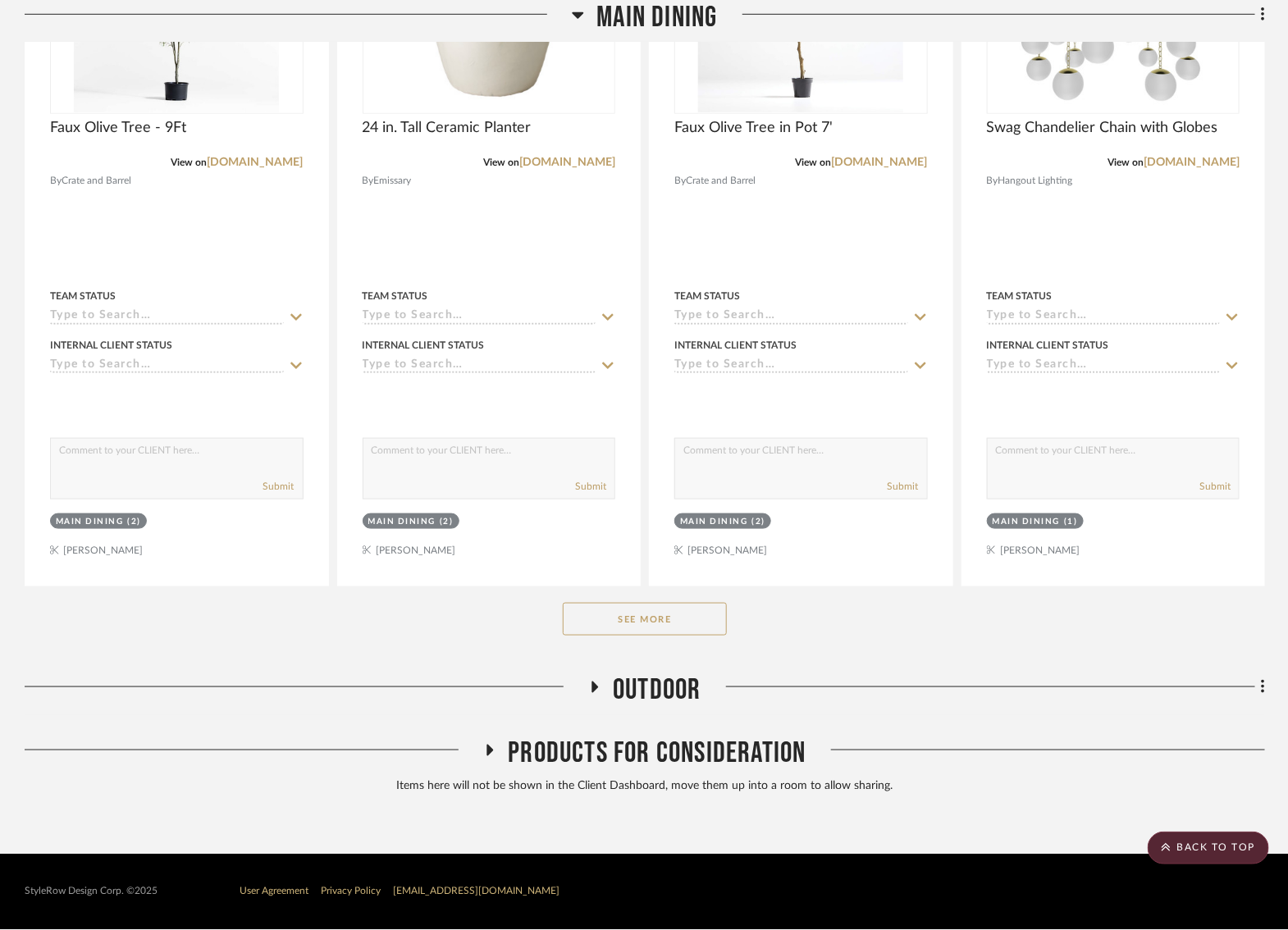
scroll to position [5598, 6]
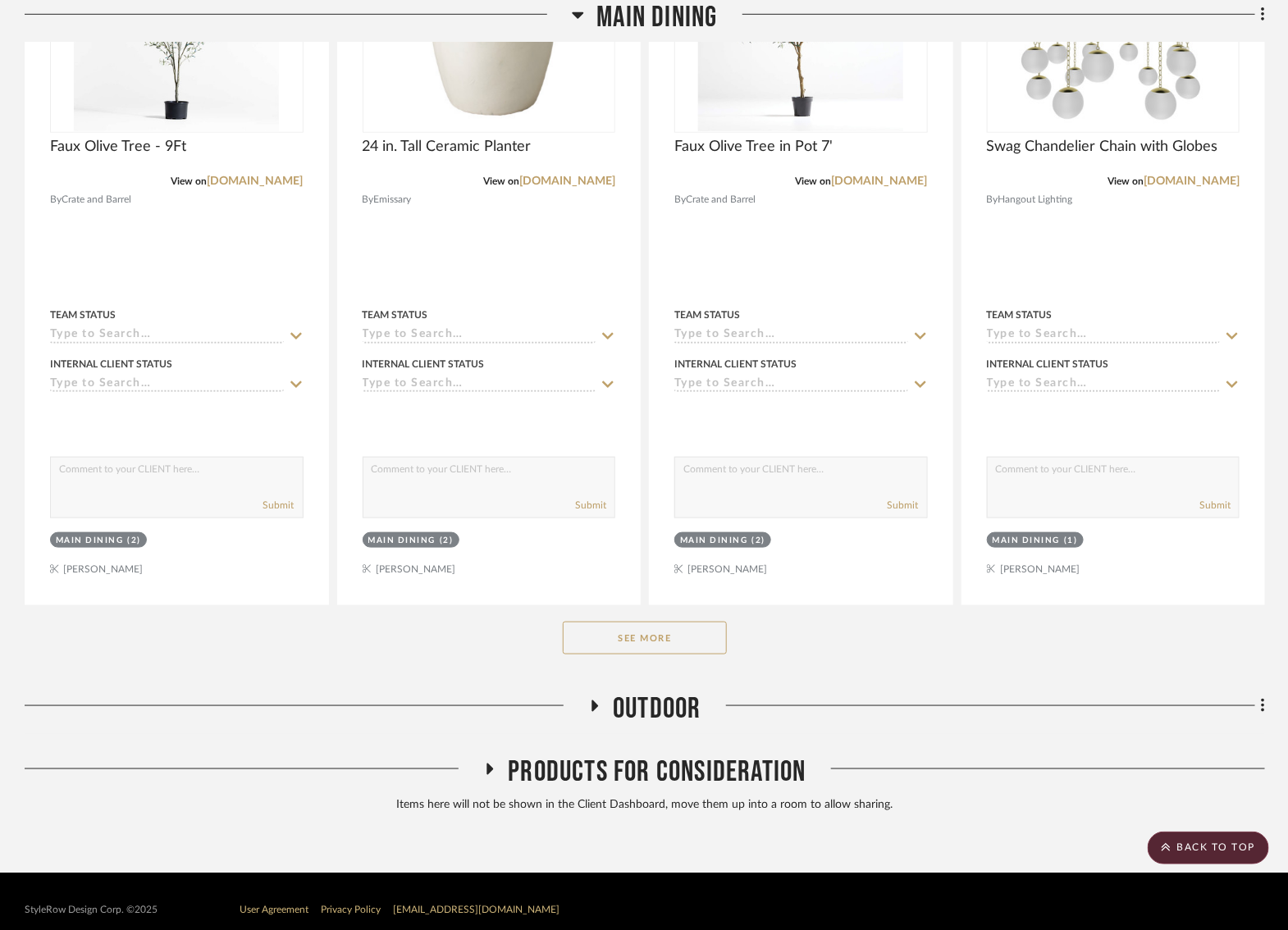
click at [659, 622] on button "See More" at bounding box center [644, 638] width 164 height 33
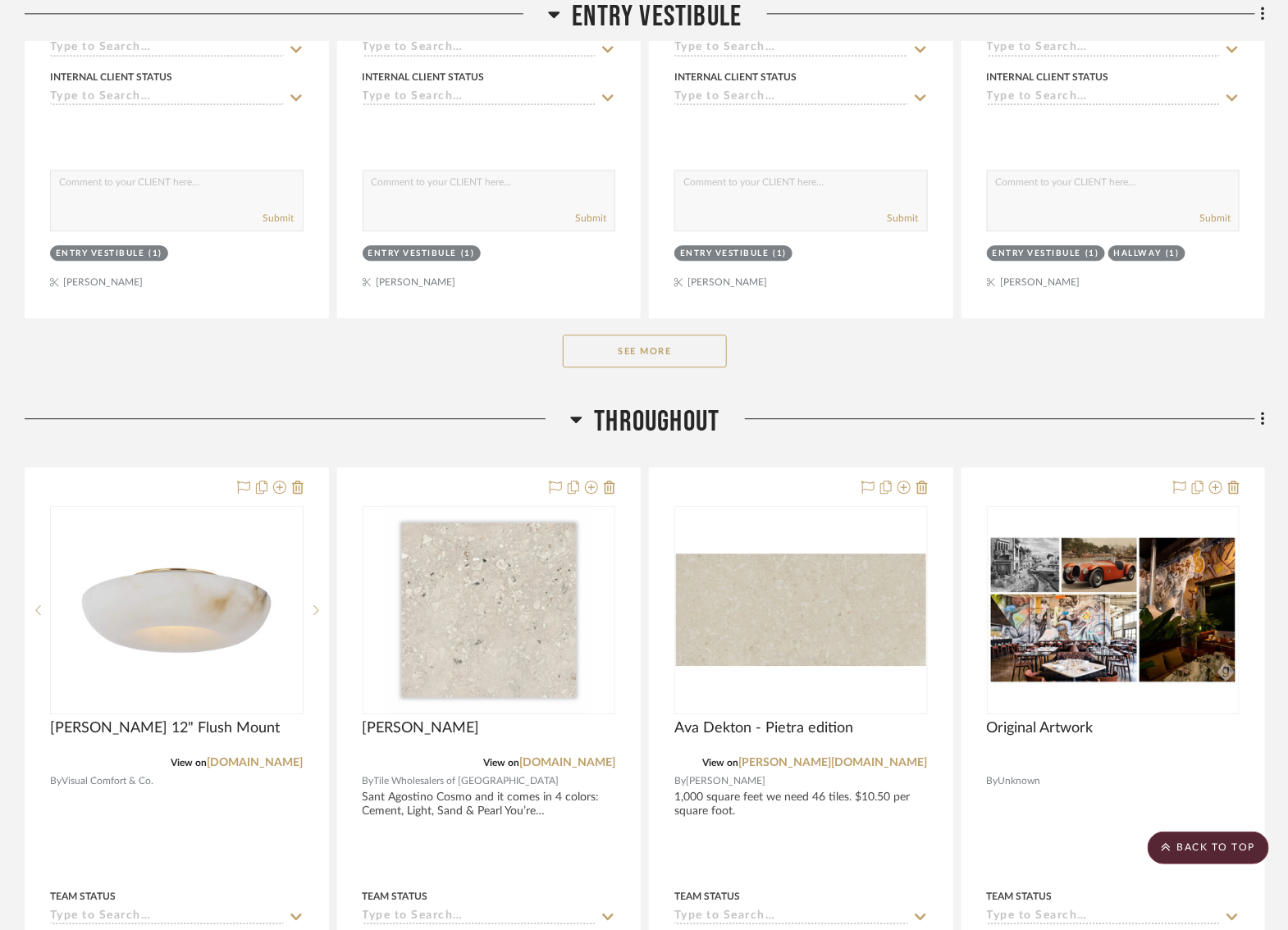
scroll to position [1606, 6]
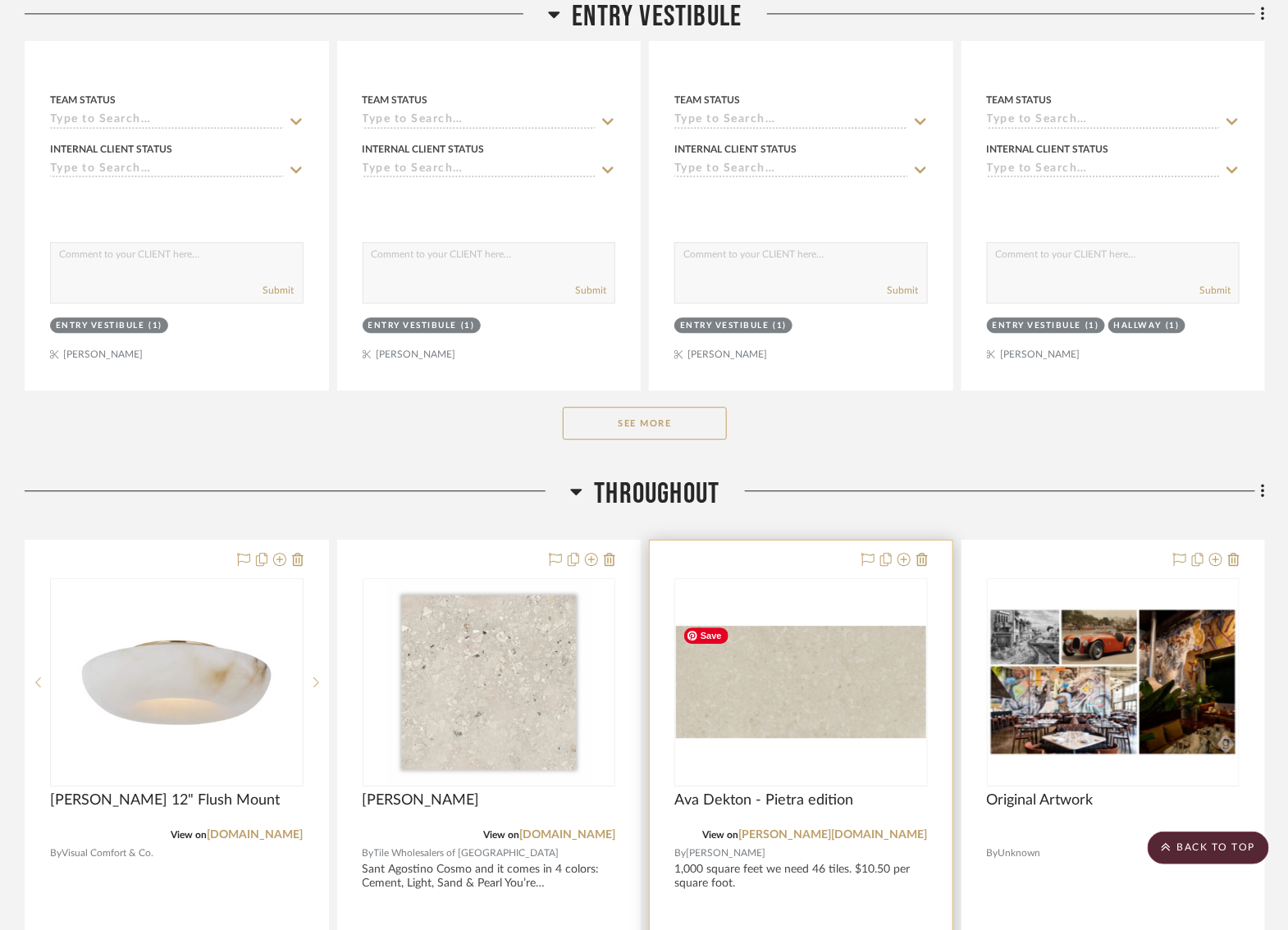
click at [0, 0] on img at bounding box center [0, 0] width 0 height 0
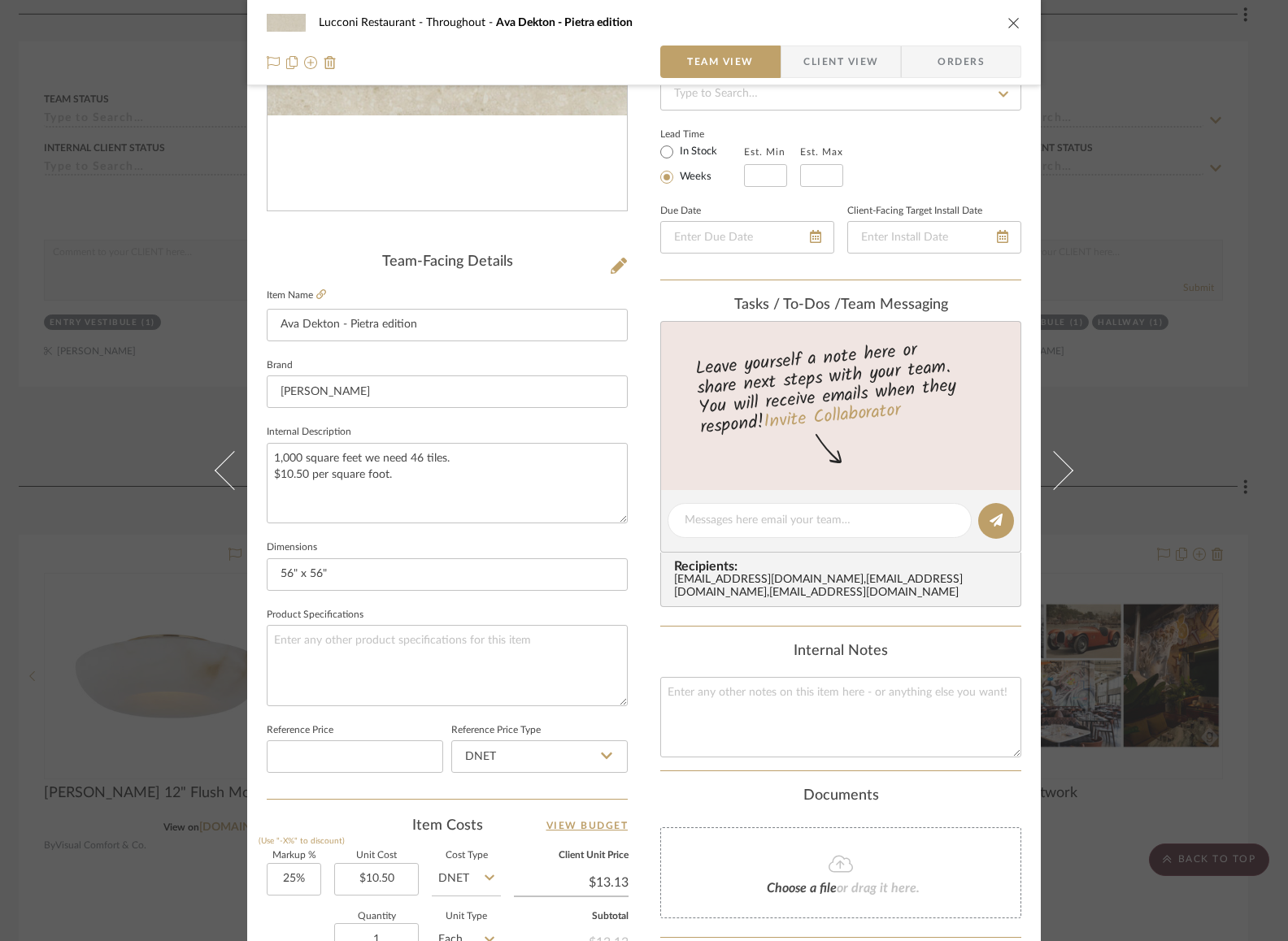
scroll to position [252, 0]
click at [1012, 25] on icon "close" at bounding box center [1014, 23] width 13 height 13
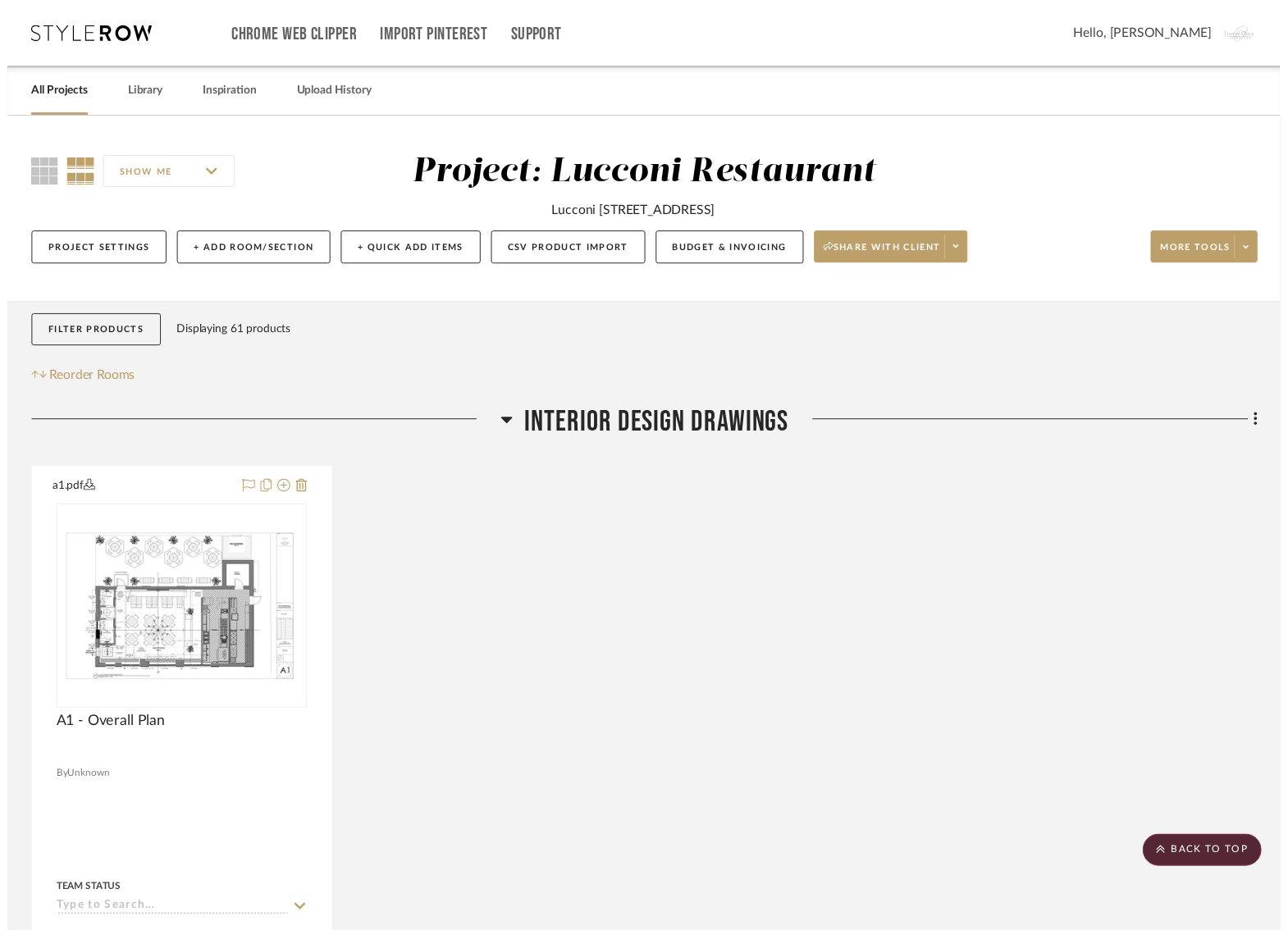
scroll to position [1606, 6]
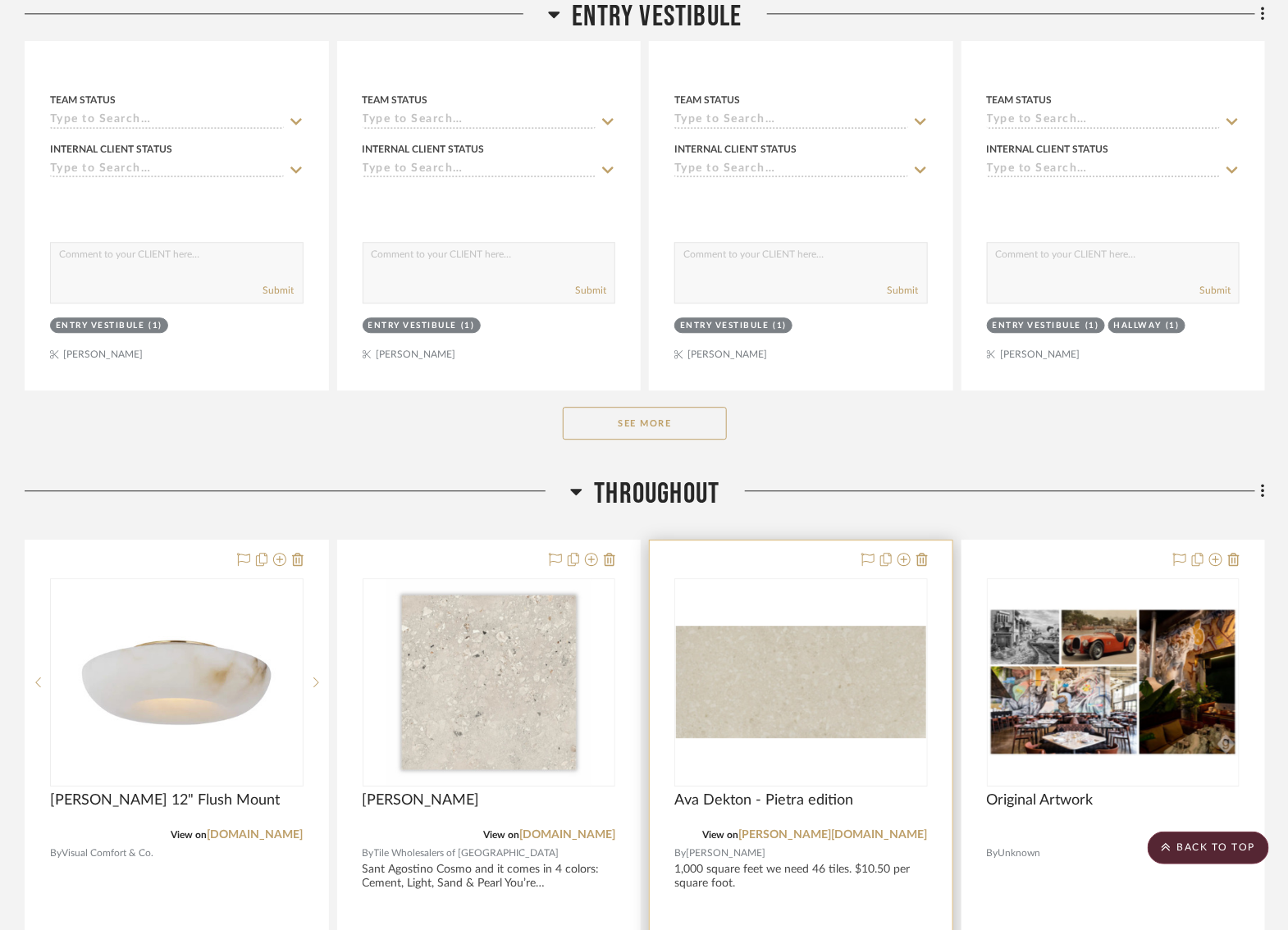
click at [745, 687] on img "0" at bounding box center [801, 682] width 250 height 112
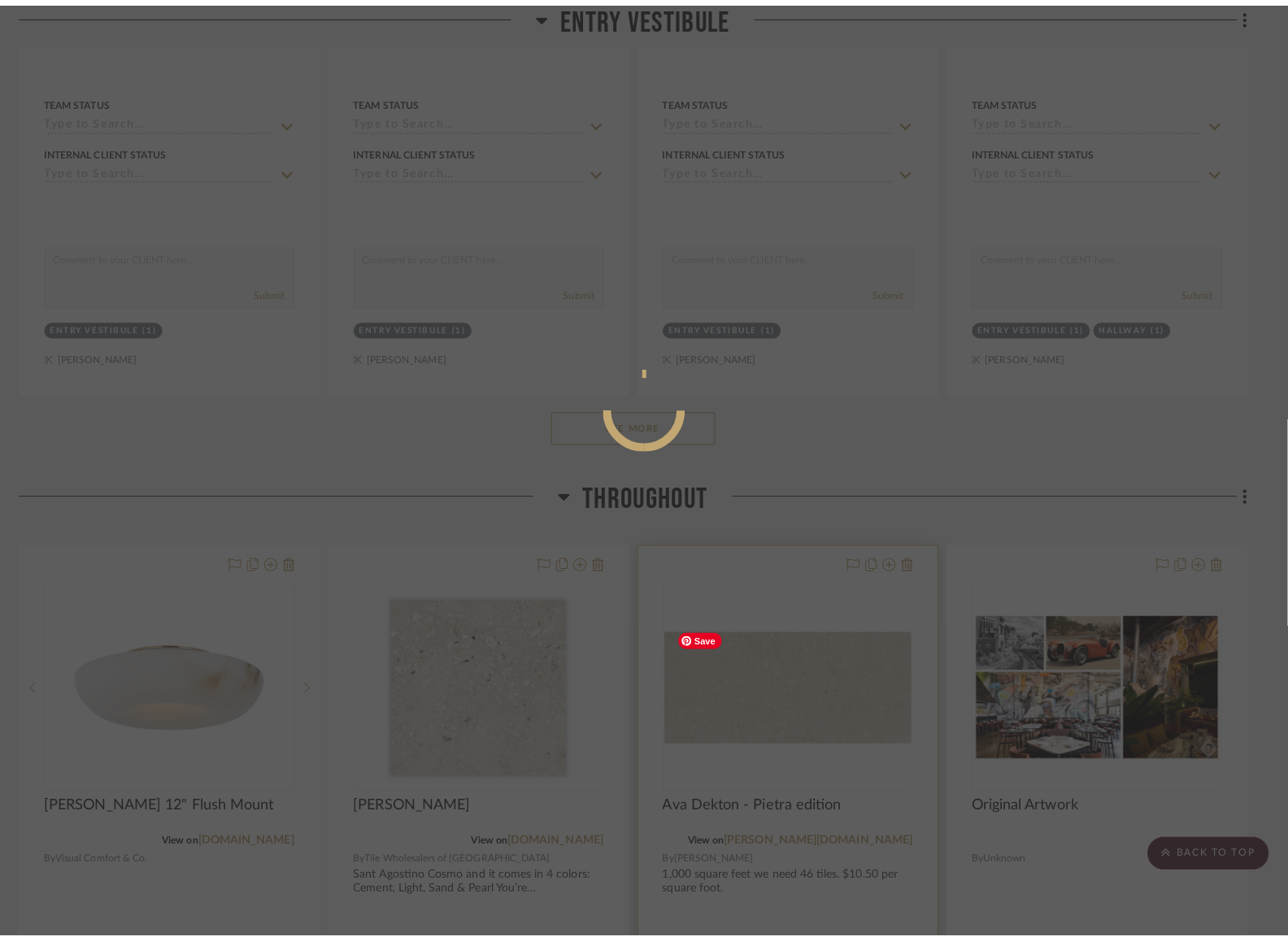
scroll to position [0, 0]
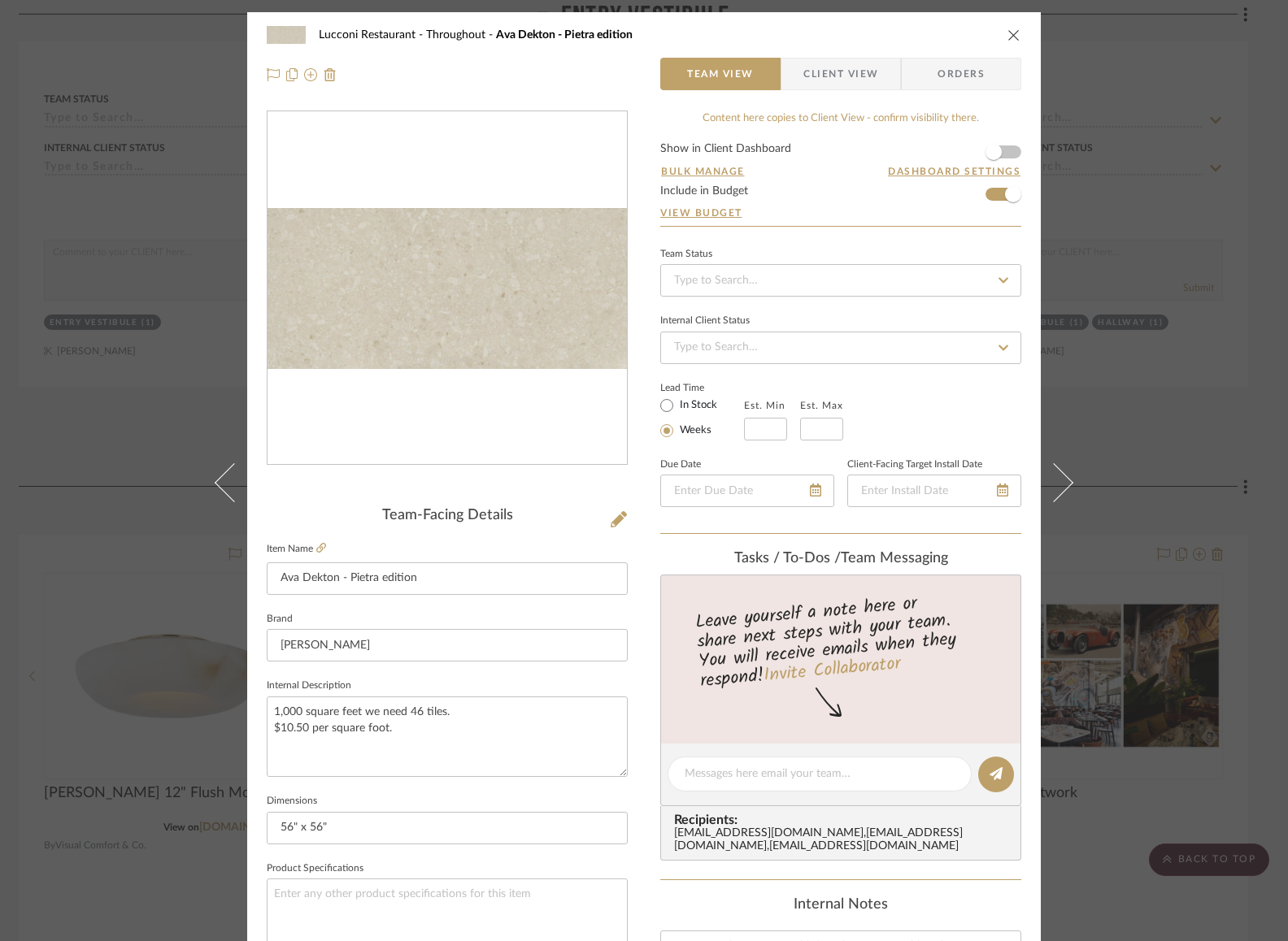
click at [1009, 26] on div "Lucconi Restaurant Throughout Ava Dekton - Pietra edition" at bounding box center [644, 35] width 754 height 33
click at [1014, 35] on button "close" at bounding box center [1013, 35] width 14 height 14
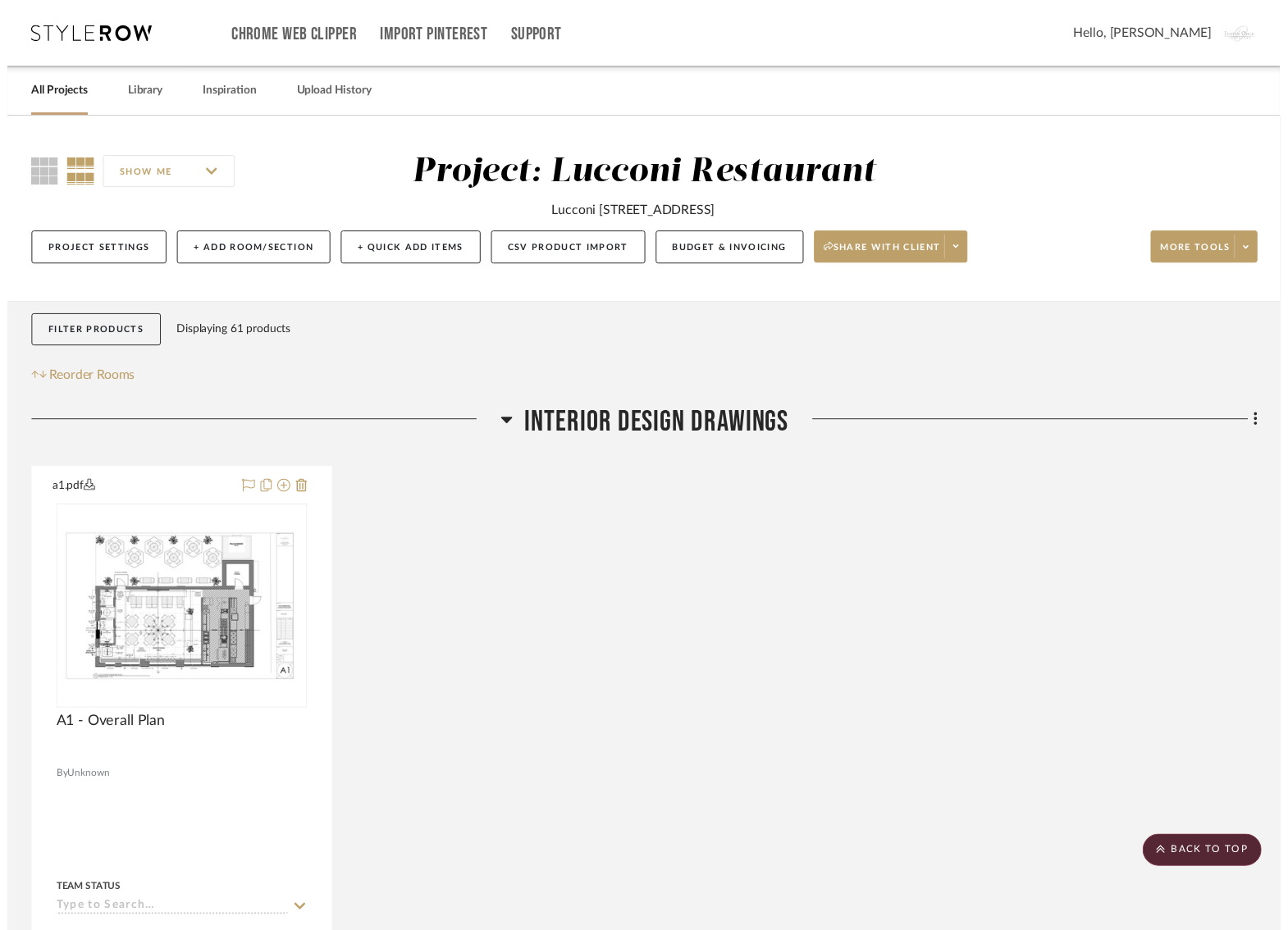
scroll to position [1606, 6]
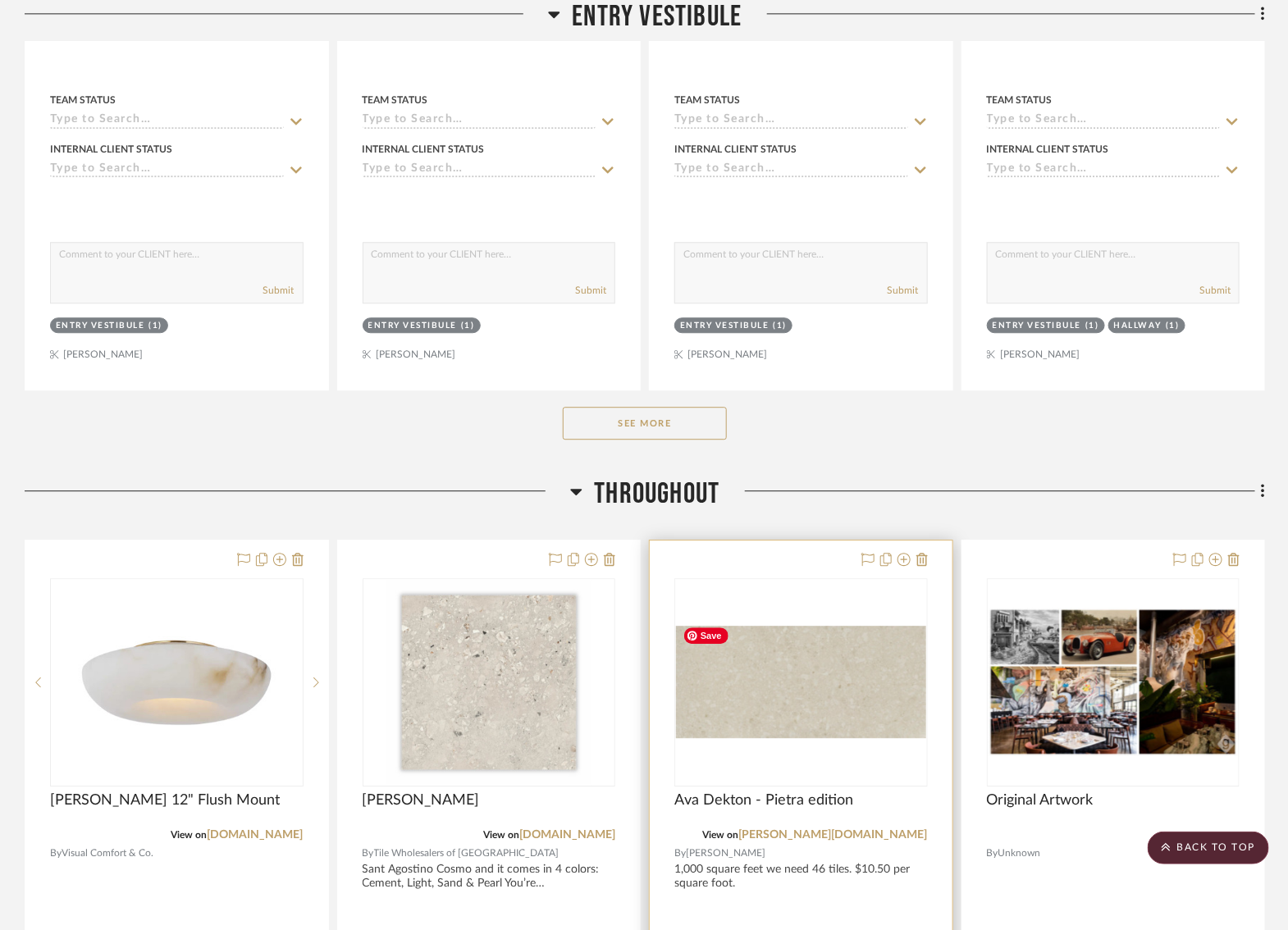
click at [798, 677] on img "0" at bounding box center [801, 682] width 250 height 112
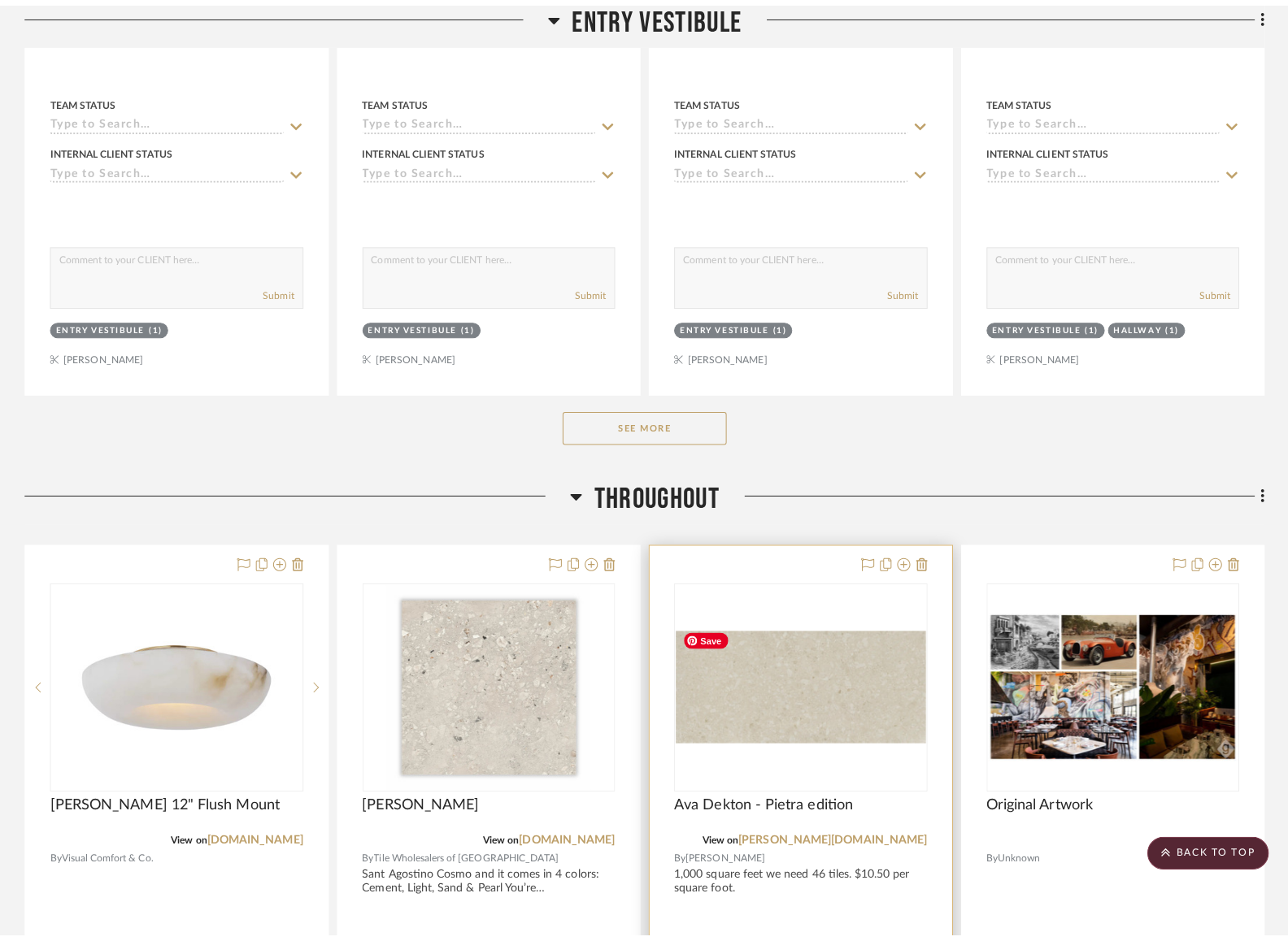
scroll to position [0, 0]
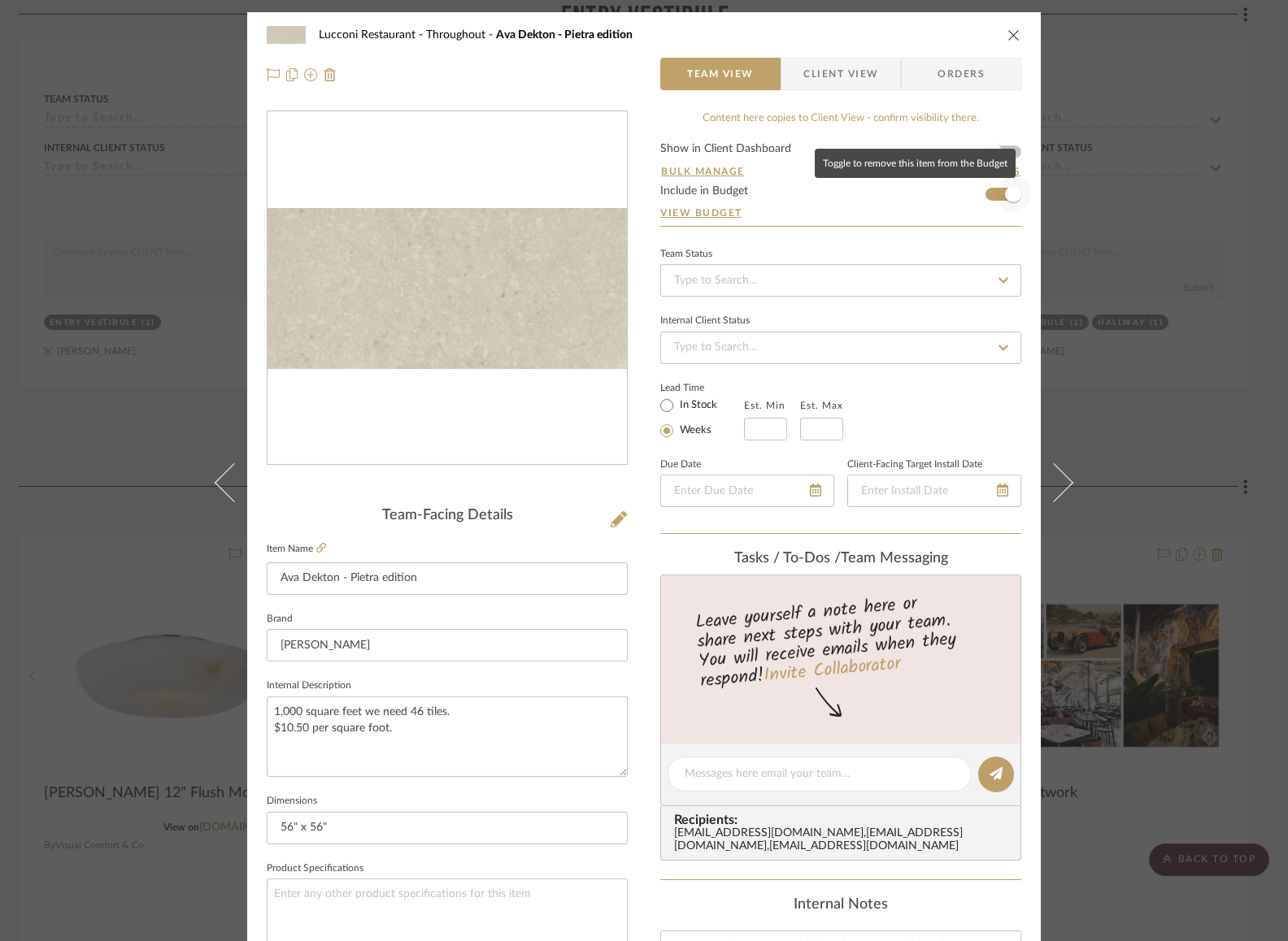
click at [1005, 194] on span "button" at bounding box center [1012, 194] width 16 height 16
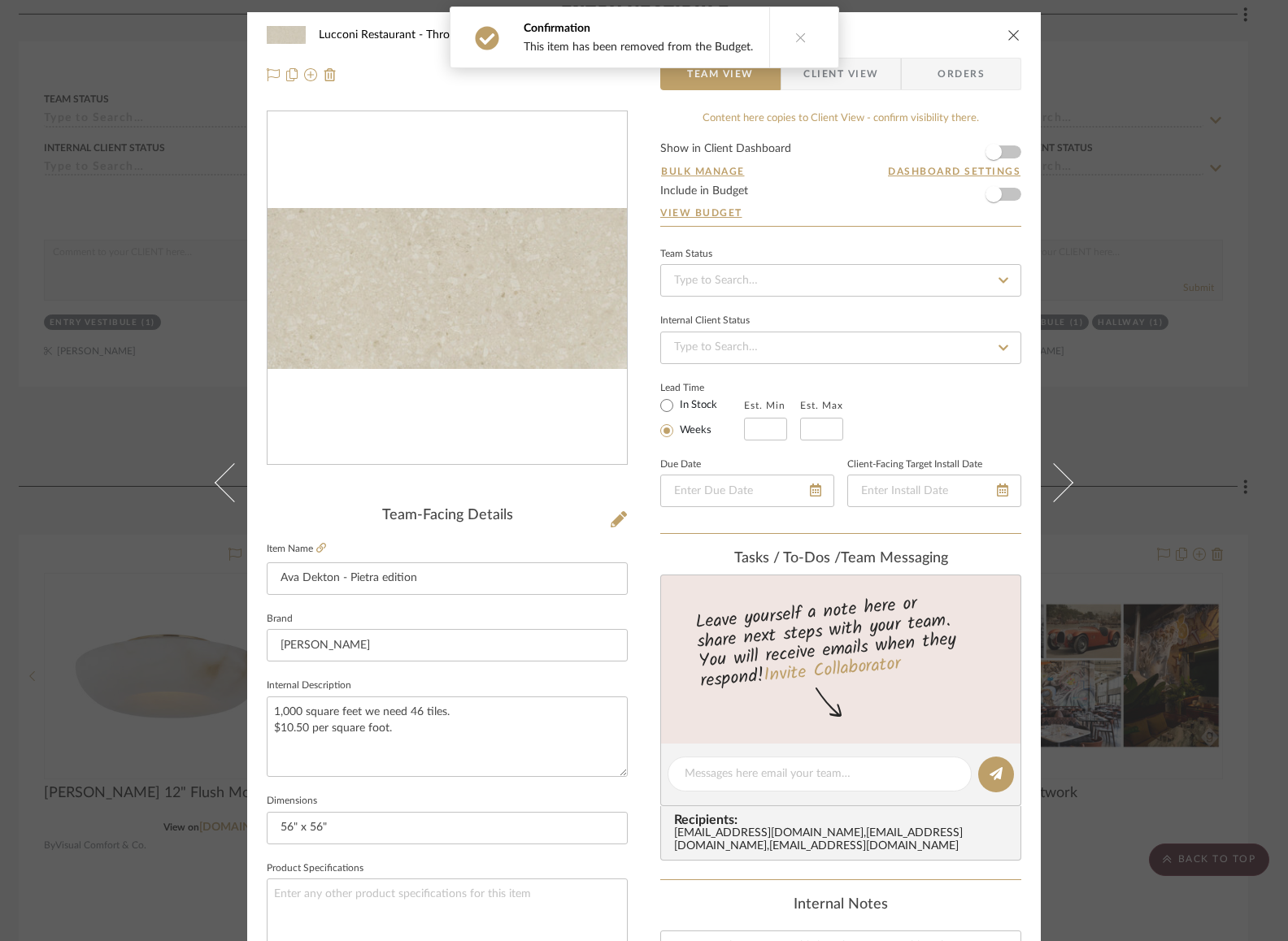
click at [1009, 32] on icon "close" at bounding box center [1014, 36] width 13 height 13
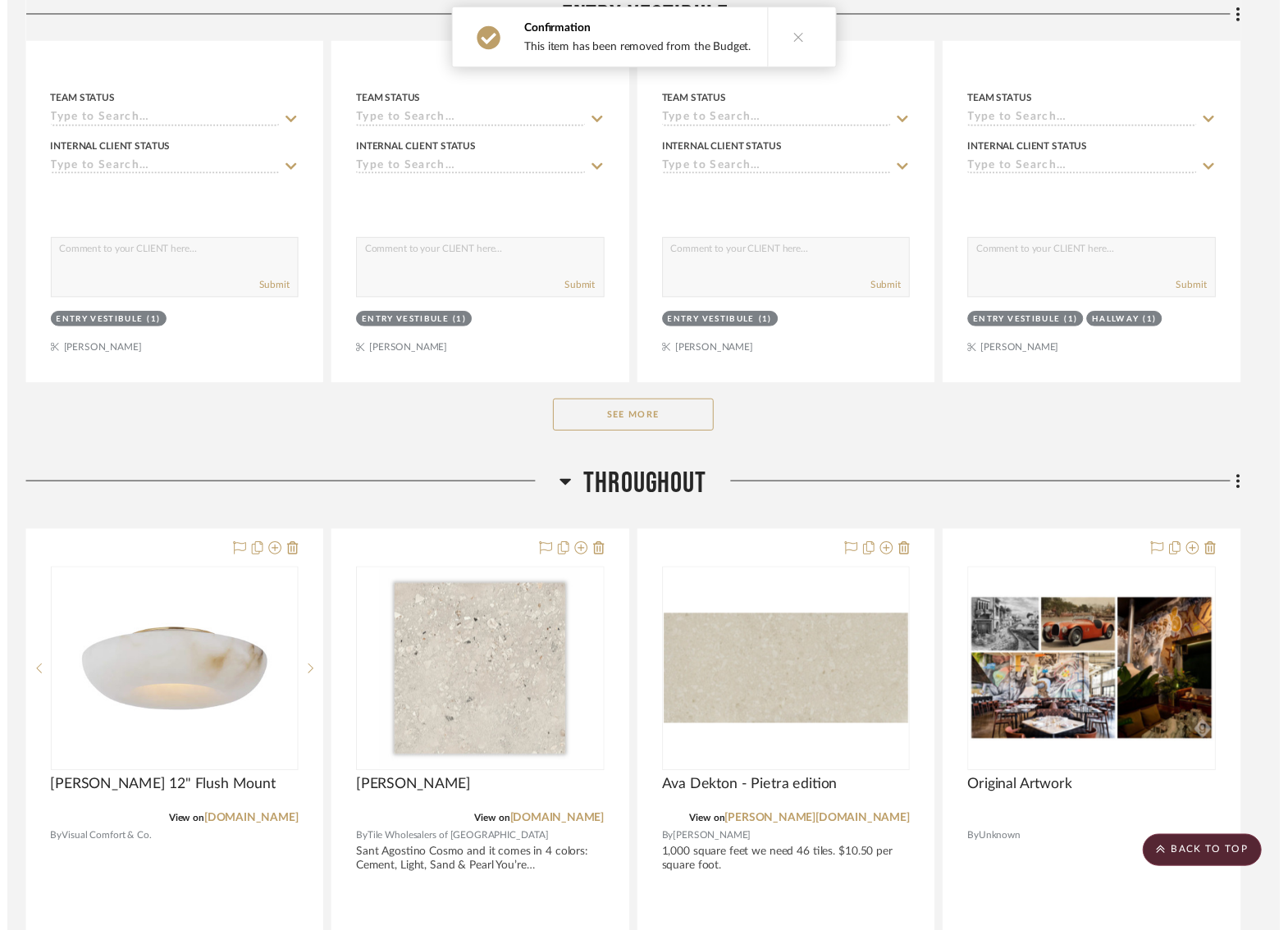
scroll to position [1606, 6]
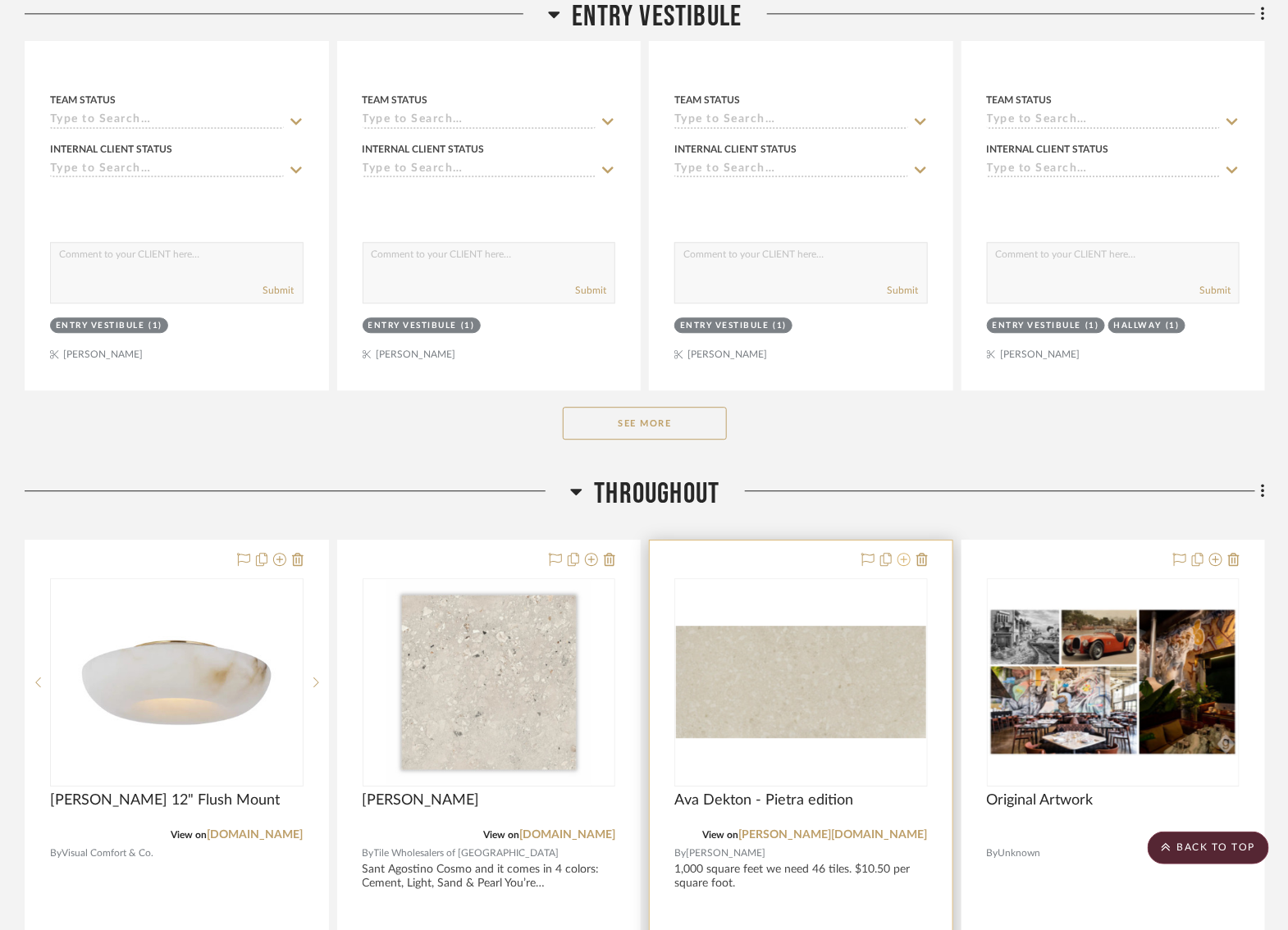
click at [899, 552] on icon at bounding box center [904, 559] width 14 height 14
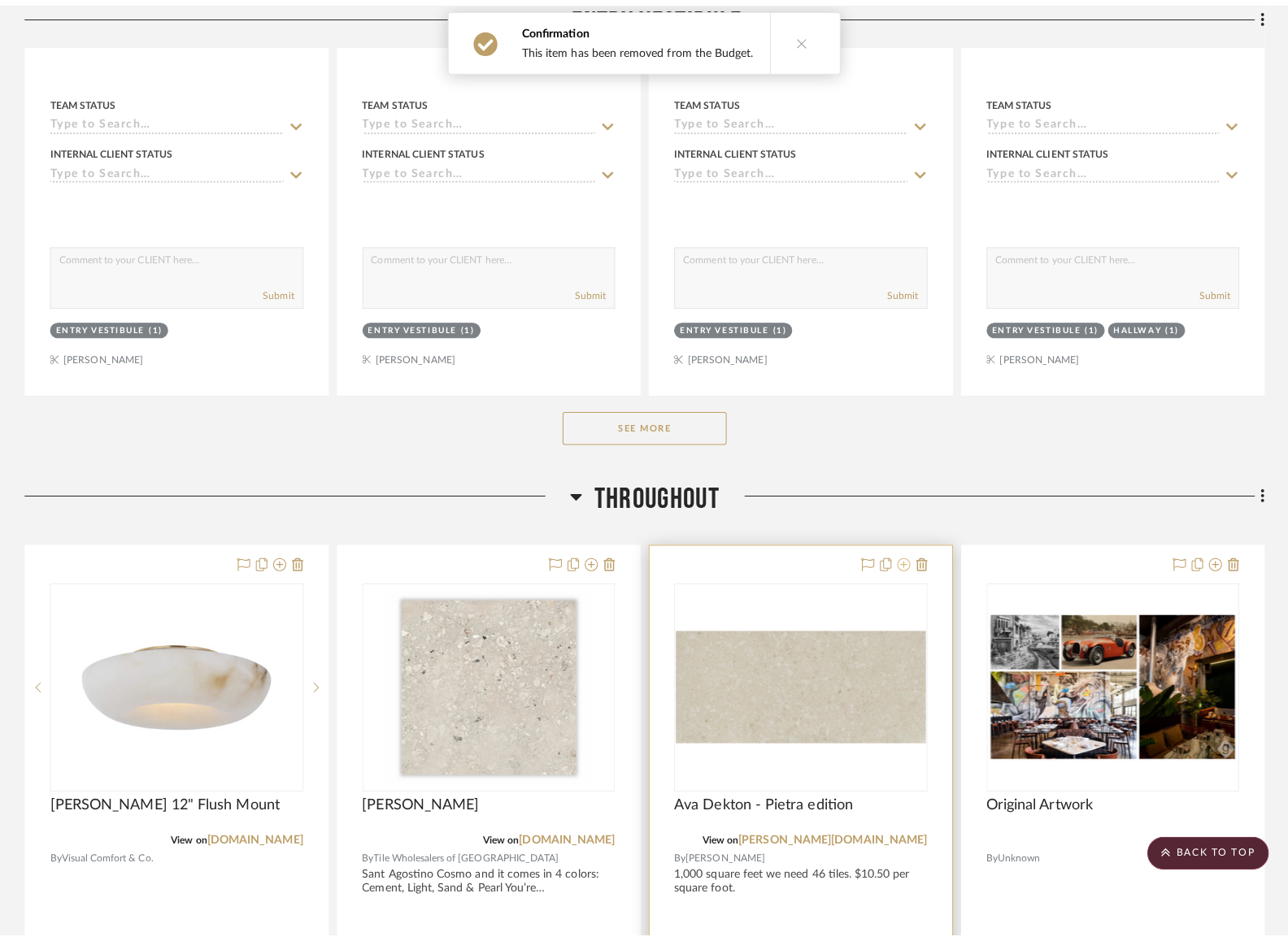
scroll to position [0, 0]
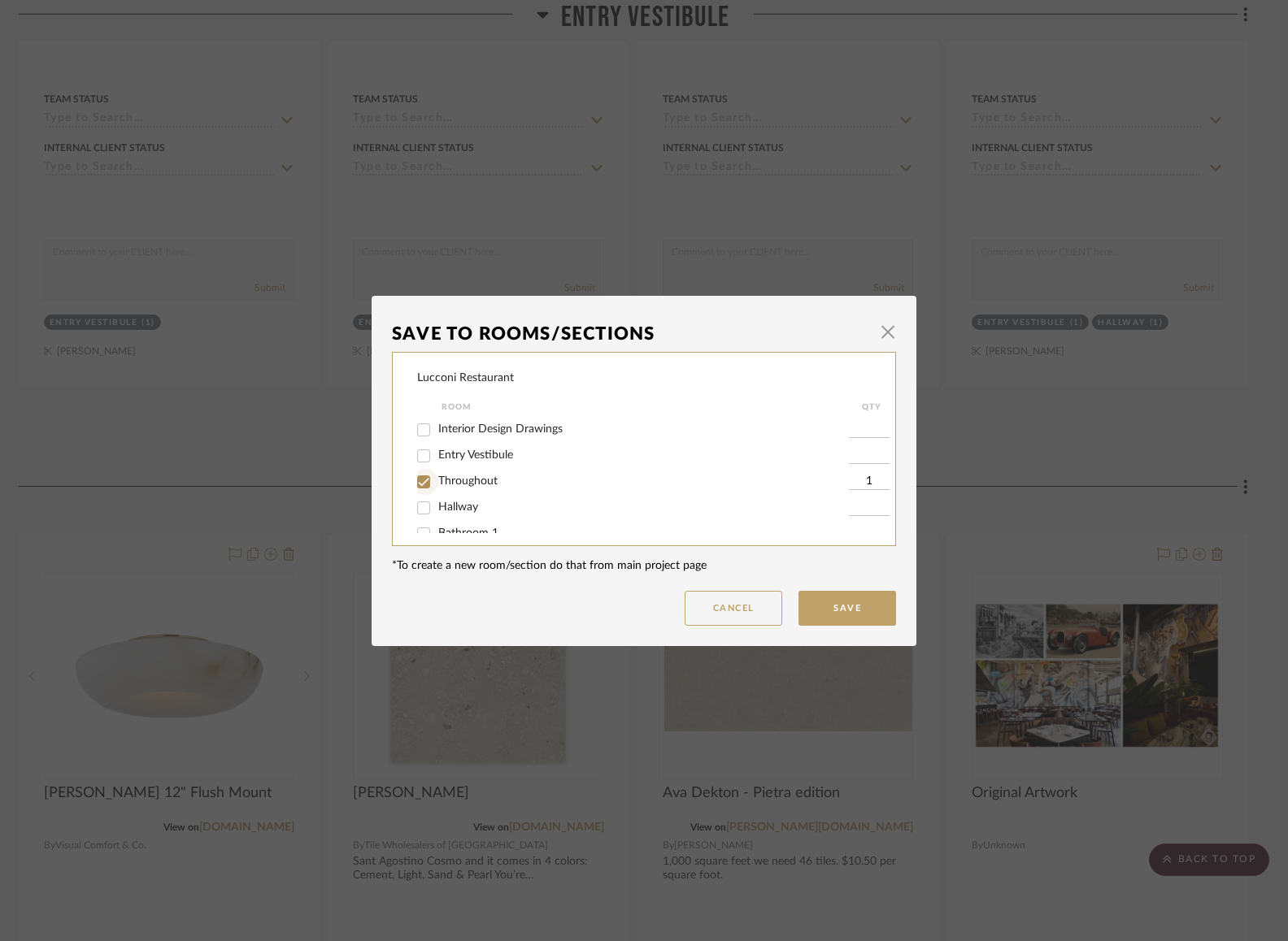
click at [425, 479] on input "Throughout" at bounding box center [423, 481] width 26 height 26
checkbox input "false"
click at [844, 603] on button "Save" at bounding box center [847, 608] width 98 height 35
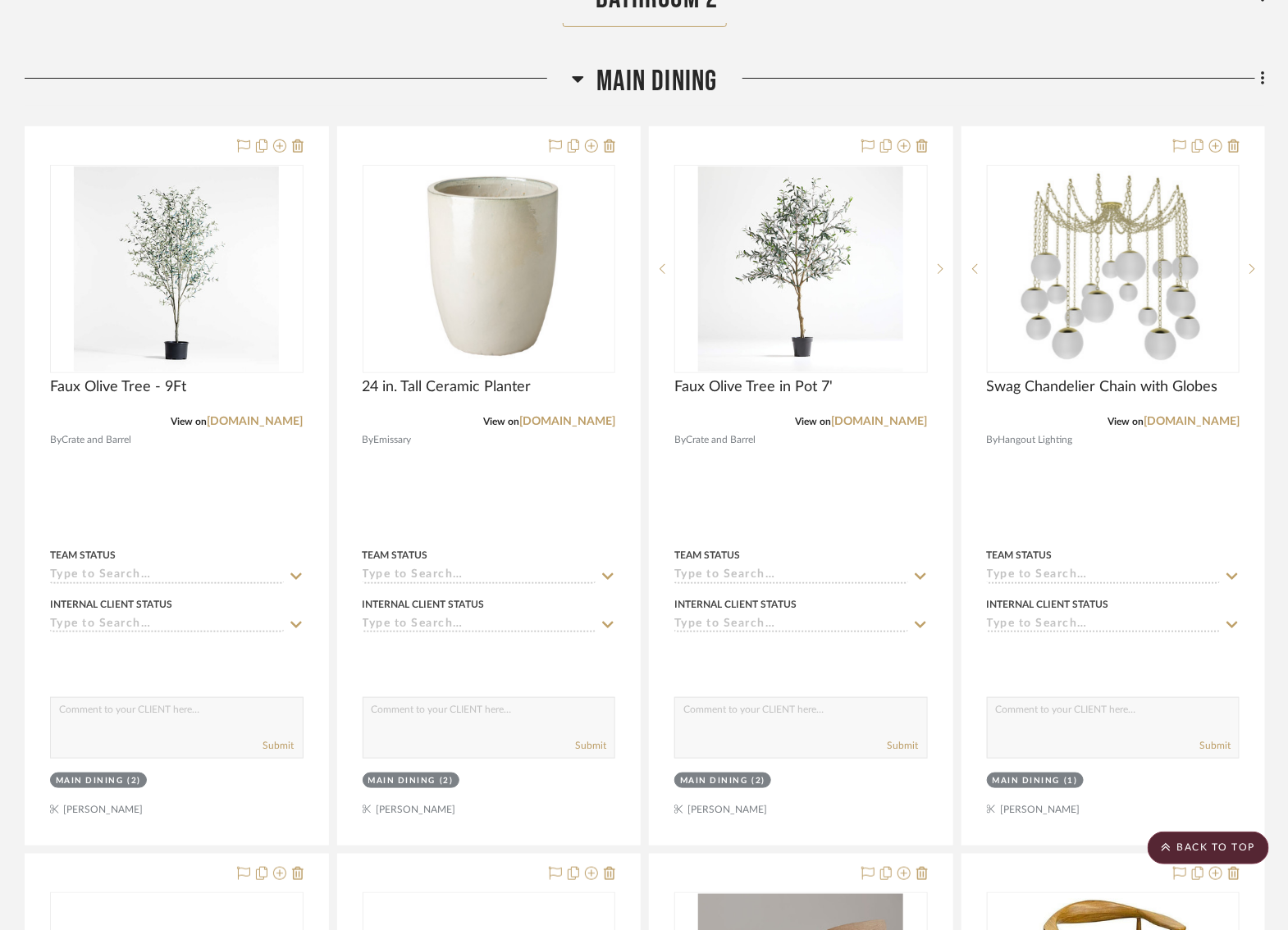
scroll to position [5318, 6]
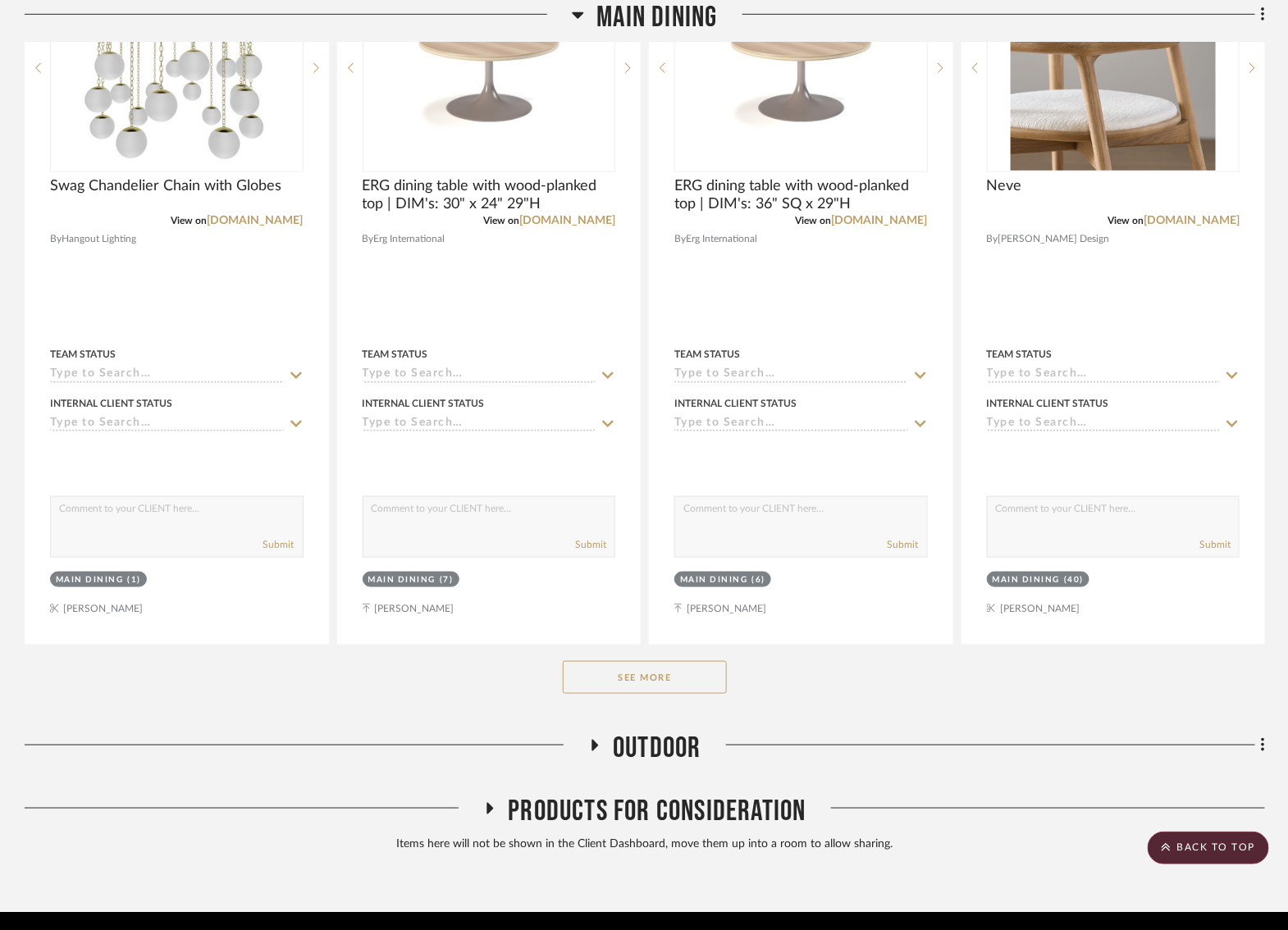
scroll to position [5598, 5]
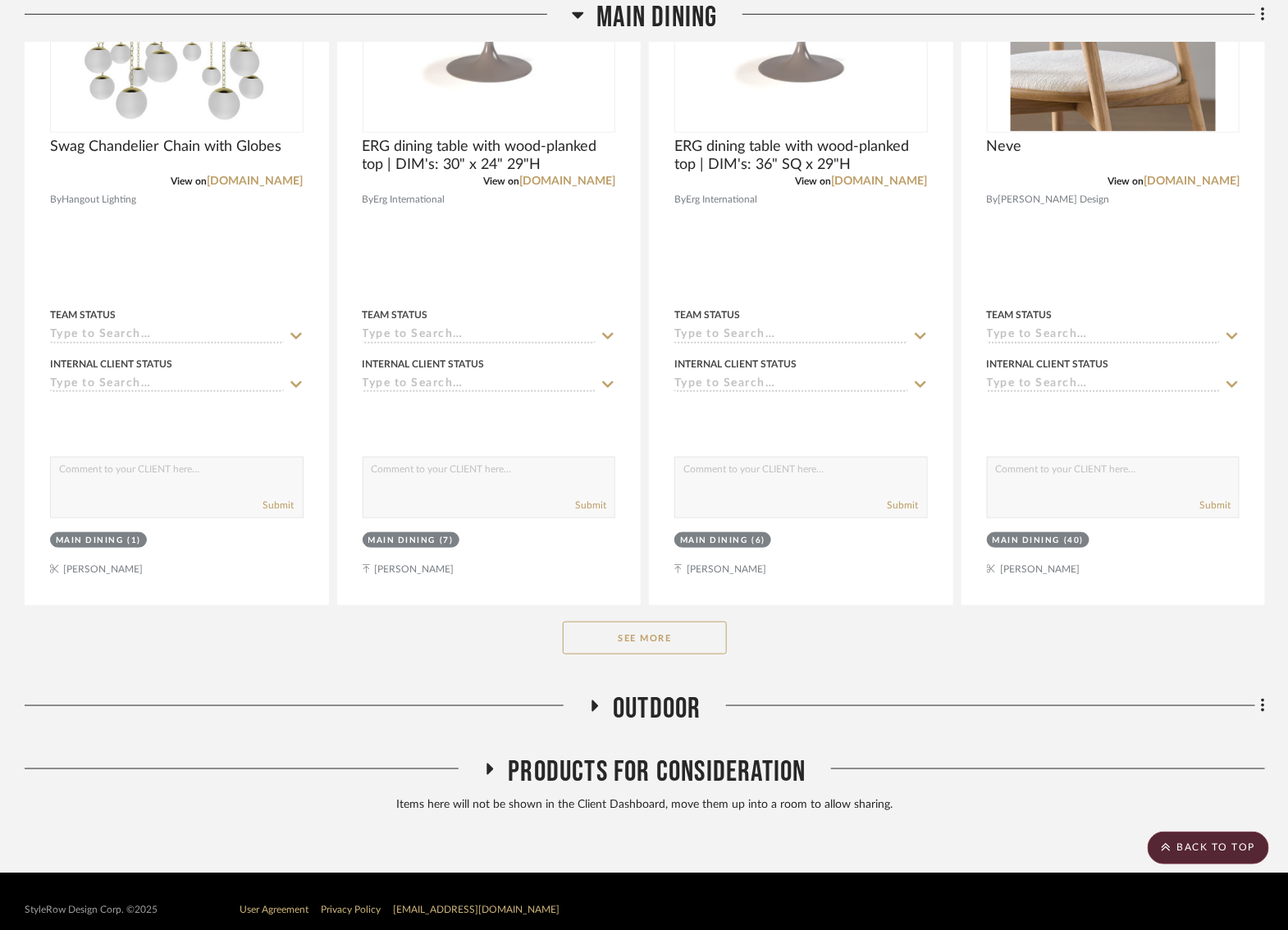
click at [593, 700] on icon at bounding box center [594, 706] width 19 height 13
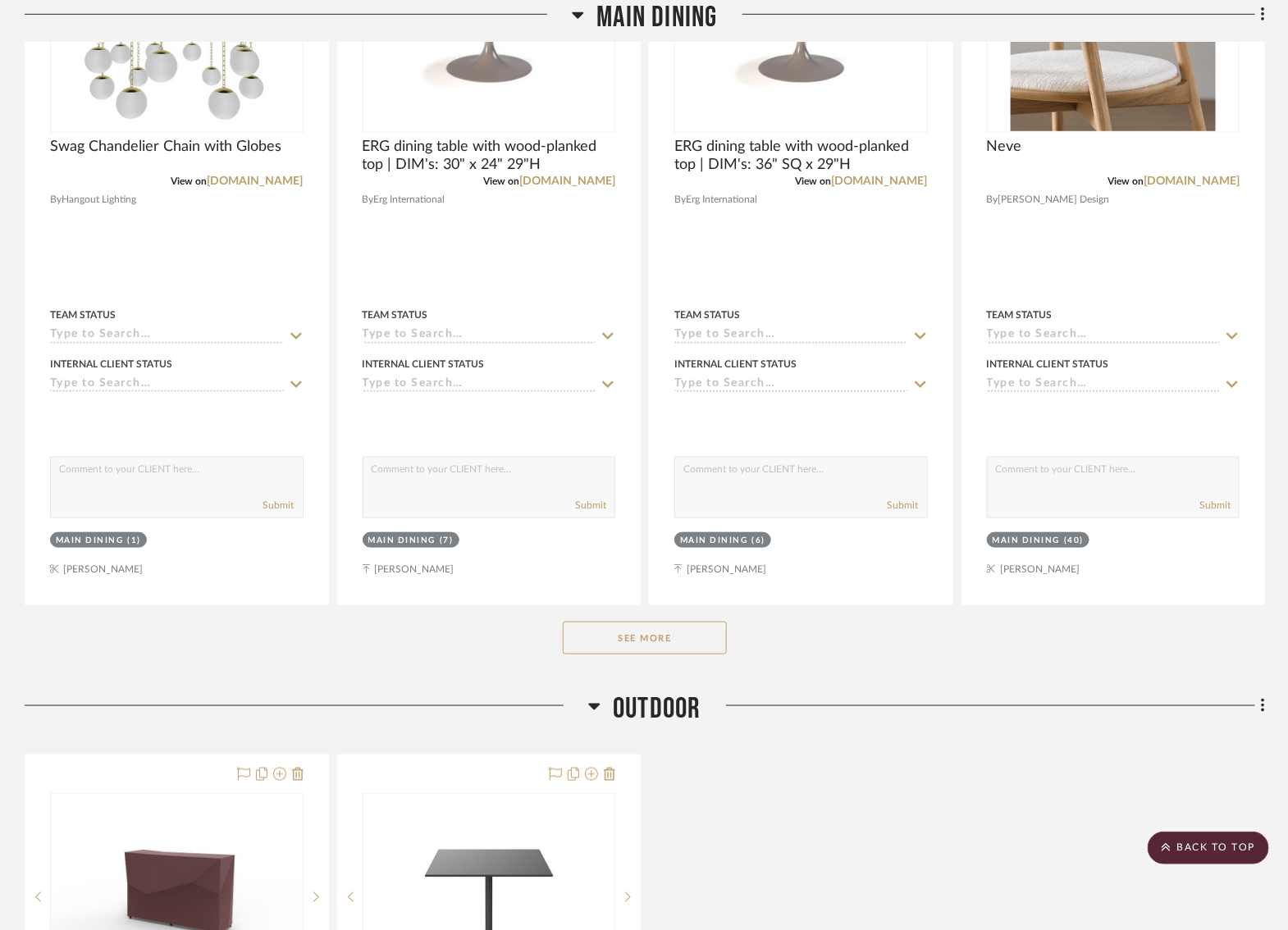
click at [593, 703] on icon at bounding box center [595, 706] width 12 height 7
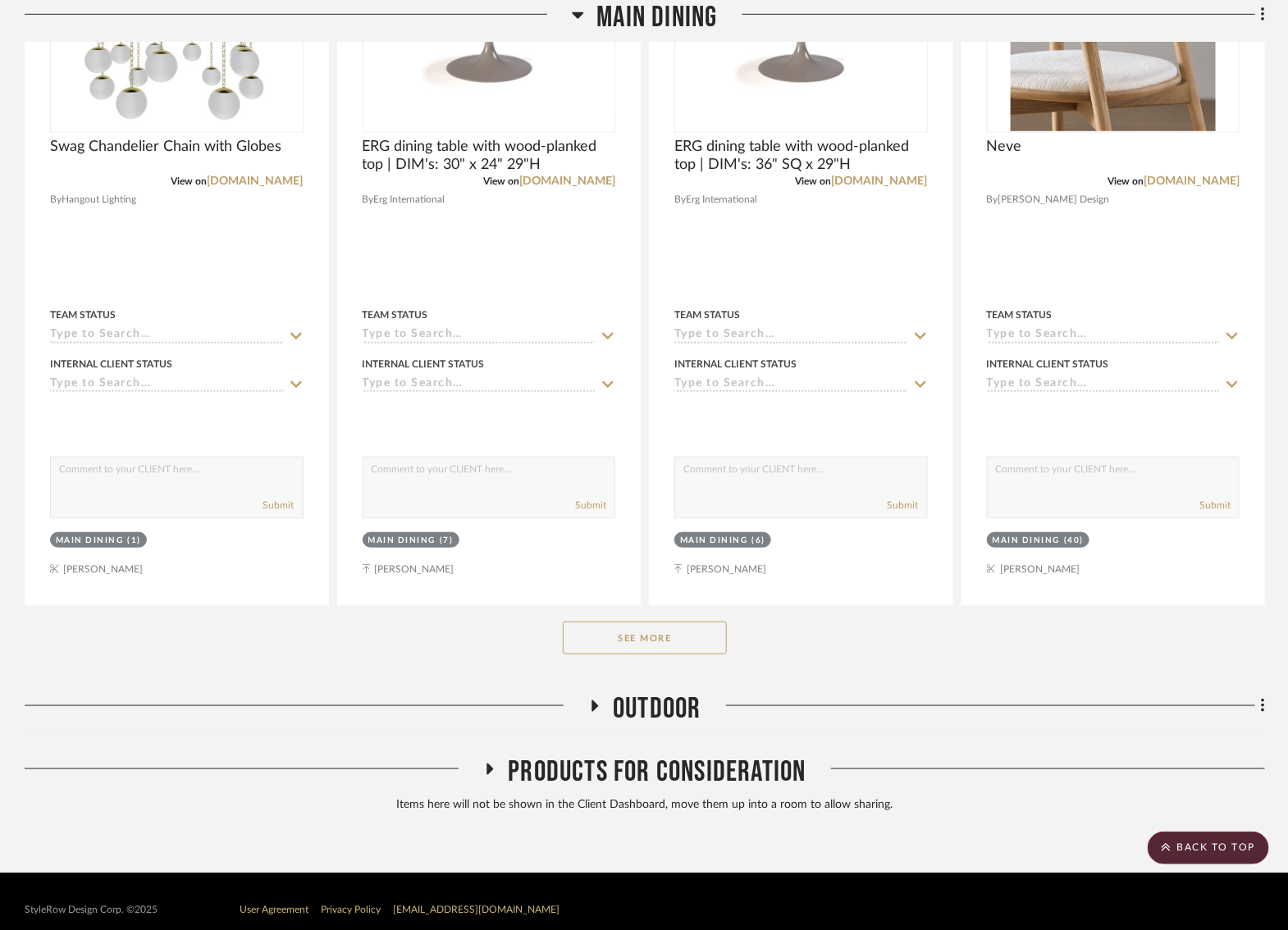
click at [644, 622] on button "See More" at bounding box center [644, 638] width 164 height 33
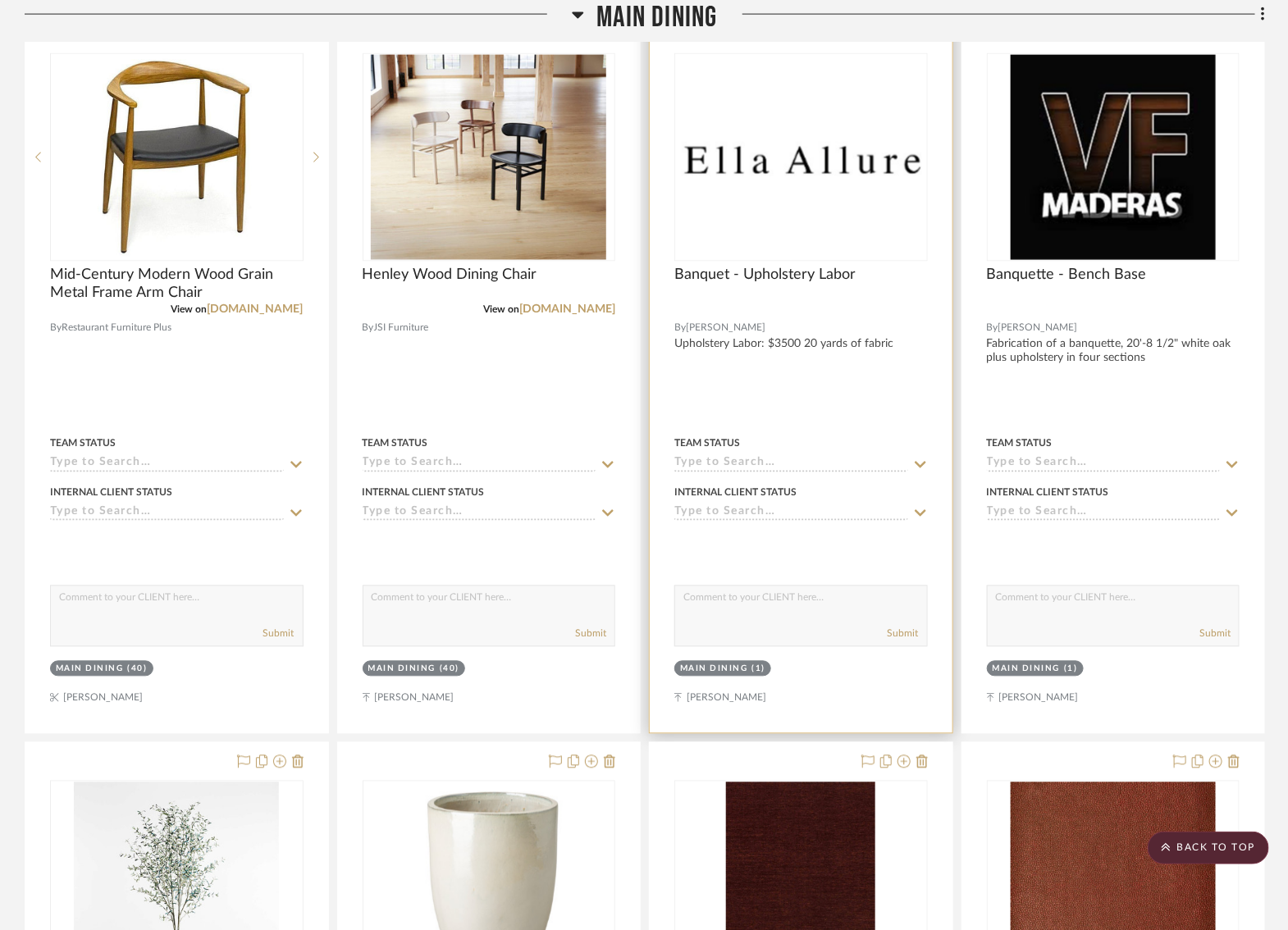
scroll to position [6236, 5]
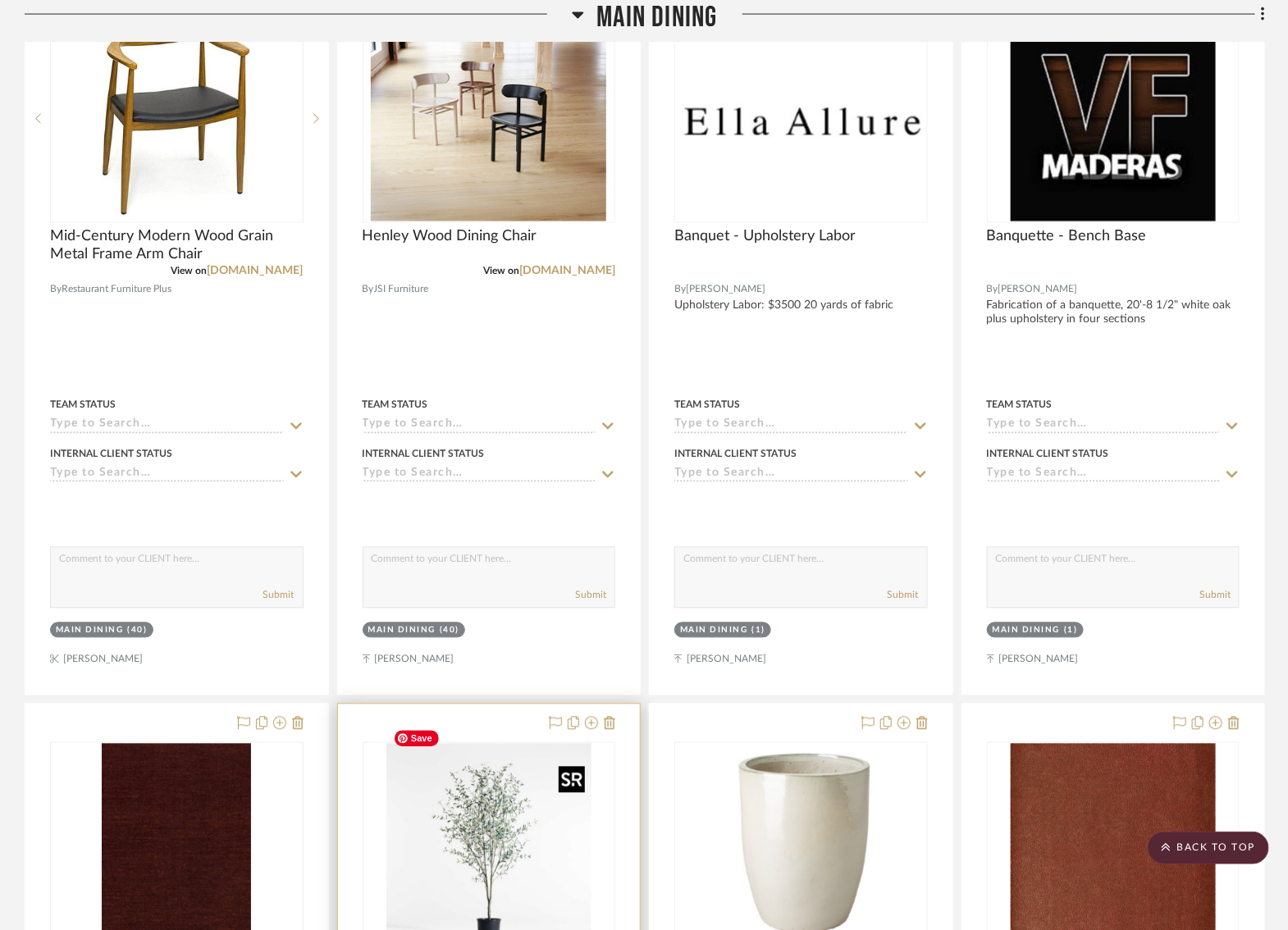
drag, startPoint x: 795, startPoint y: 754, endPoint x: 439, endPoint y: 768, distance: 356.3
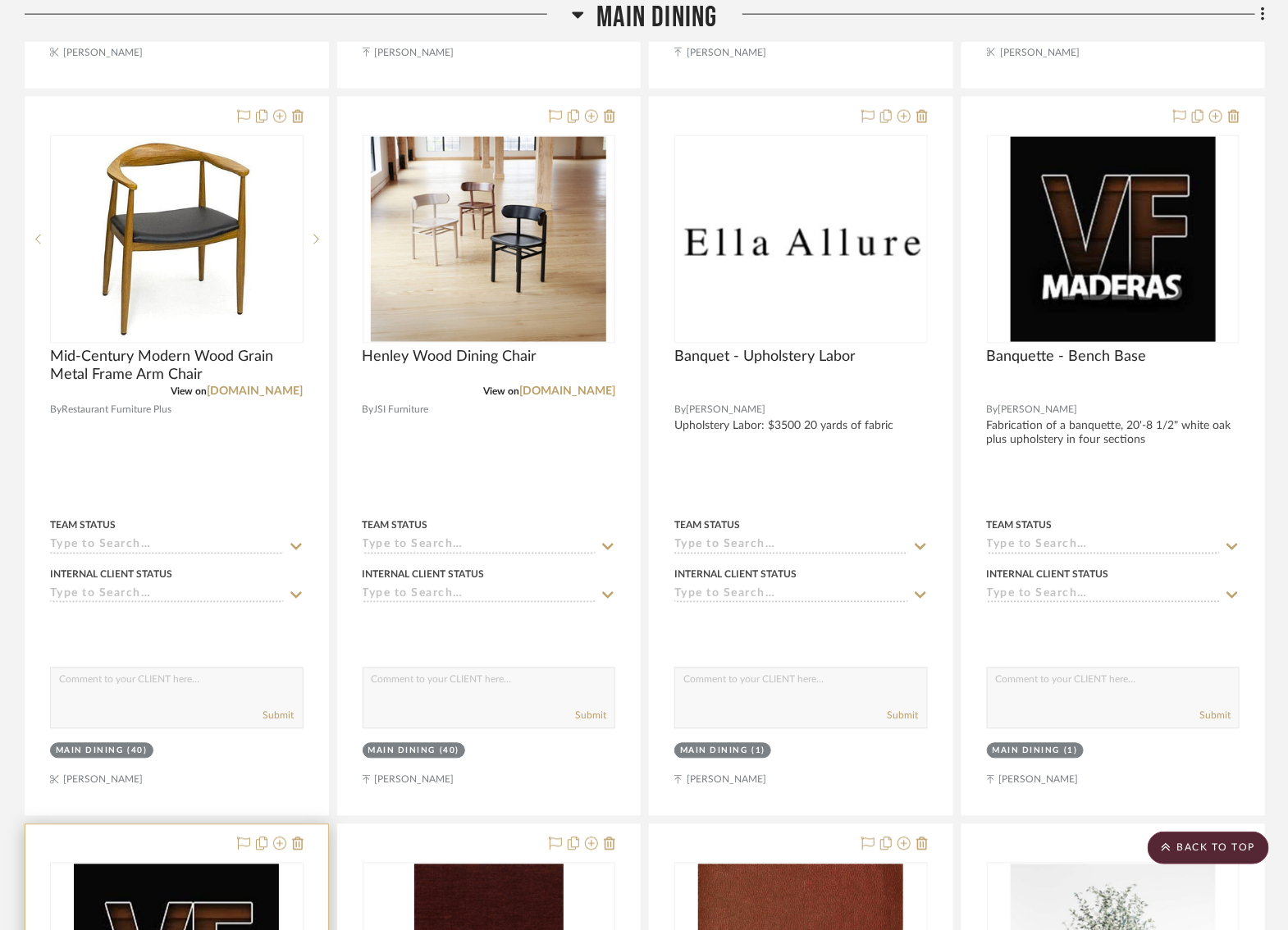
scroll to position [6100, 5]
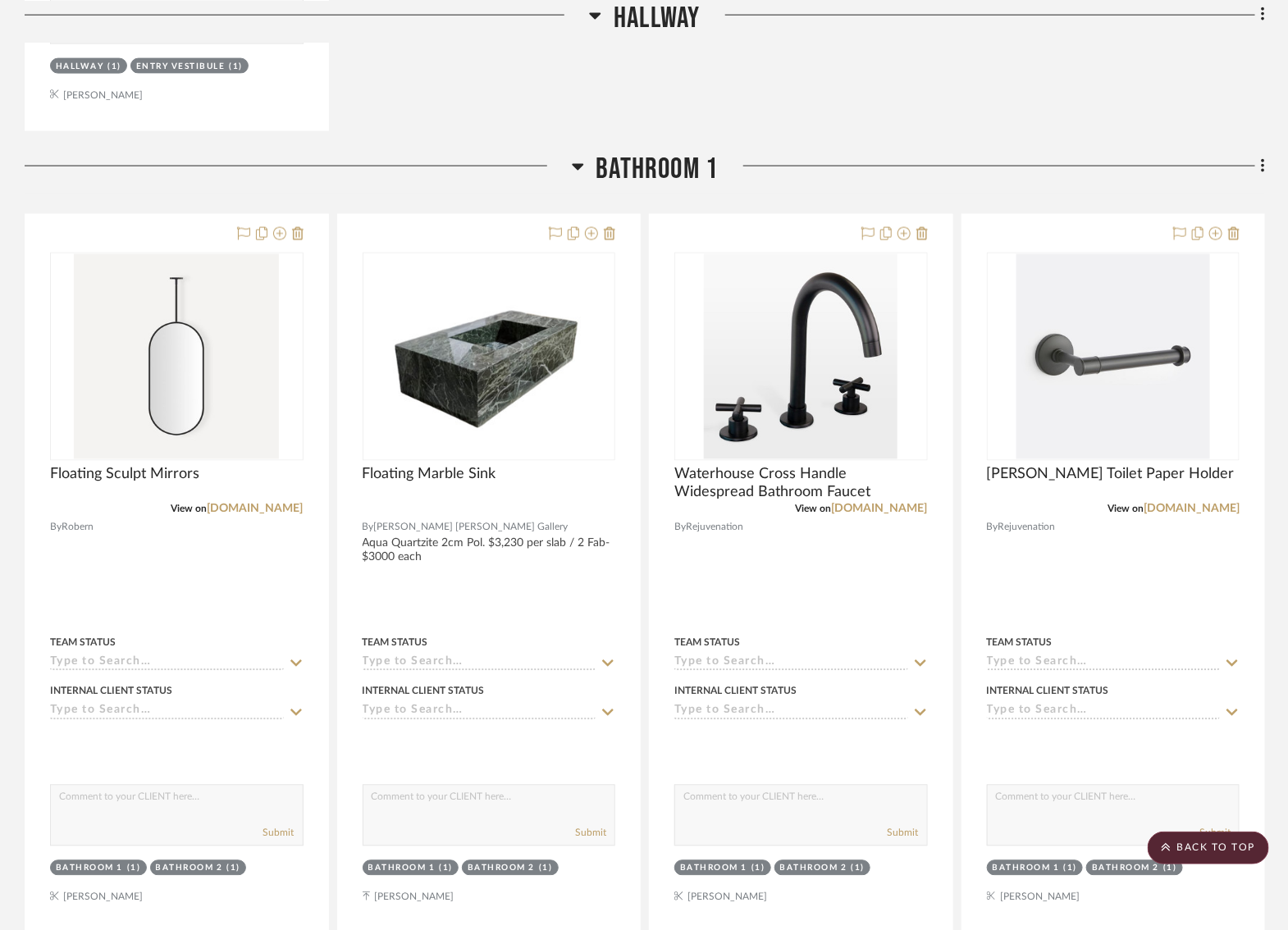
scroll to position [3547, 0]
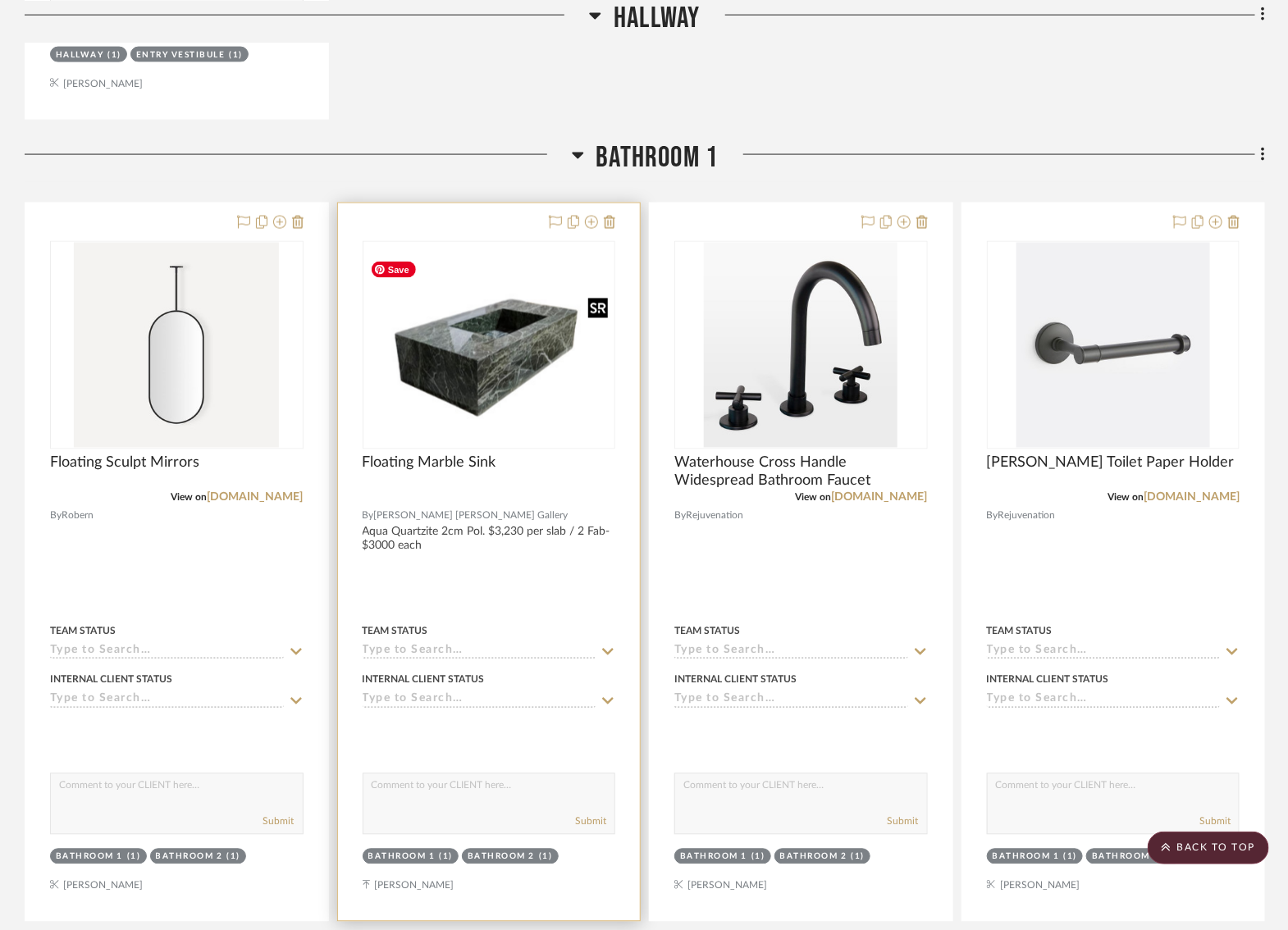
click at [0, 0] on img at bounding box center [0, 0] width 0 height 0
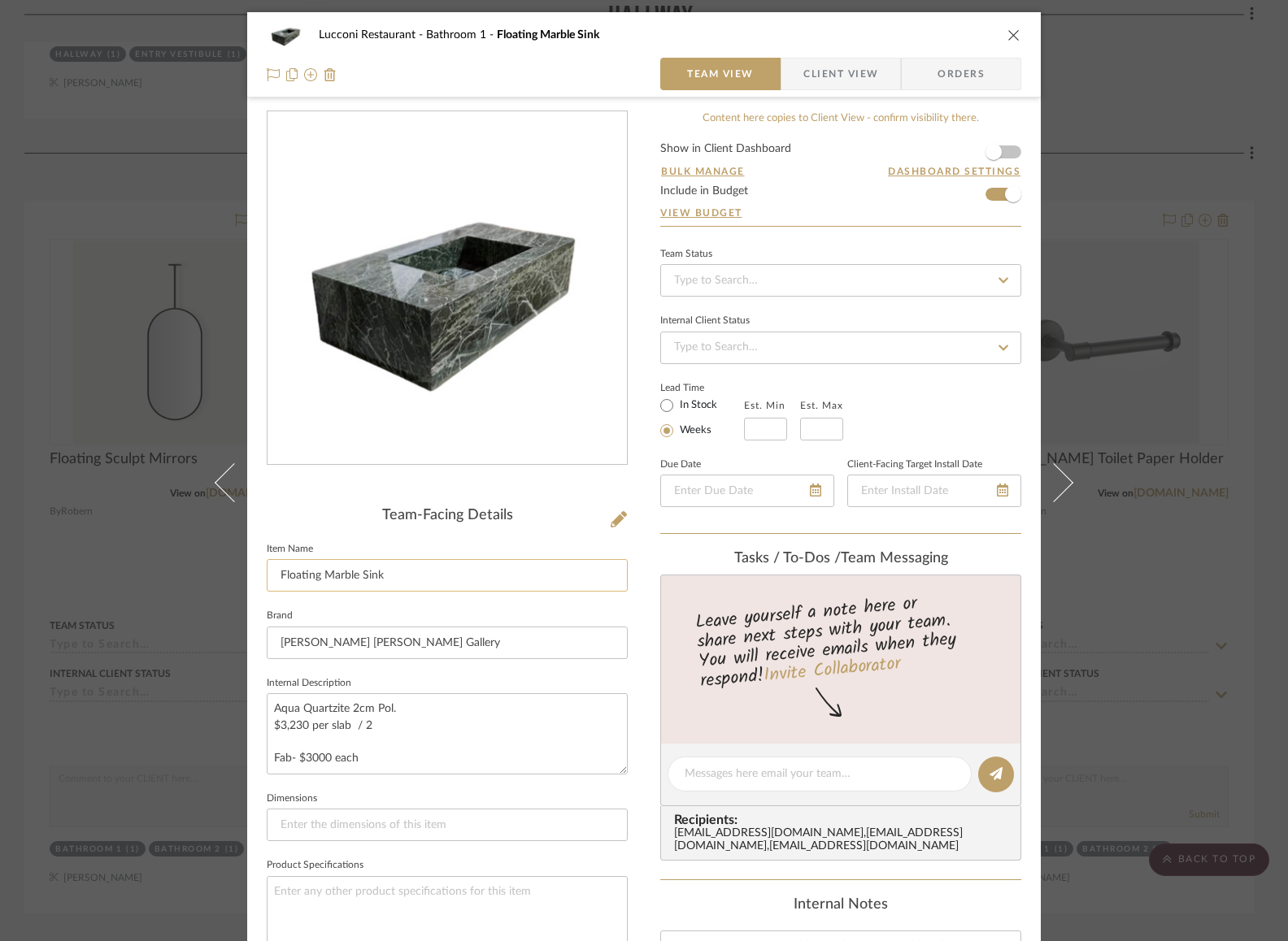
scroll to position [356, 0]
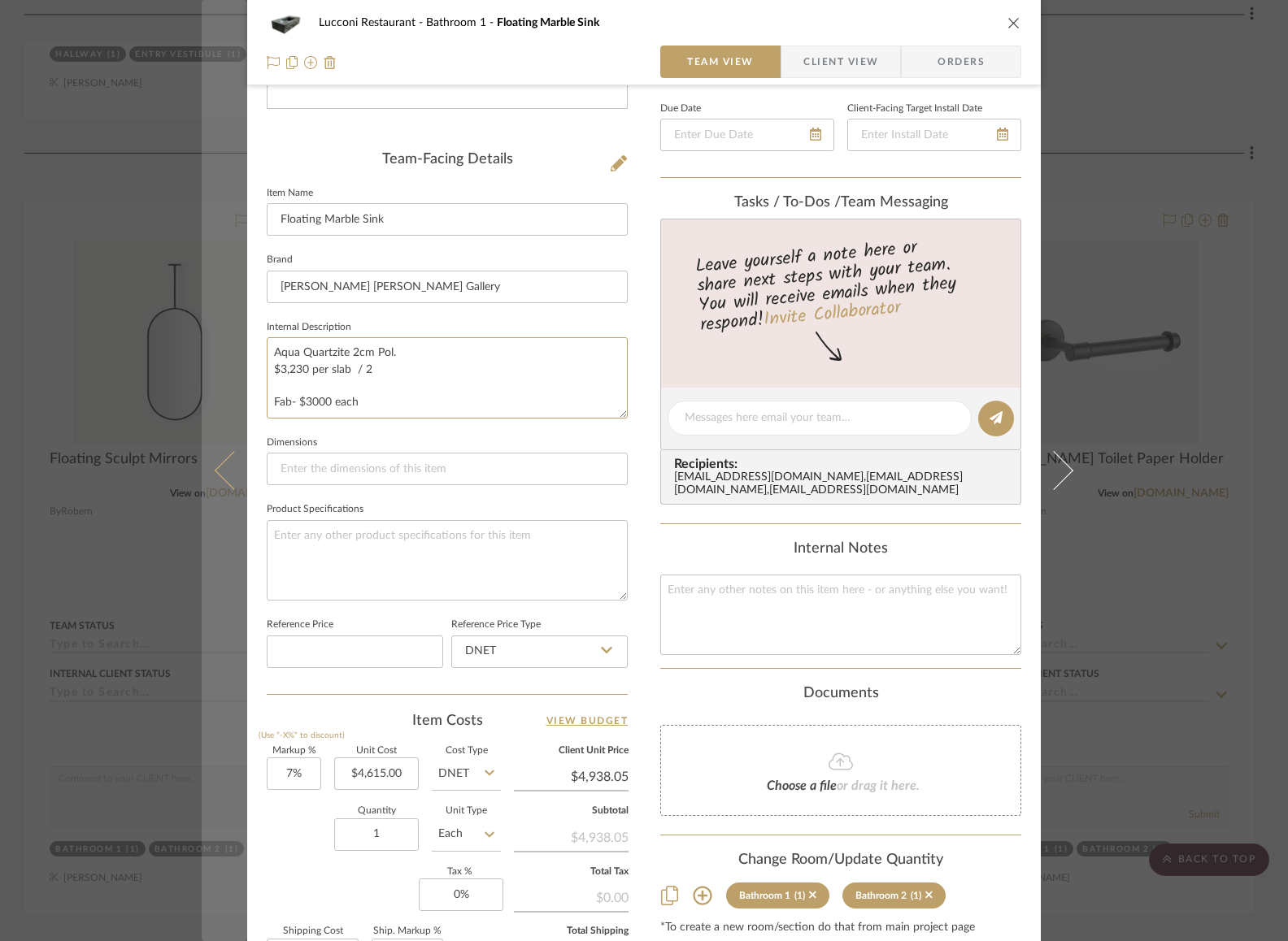
drag, startPoint x: 378, startPoint y: 401, endPoint x: 227, endPoint y: 336, distance: 164.4
click at [227, 336] on mat-dialog-content "Lucconi Restaurant Bathroom 1 Floating Marble Sink Team View Client View Orders…" at bounding box center [644, 405] width 885 height 1498
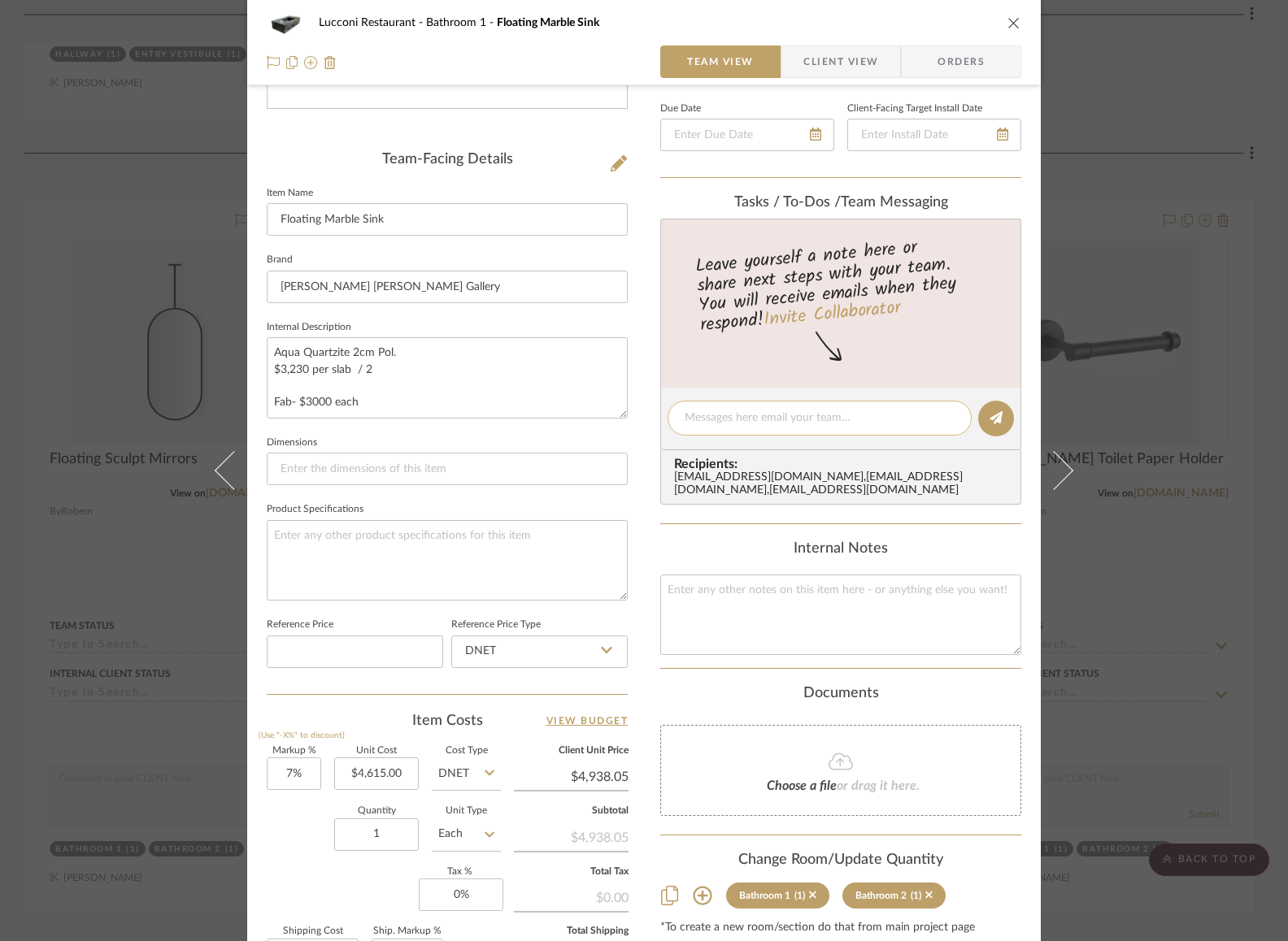
click at [791, 417] on textarea at bounding box center [819, 419] width 270 height 17
click at [820, 621] on textarea at bounding box center [840, 615] width 361 height 81
paste textarea "Aqua Quartzite 2cm Pol. $3,230 per slab / 2 Fab- $3000 each"
type textarea "Aqua Quartzite 2cm Pol. $3,230 per slab / 2 Fab- $3000 each"
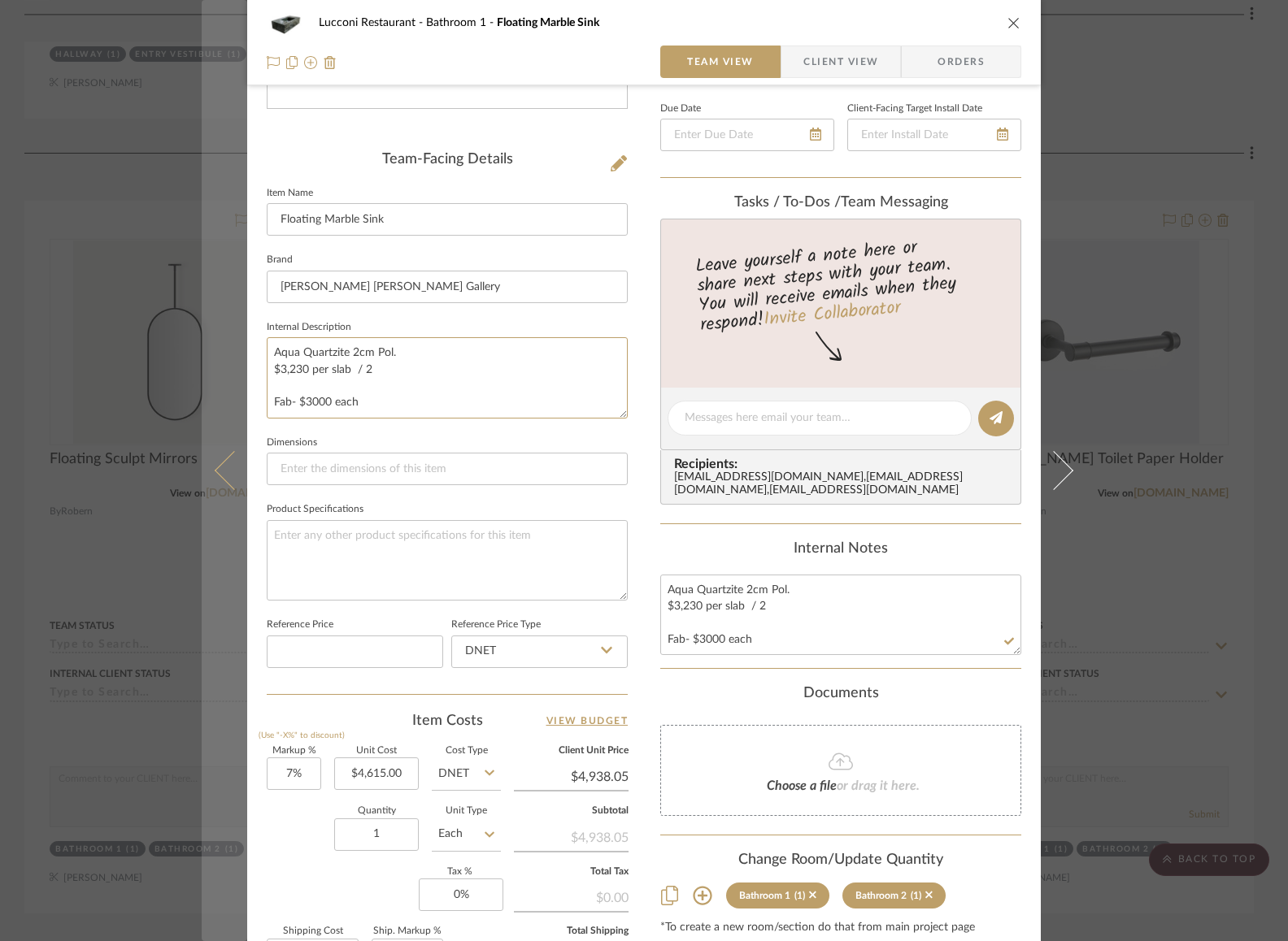
drag, startPoint x: 377, startPoint y: 399, endPoint x: 241, endPoint y: 341, distance: 147.9
click at [241, 341] on mat-dialog-content "Lucconi Restaurant Bathroom 1 Floating Marble Sink Team View Client View Orders…" at bounding box center [644, 405] width 885 height 1498
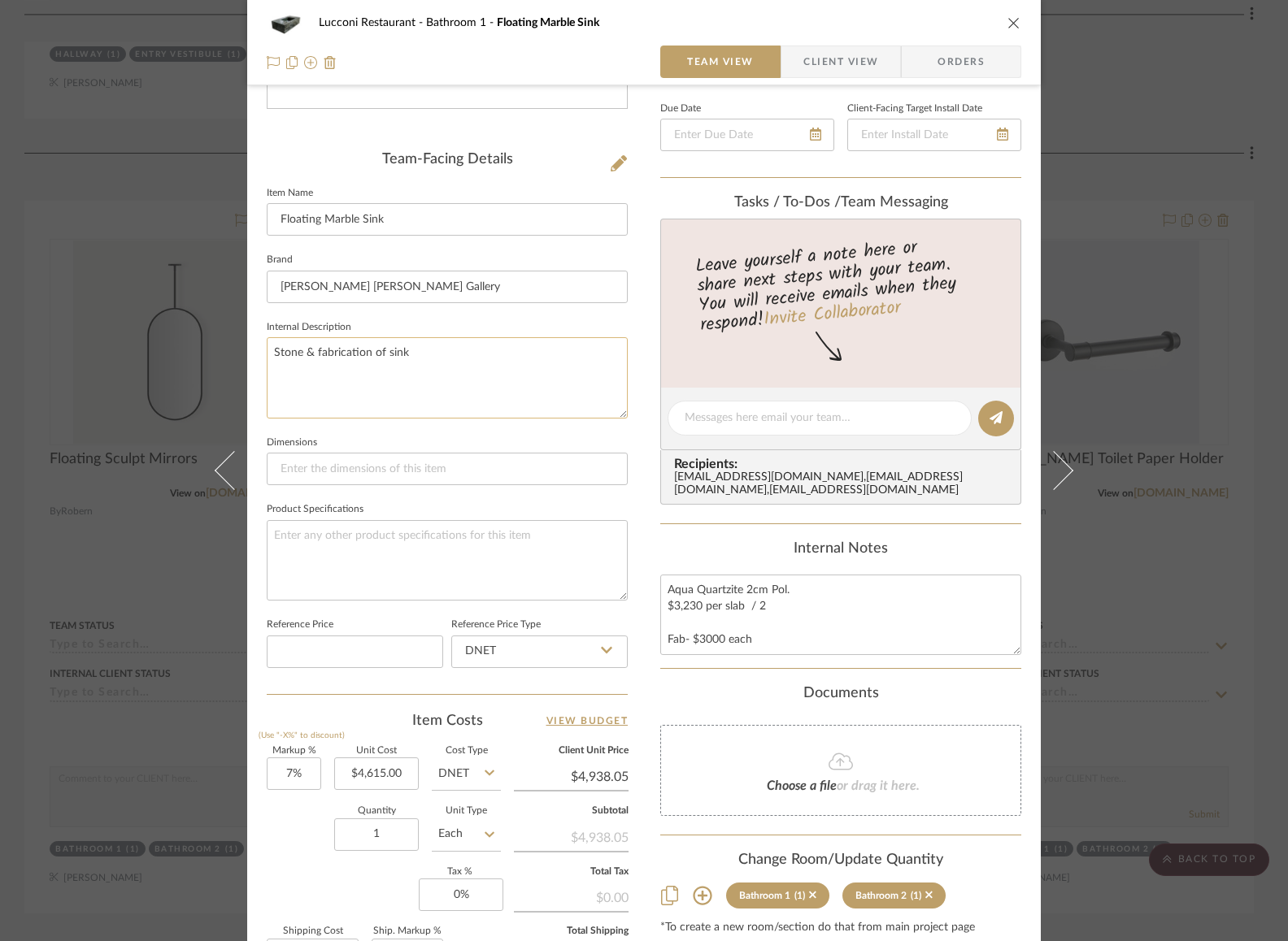
click at [335, 351] on textarea "Stone & fabrication of sink" at bounding box center [448, 377] width 361 height 81
type textarea "Stone & fabrication of sink"
click at [632, 405] on div "Lucconi Restaurant Bathroom 1 Floating Marble Sink Team View Client View Orders…" at bounding box center [644, 405] width 793 height 1498
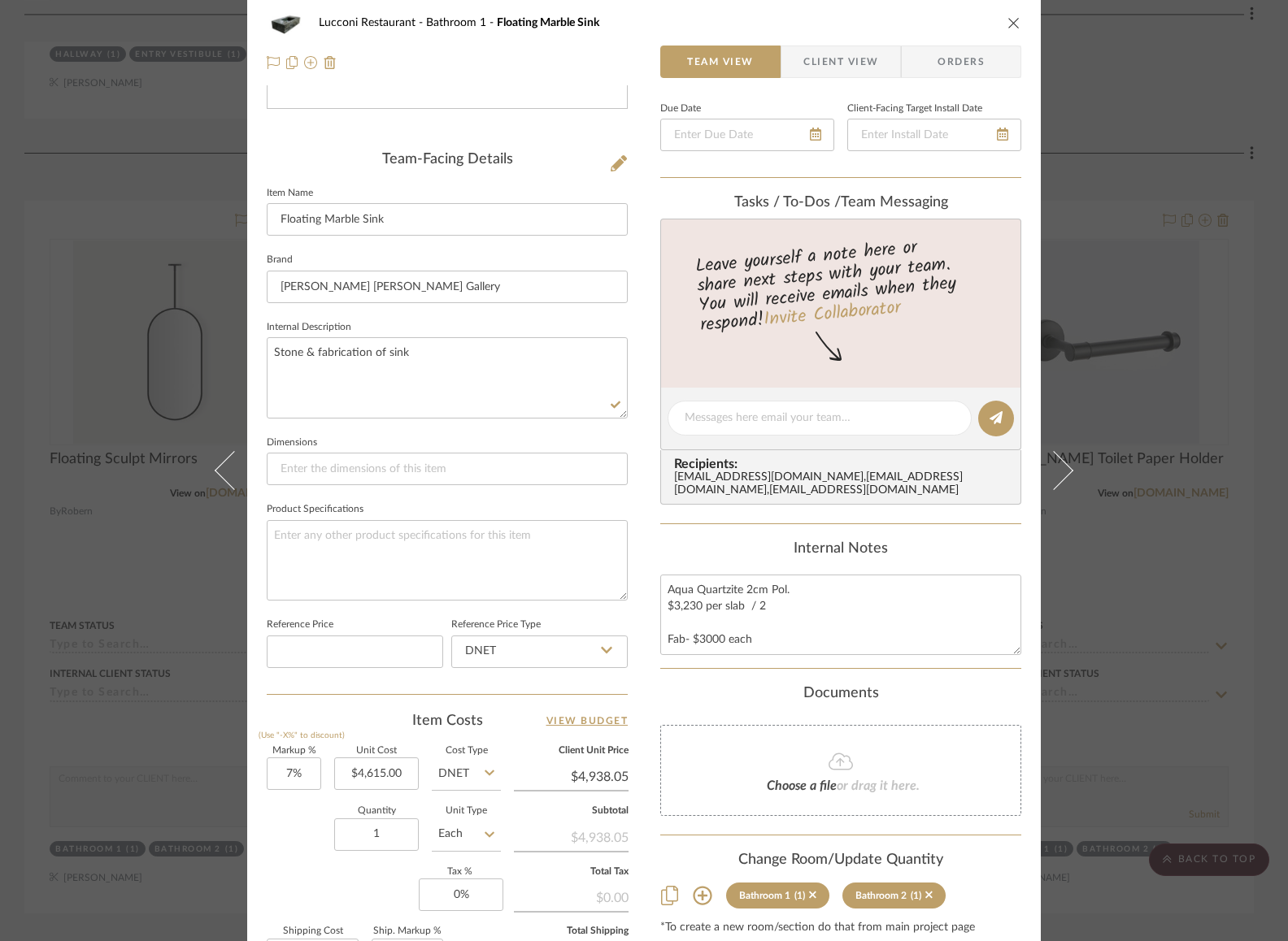
scroll to position [0, 0]
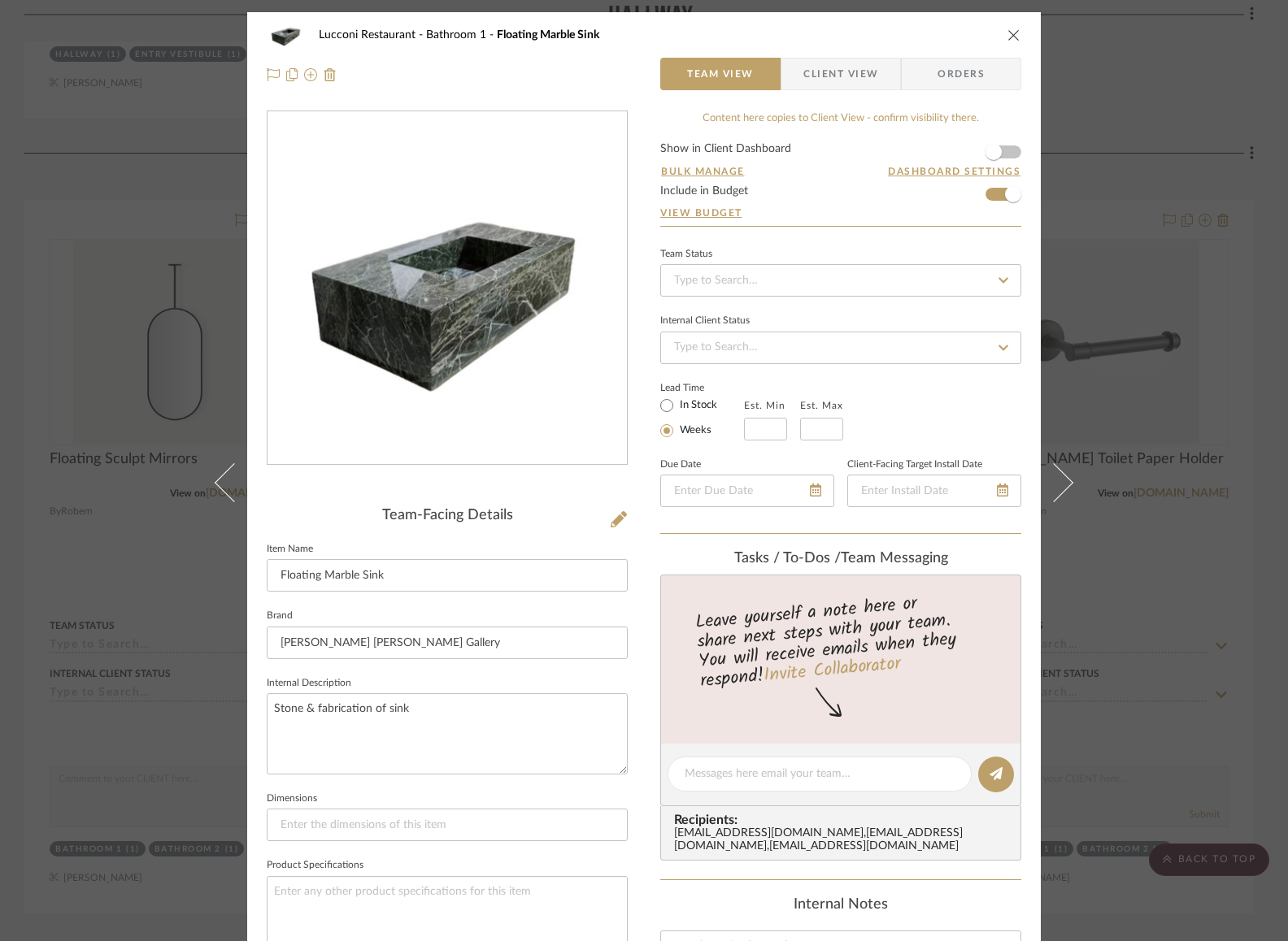
click at [1008, 35] on icon "close" at bounding box center [1014, 36] width 13 height 13
